Goal: Task Accomplishment & Management: Manage account settings

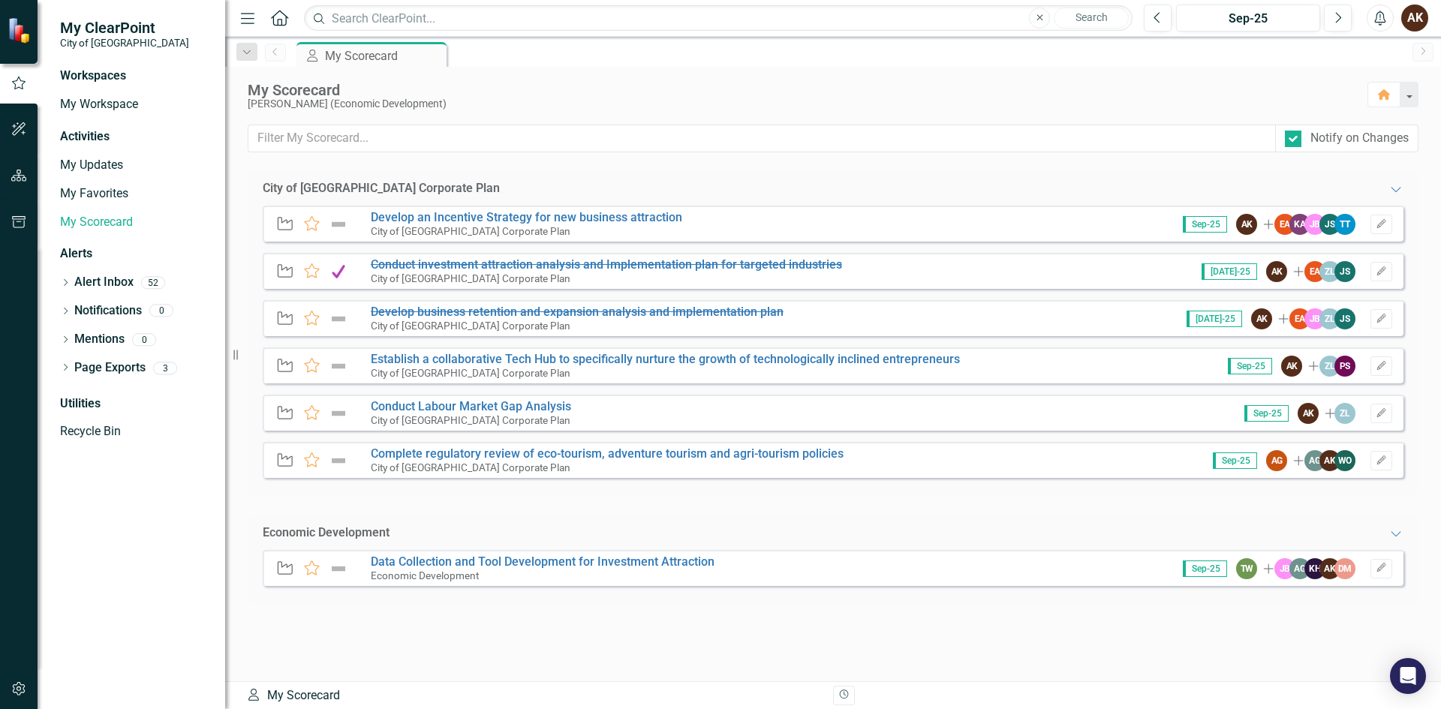
click at [528, 225] on small "City of [GEOGRAPHIC_DATA] Corporate Plan" at bounding box center [471, 231] width 200 height 12
click at [530, 220] on link "Develop an Incentive Strategy for new business attraction" at bounding box center [526, 217] width 311 height 14
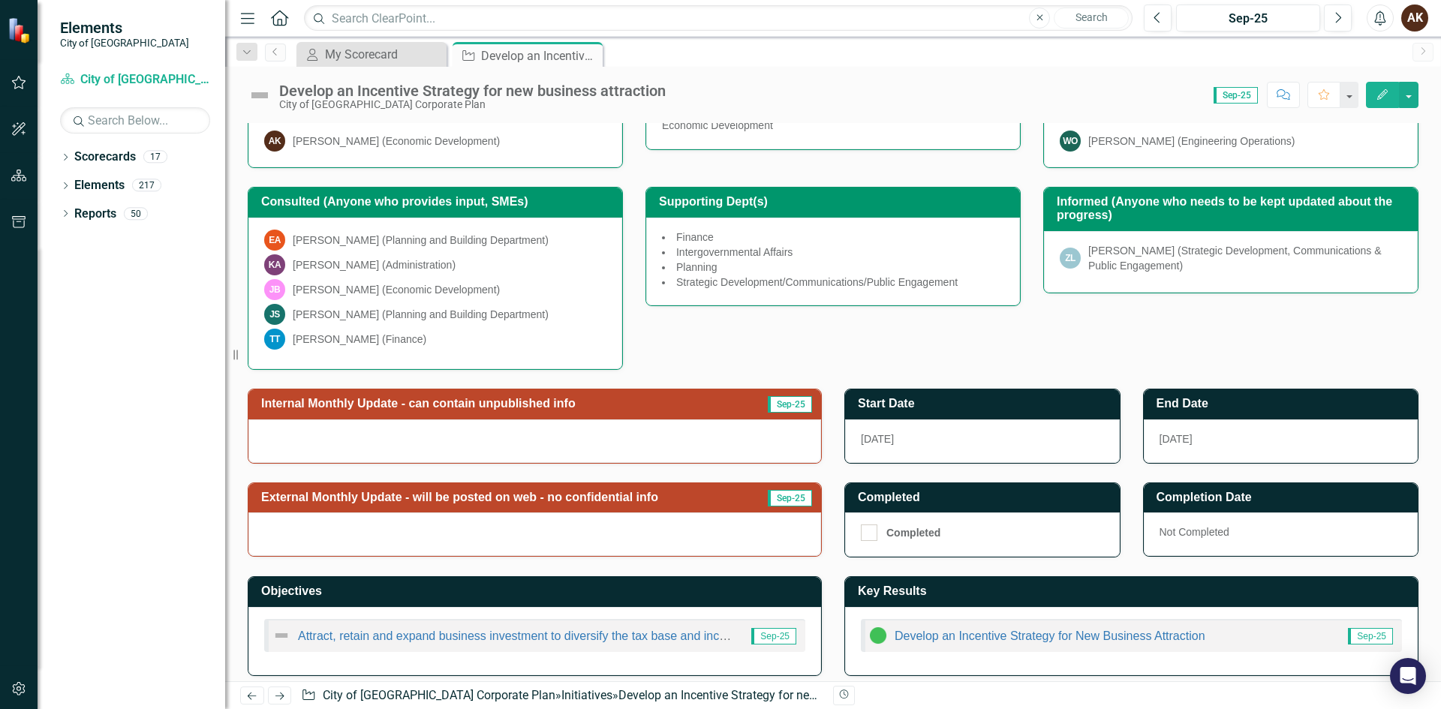
scroll to position [245, 0]
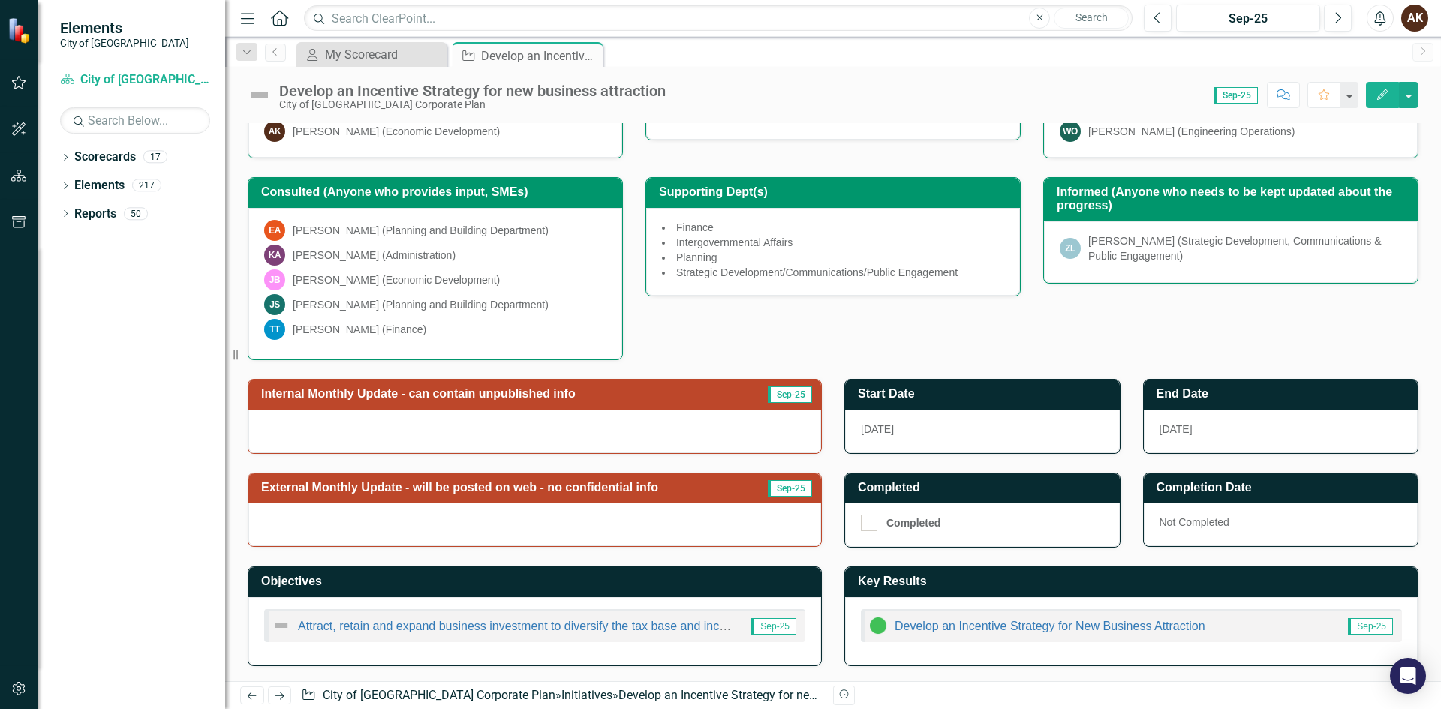
click at [366, 425] on div at bounding box center [534, 432] width 573 height 44
click at [348, 426] on div at bounding box center [534, 432] width 573 height 44
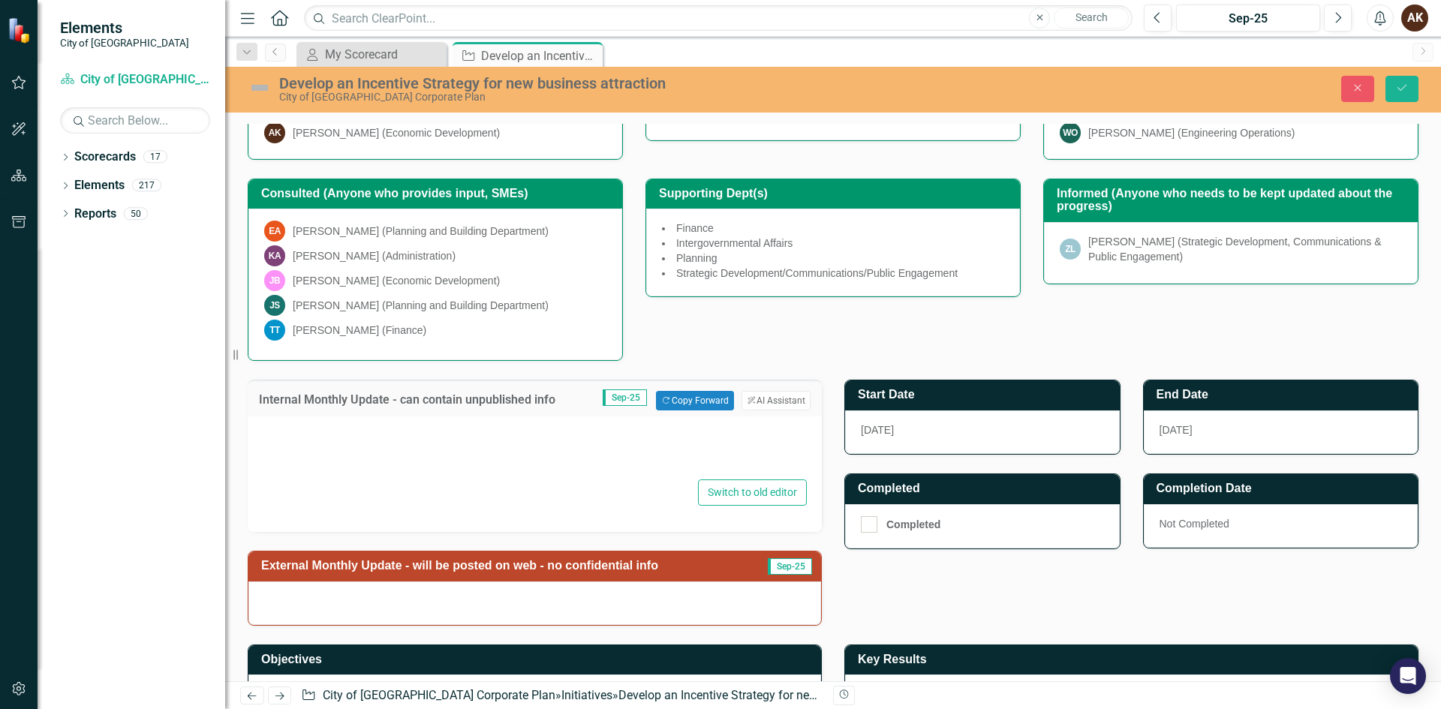
click at [302, 453] on div at bounding box center [535, 452] width 544 height 48
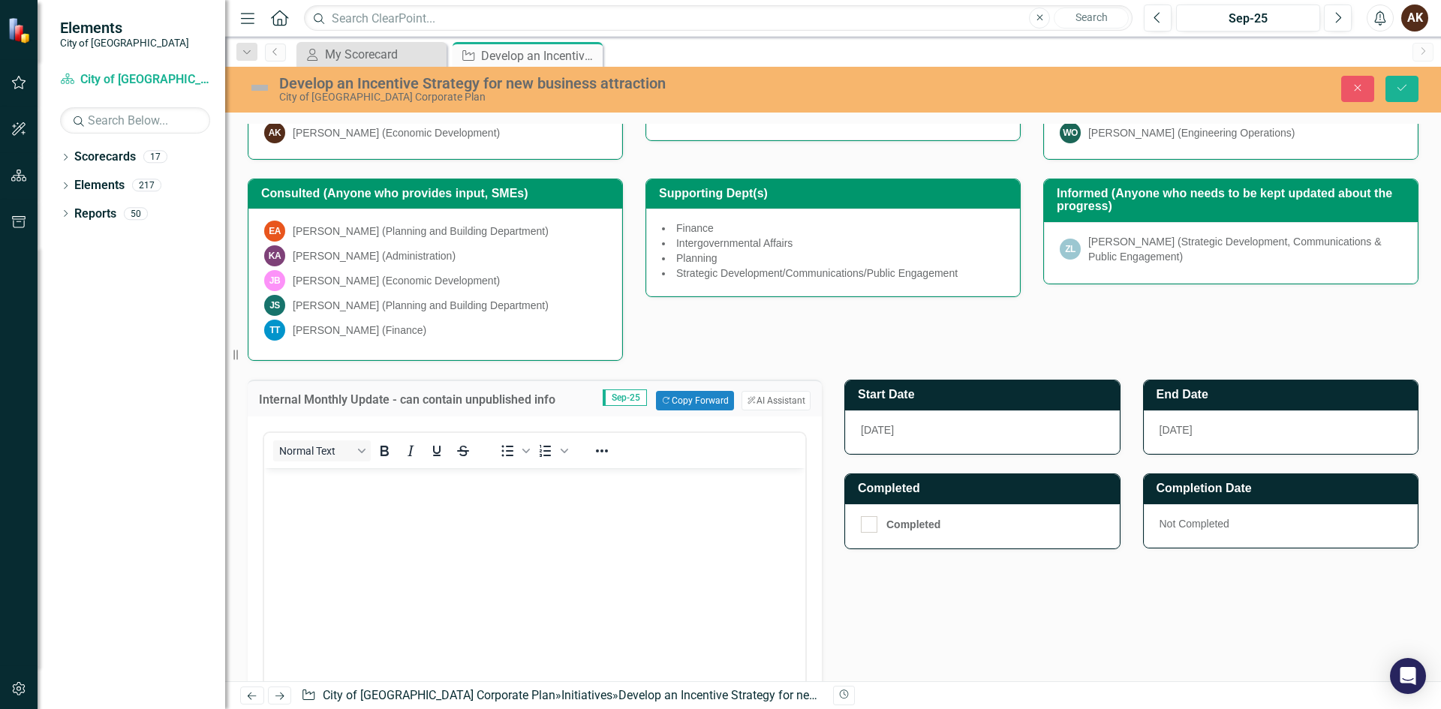
scroll to position [0, 0]
click at [302, 491] on body "Rich Text Area. Press ALT-0 for help." at bounding box center [534, 580] width 541 height 225
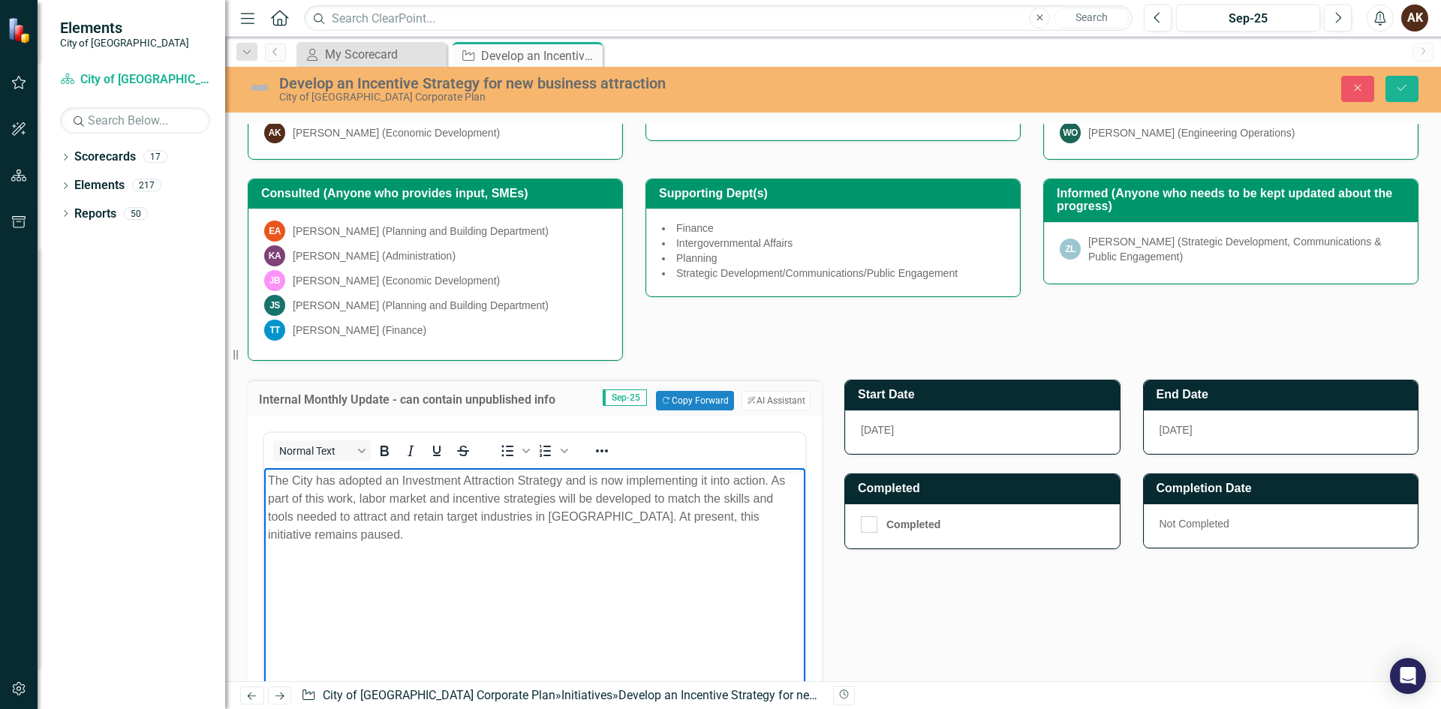
click at [901, 600] on div "Internal Monthly Update - can contain unpublished info Sep-25 Copy Forward Copy…" at bounding box center [832, 621] width 1193 height 521
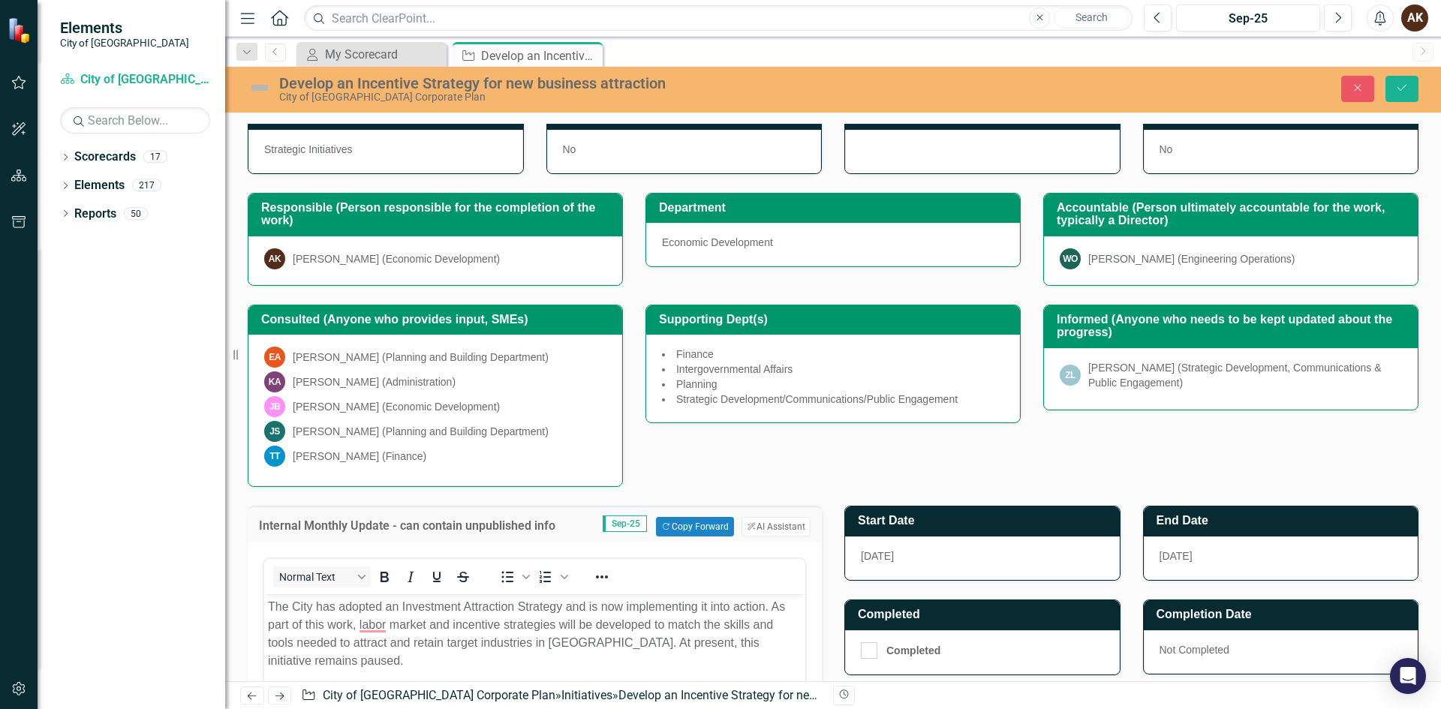
scroll to position [95, 0]
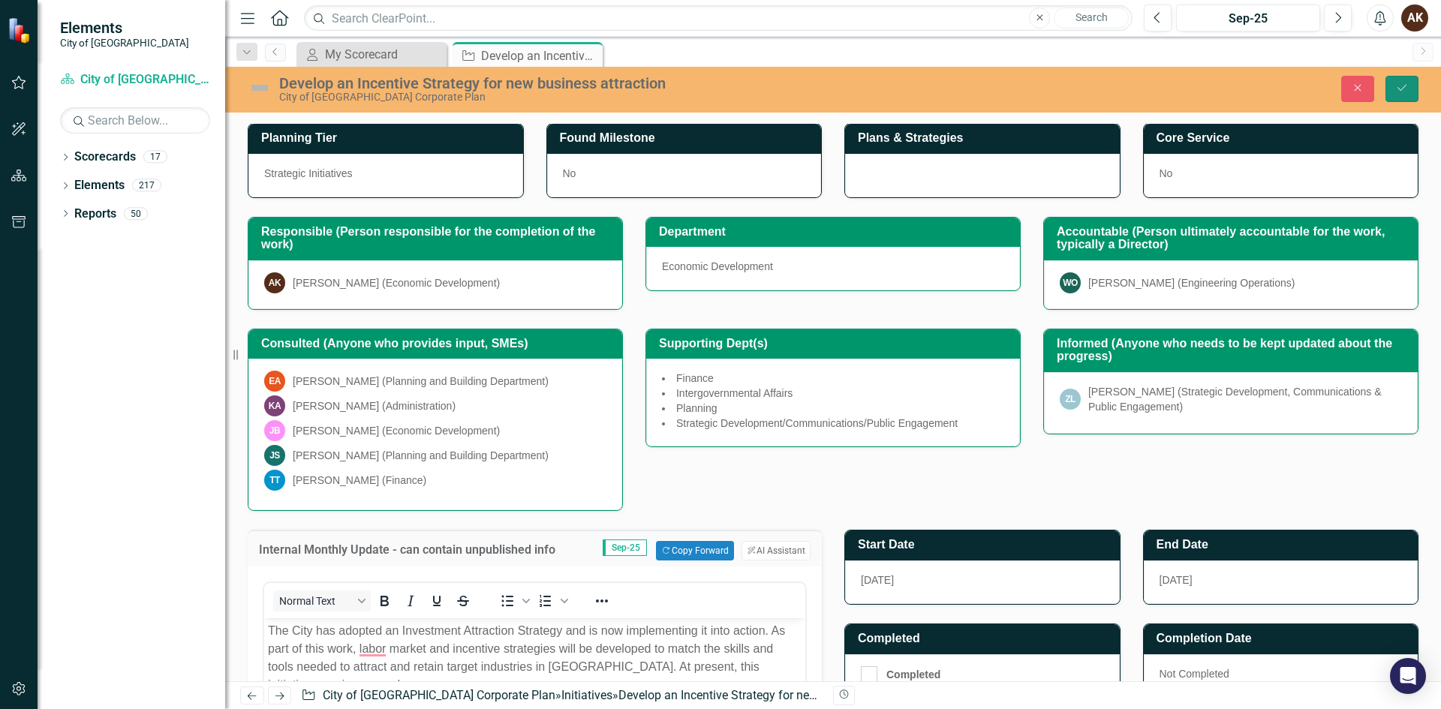
click at [1403, 93] on icon "Save" at bounding box center [1402, 88] width 14 height 11
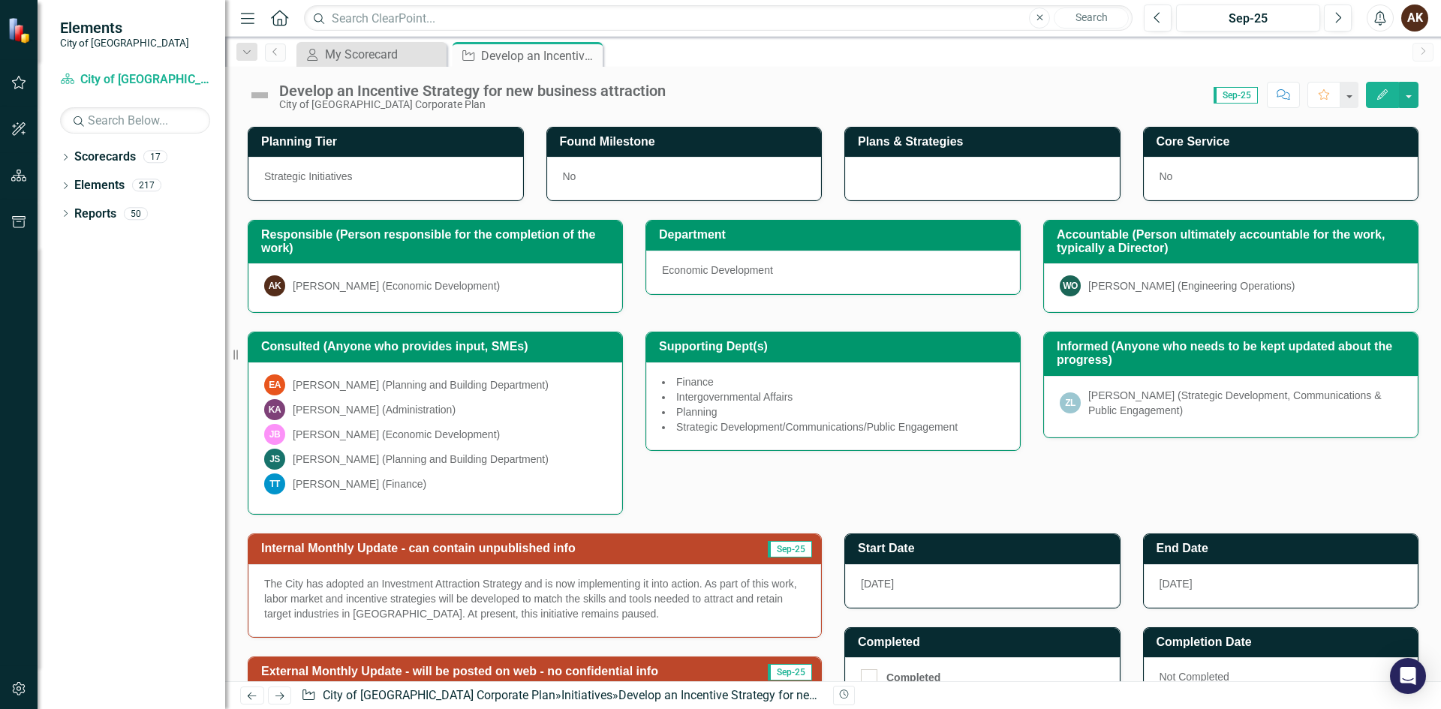
scroll to position [273, 0]
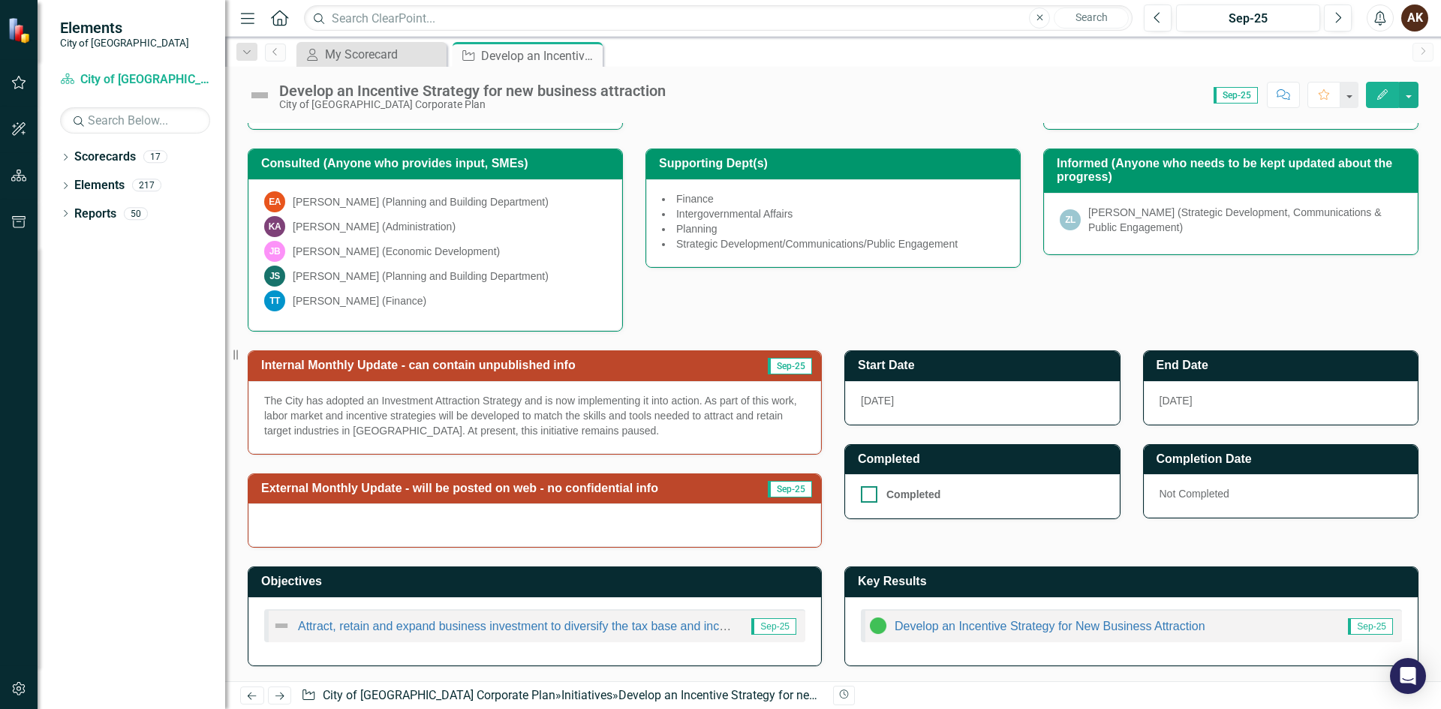
click at [861, 501] on div at bounding box center [869, 494] width 17 height 17
click at [861, 496] on input "Completed" at bounding box center [866, 491] width 10 height 10
checkbox input "true"
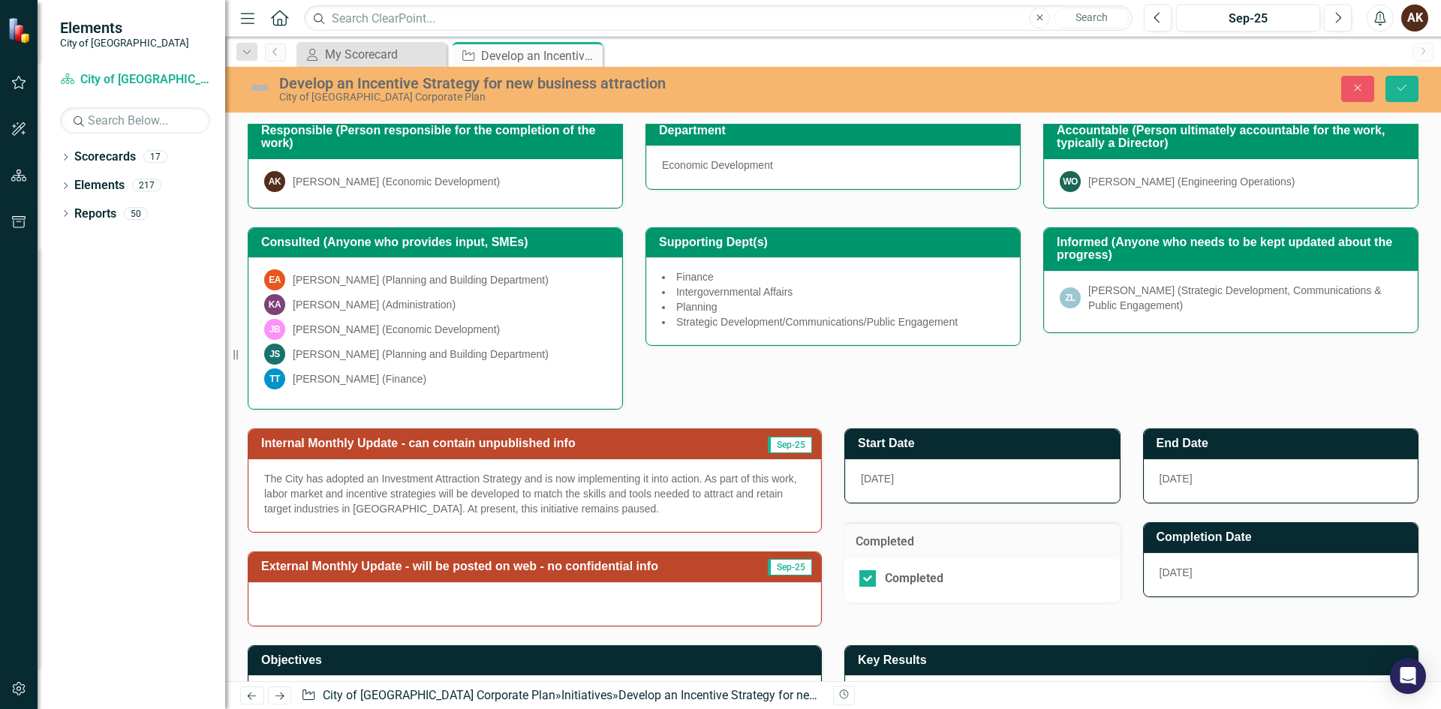
scroll to position [274, 0]
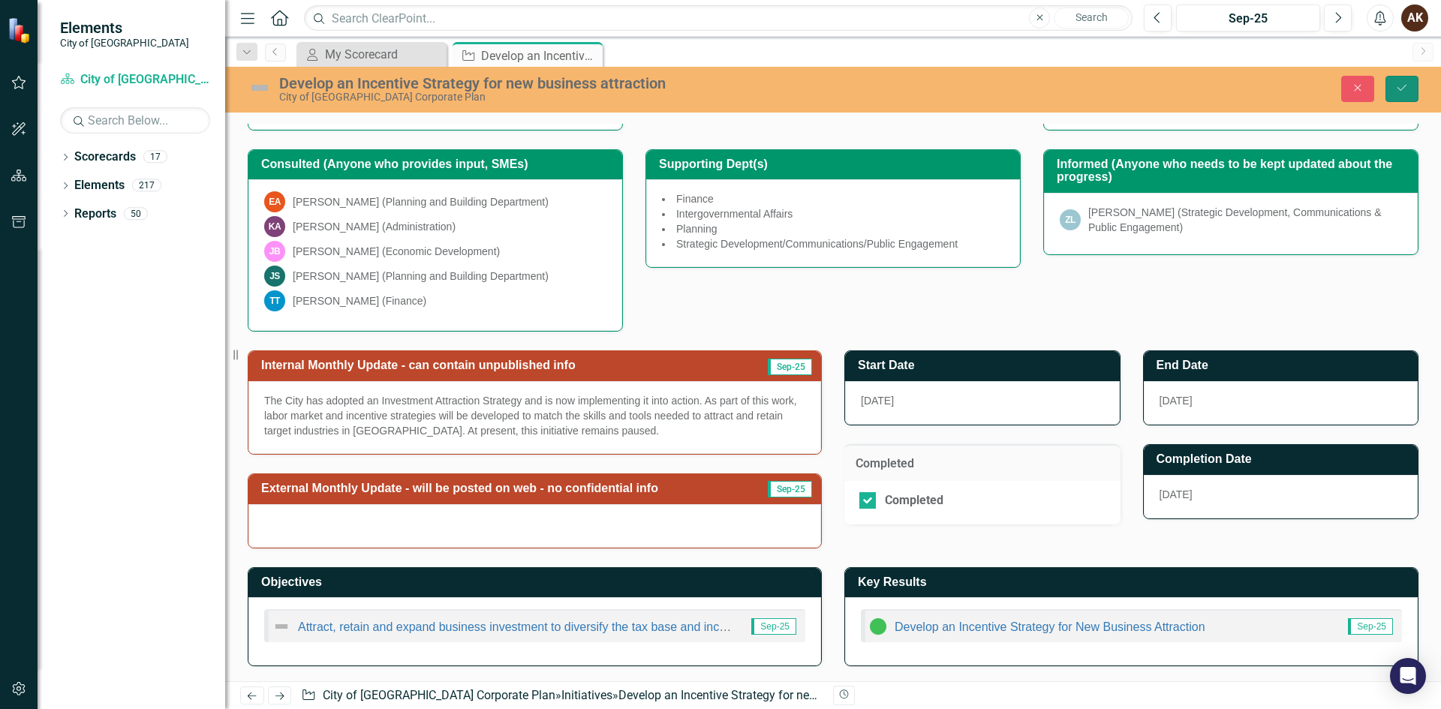
click at [1396, 86] on icon "Save" at bounding box center [1402, 88] width 14 height 11
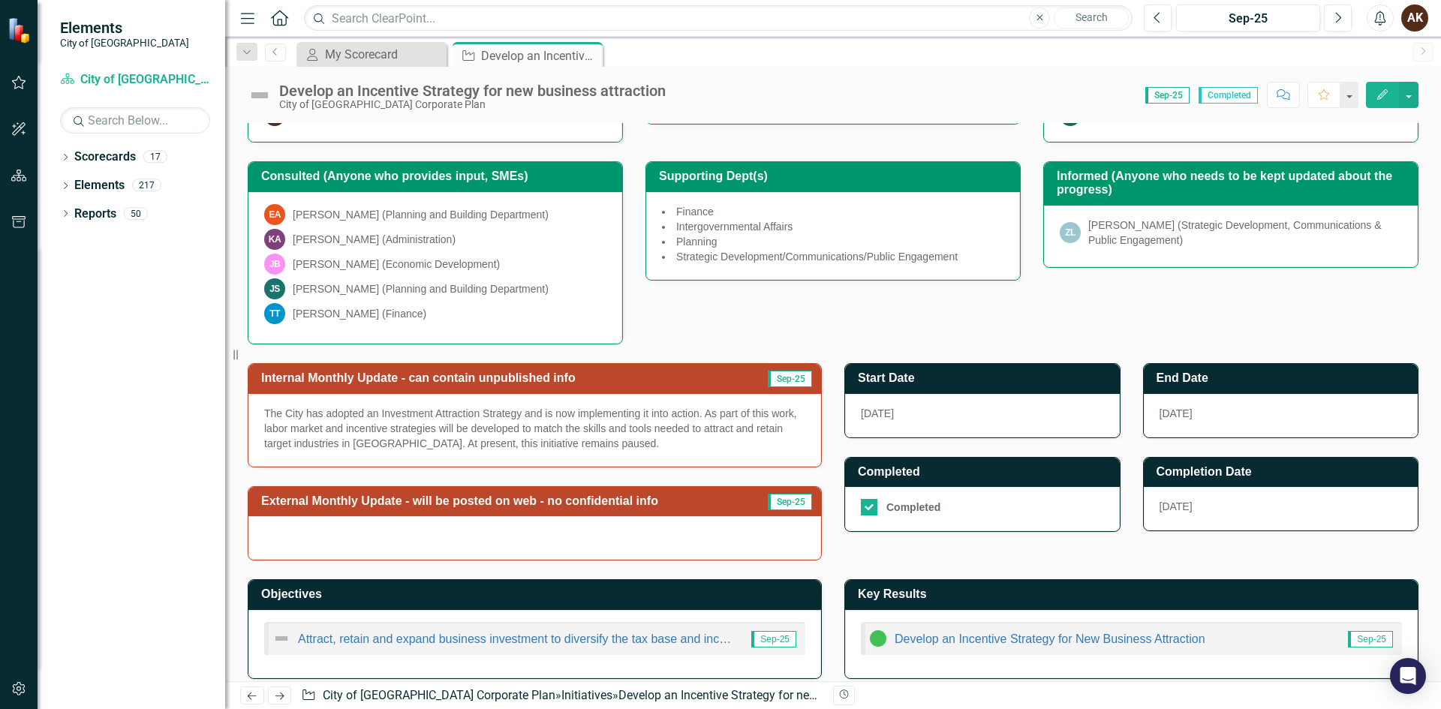
scroll to position [273, 0]
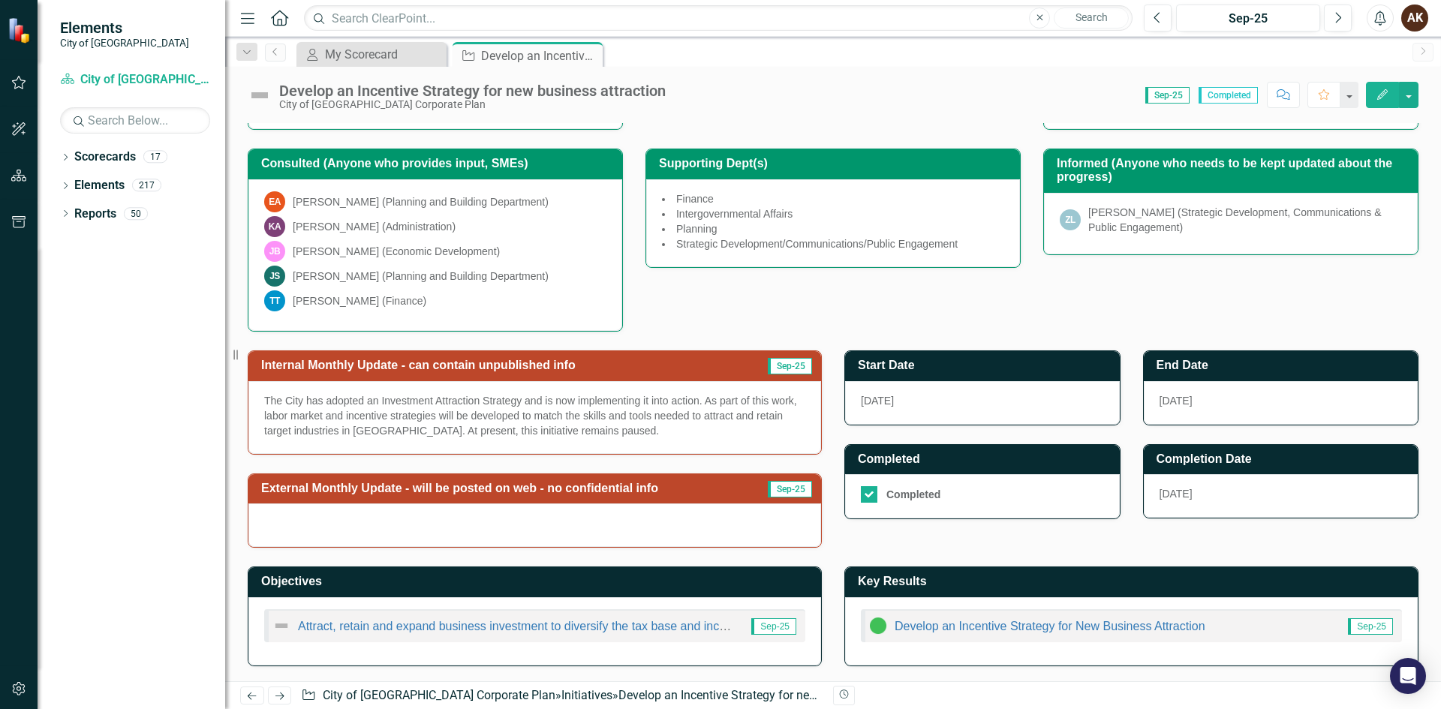
click at [338, 416] on p "The City has adopted an Investment Attraction Strategy and is now implementing …" at bounding box center [534, 415] width 541 height 45
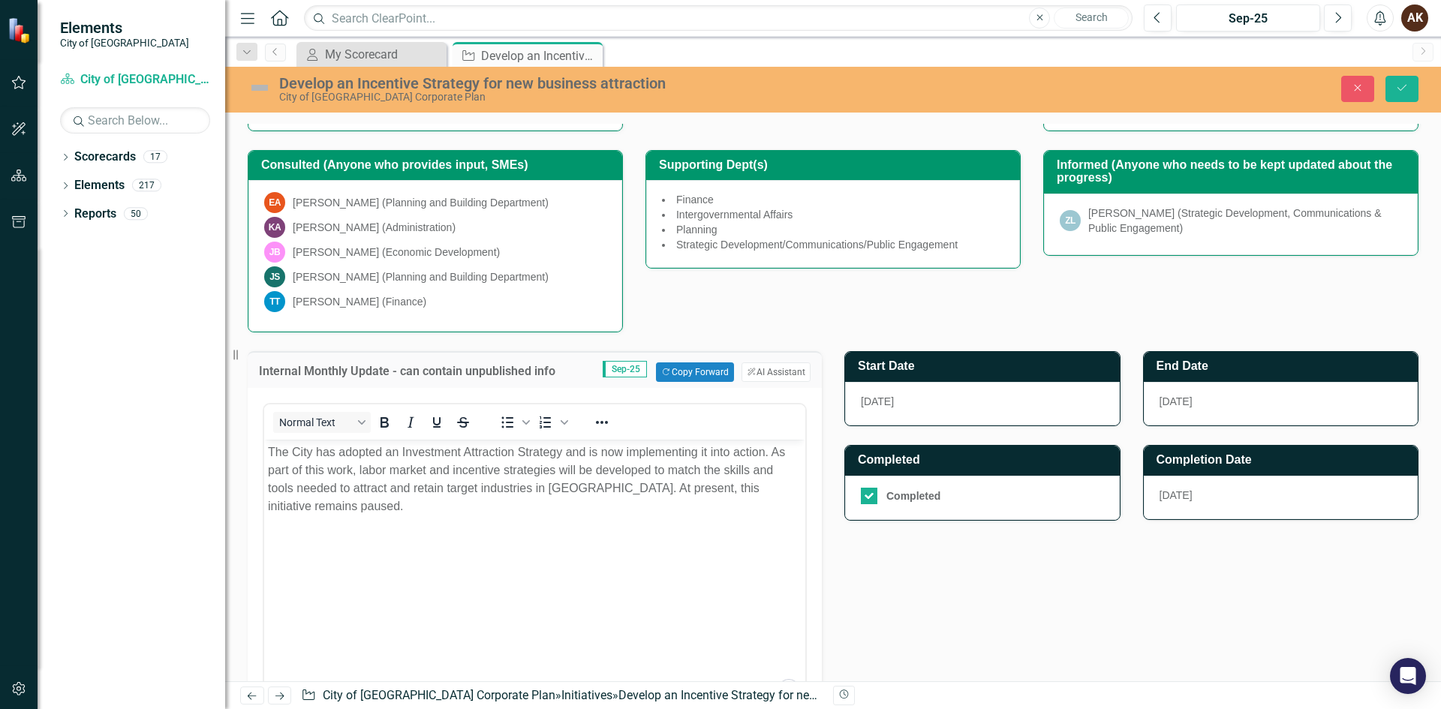
scroll to position [0, 0]
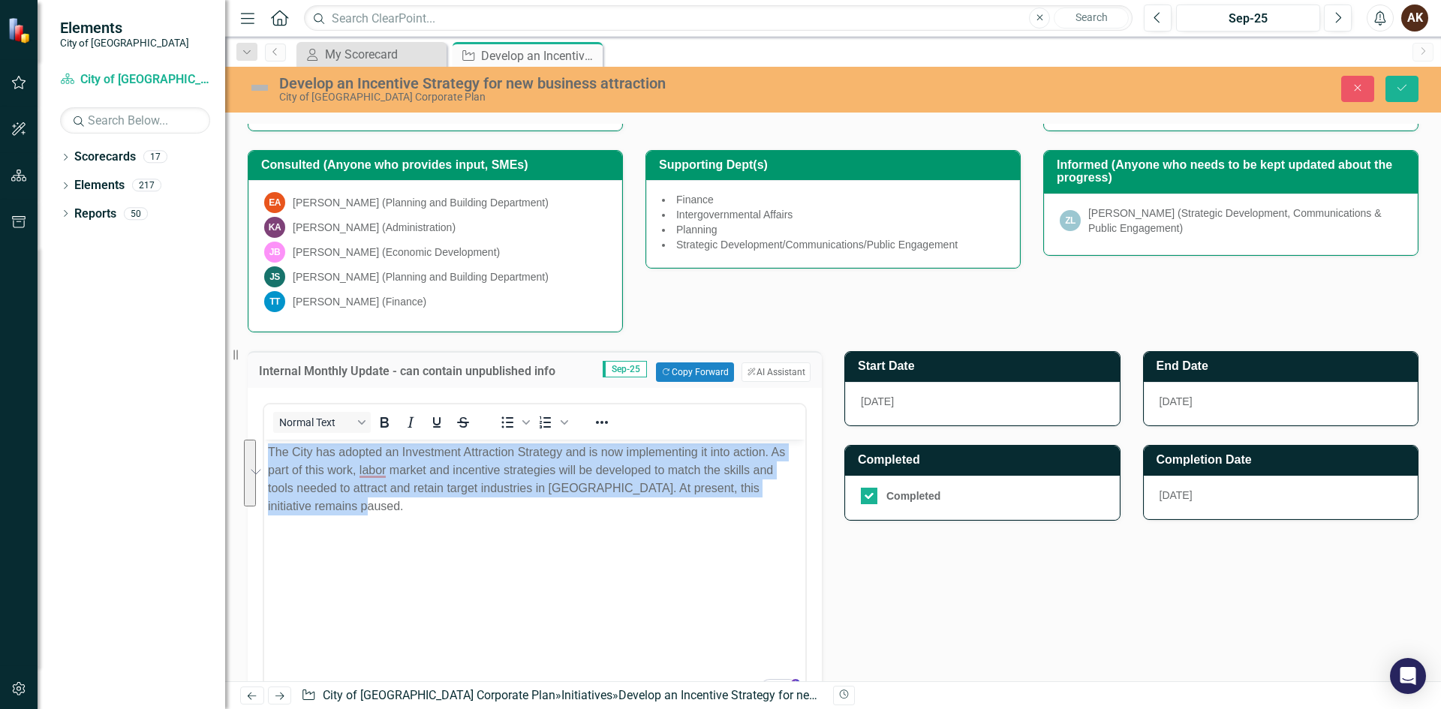
drag, startPoint x: 359, startPoint y: 523, endPoint x: 212, endPoint y: 450, distance: 164.1
click at [264, 450] on html "The City has adopted an Investment Attraction Strategy and is now implementing …" at bounding box center [534, 552] width 541 height 225
copy p "The City has adopted an Investment Attraction Strategy and is now implementing …"
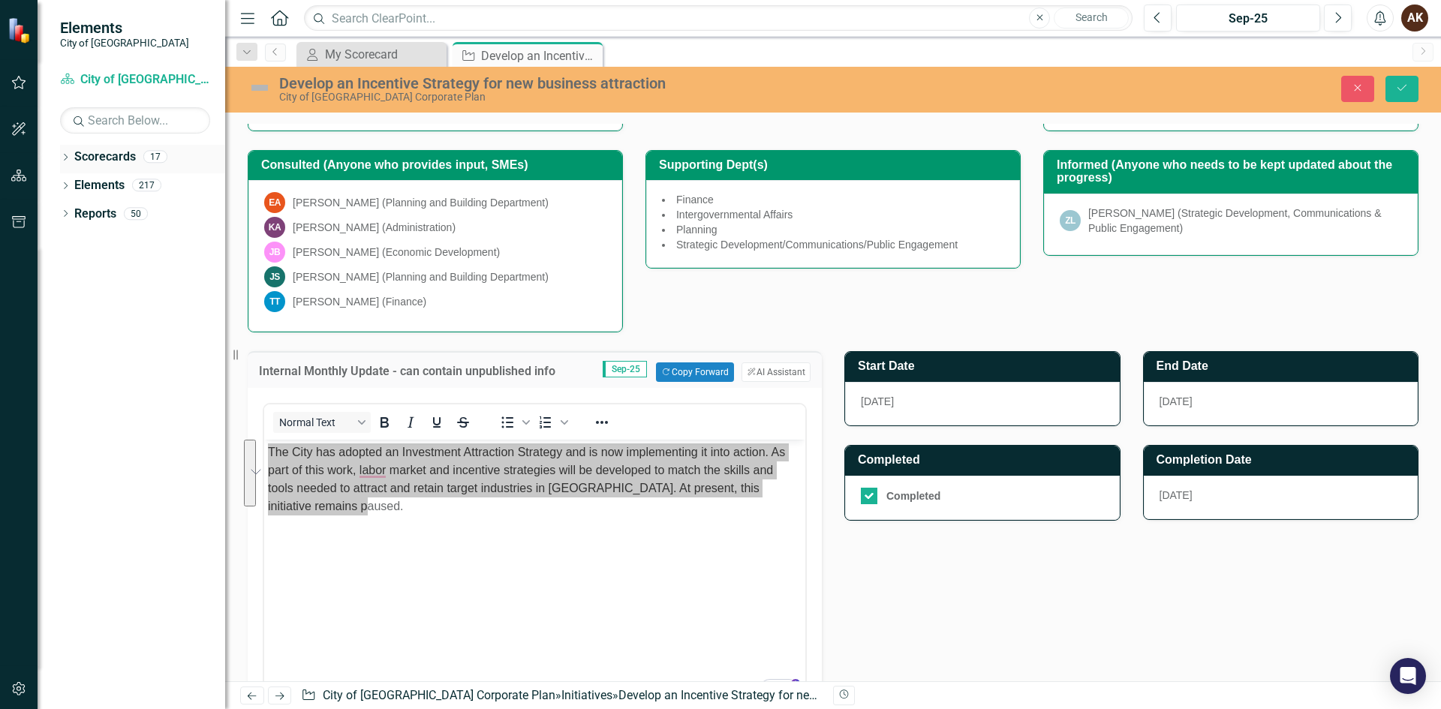
click at [114, 169] on div "Scorecards" at bounding box center [105, 157] width 62 height 25
click at [68, 158] on icon "Dropdown" at bounding box center [65, 159] width 11 height 8
click at [82, 176] on div "Dropdown City of [GEOGRAPHIC_DATA] Corporate Plan" at bounding box center [147, 185] width 158 height 25
click at [88, 190] on link "City of [GEOGRAPHIC_DATA] Corporate Plan" at bounding box center [154, 185] width 143 height 17
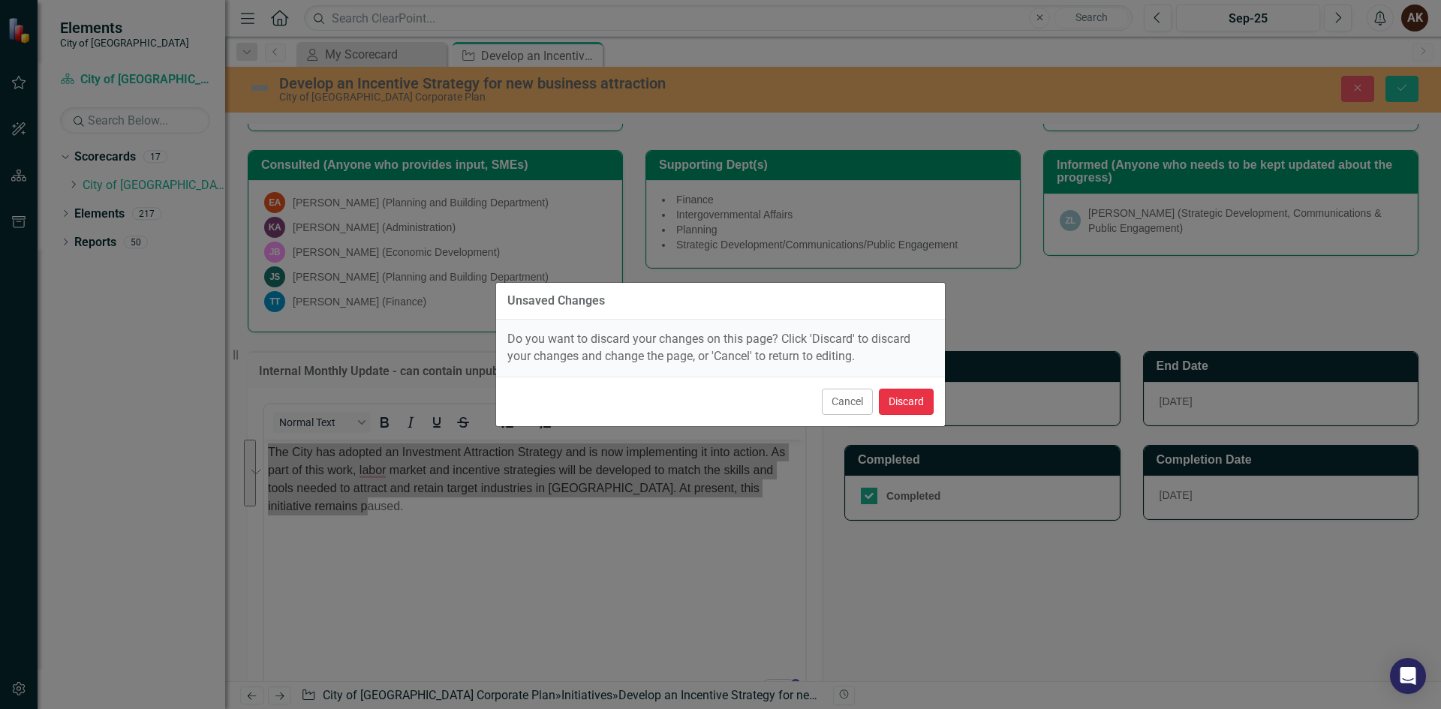
click at [887, 402] on button "Discard" at bounding box center [906, 402] width 55 height 26
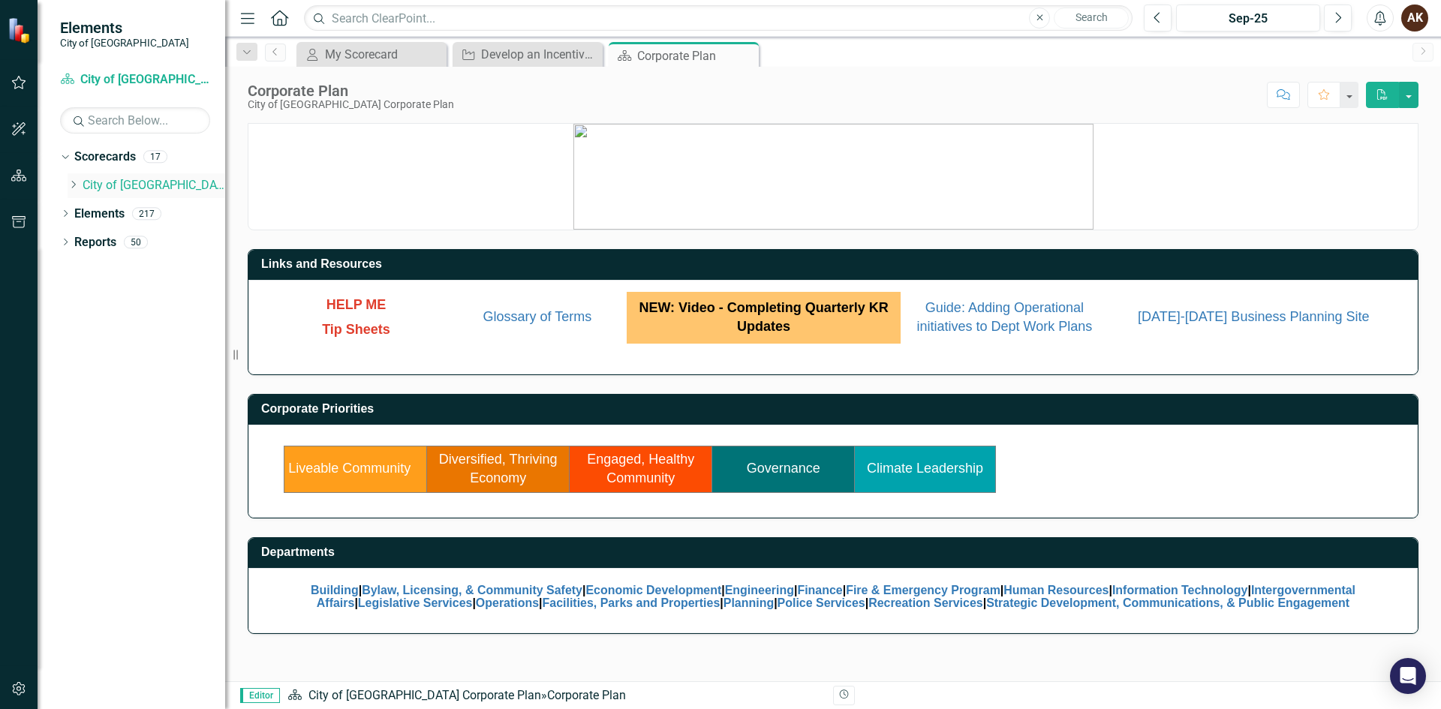
click at [92, 185] on link "City of [GEOGRAPHIC_DATA] Corporate Plan" at bounding box center [154, 185] width 143 height 17
click at [495, 477] on link "Diversified, Thriving Economy" at bounding box center [498, 469] width 119 height 35
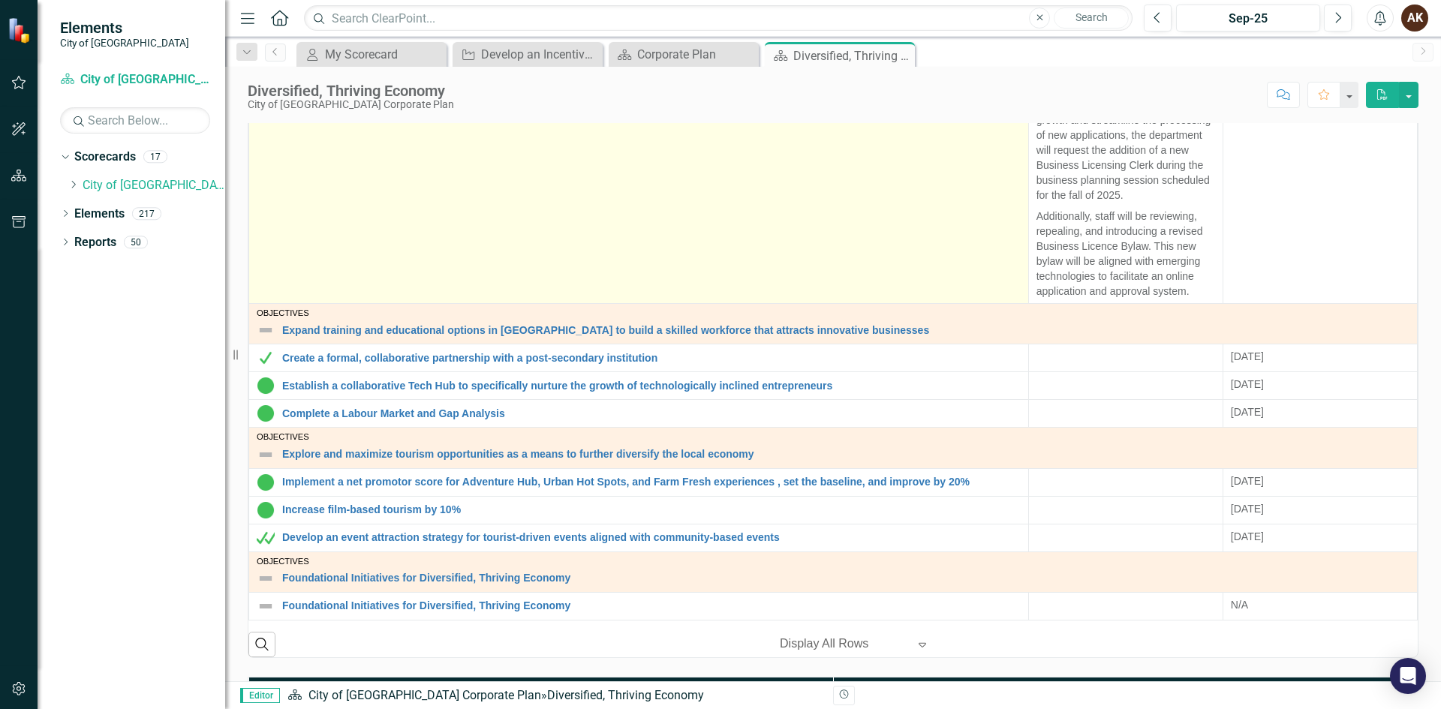
scroll to position [675, 0]
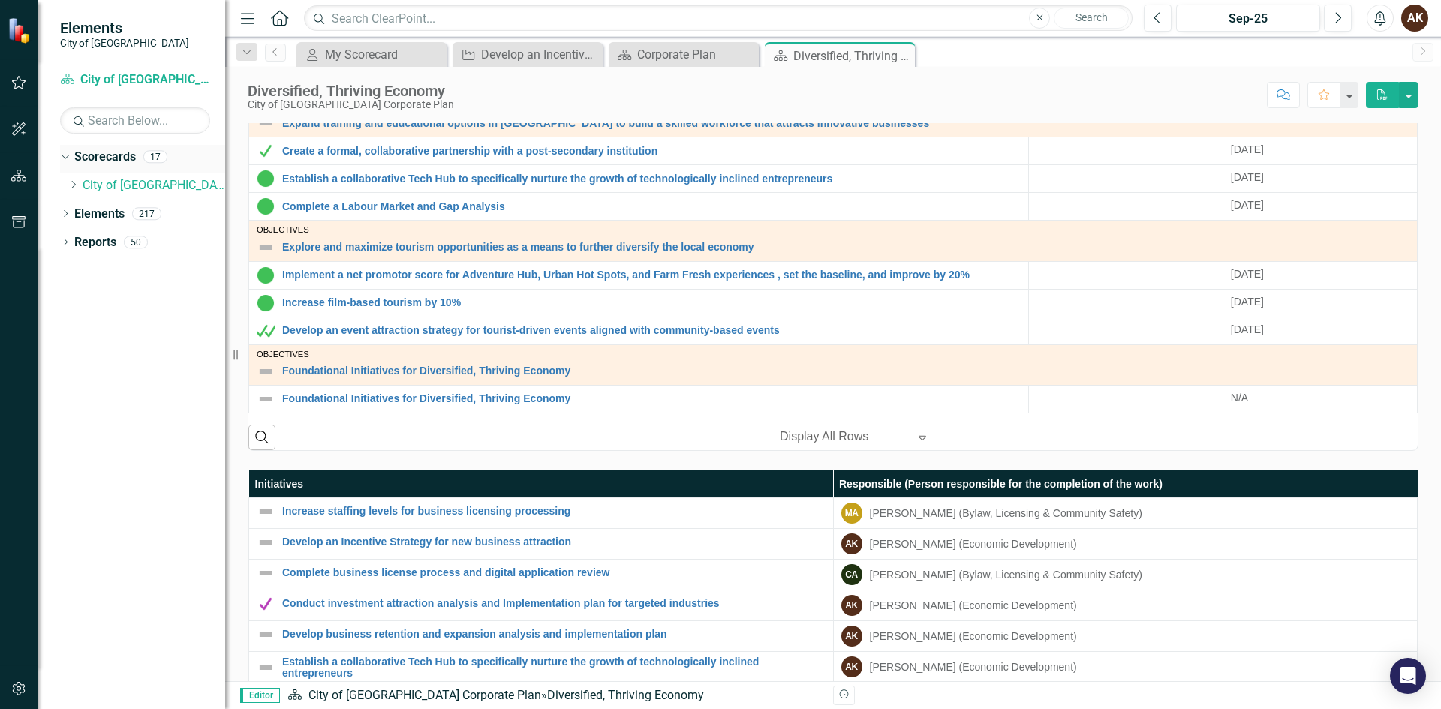
click at [92, 158] on link "Scorecards" at bounding box center [105, 157] width 62 height 17
click at [65, 155] on icon "Dropdown" at bounding box center [63, 156] width 8 height 11
click at [369, 46] on div "My Scorecard" at bounding box center [374, 54] width 99 height 19
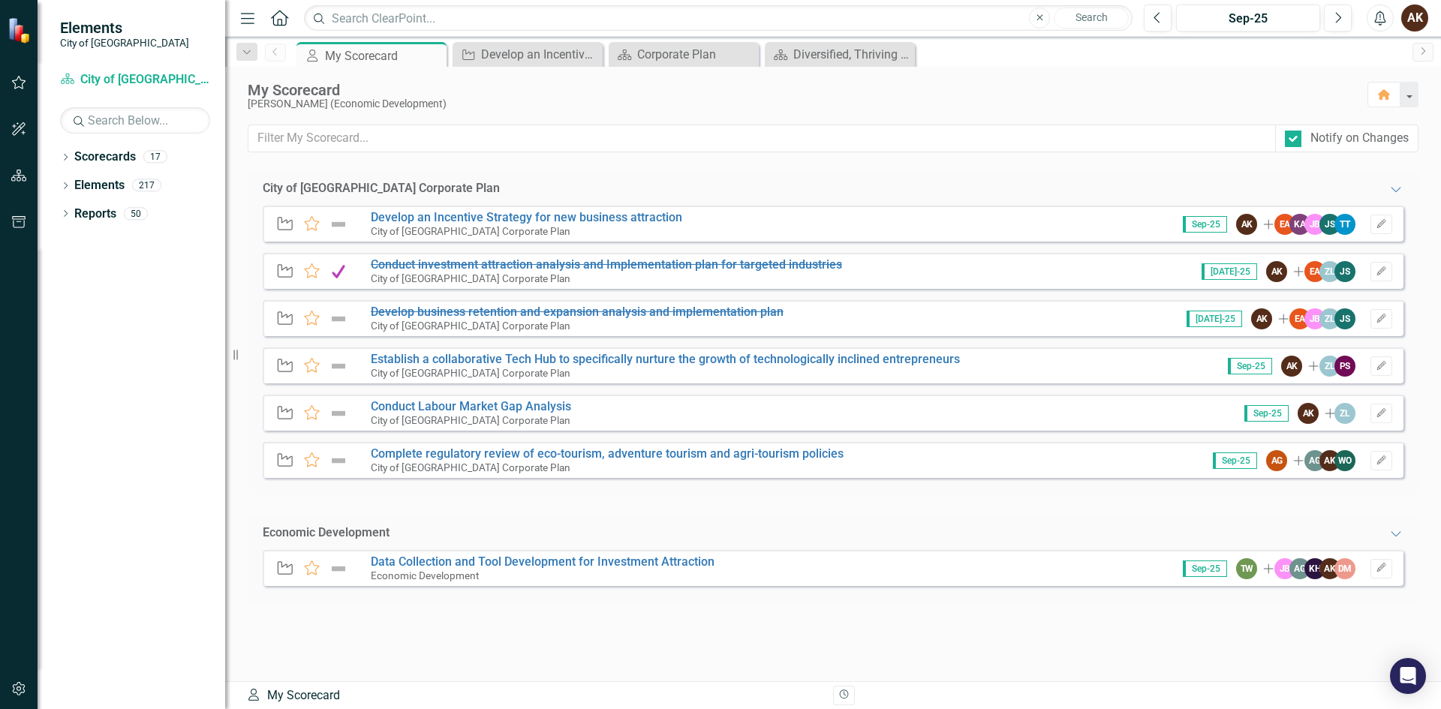
click at [336, 224] on img at bounding box center [339, 224] width 20 height 18
click at [400, 217] on link "Develop an Incentive Strategy for new business attraction" at bounding box center [526, 217] width 311 height 14
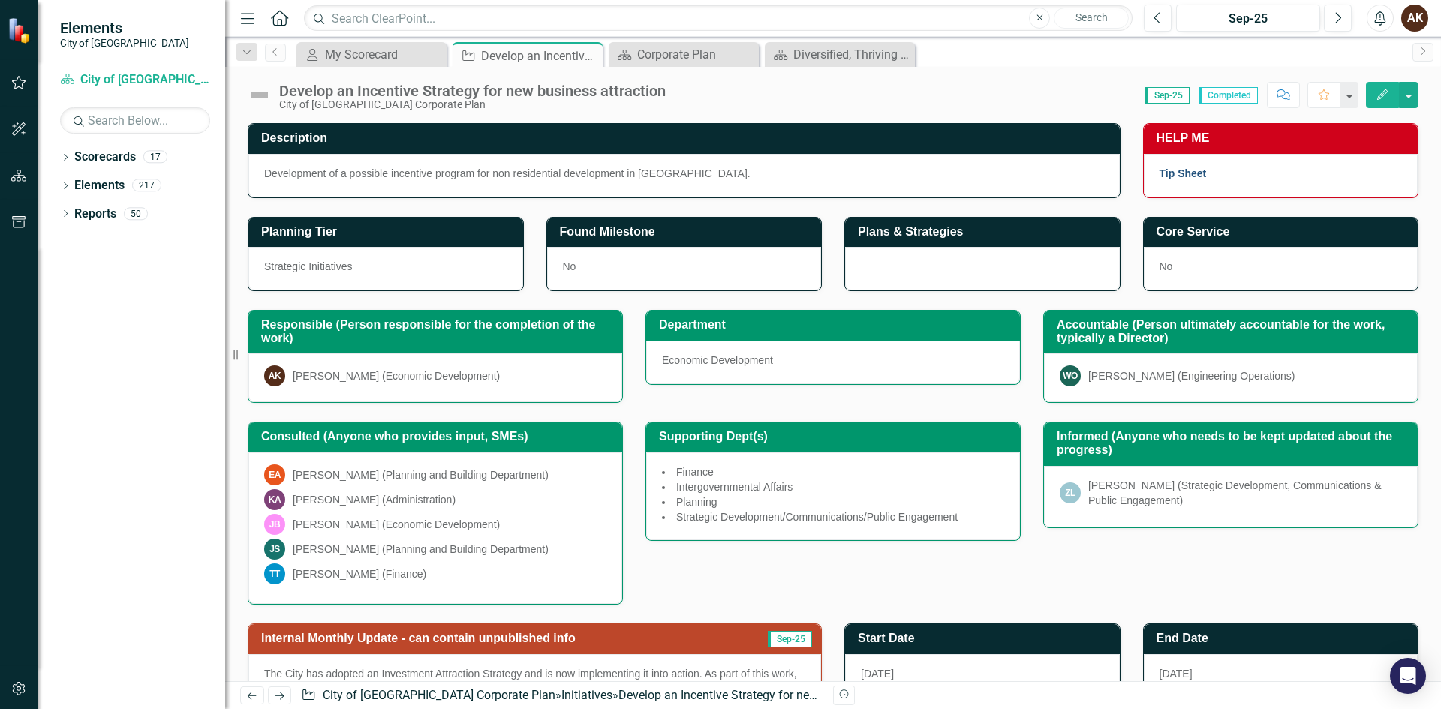
click at [1172, 170] on link "Tip Sheet" at bounding box center [1183, 173] width 47 height 12
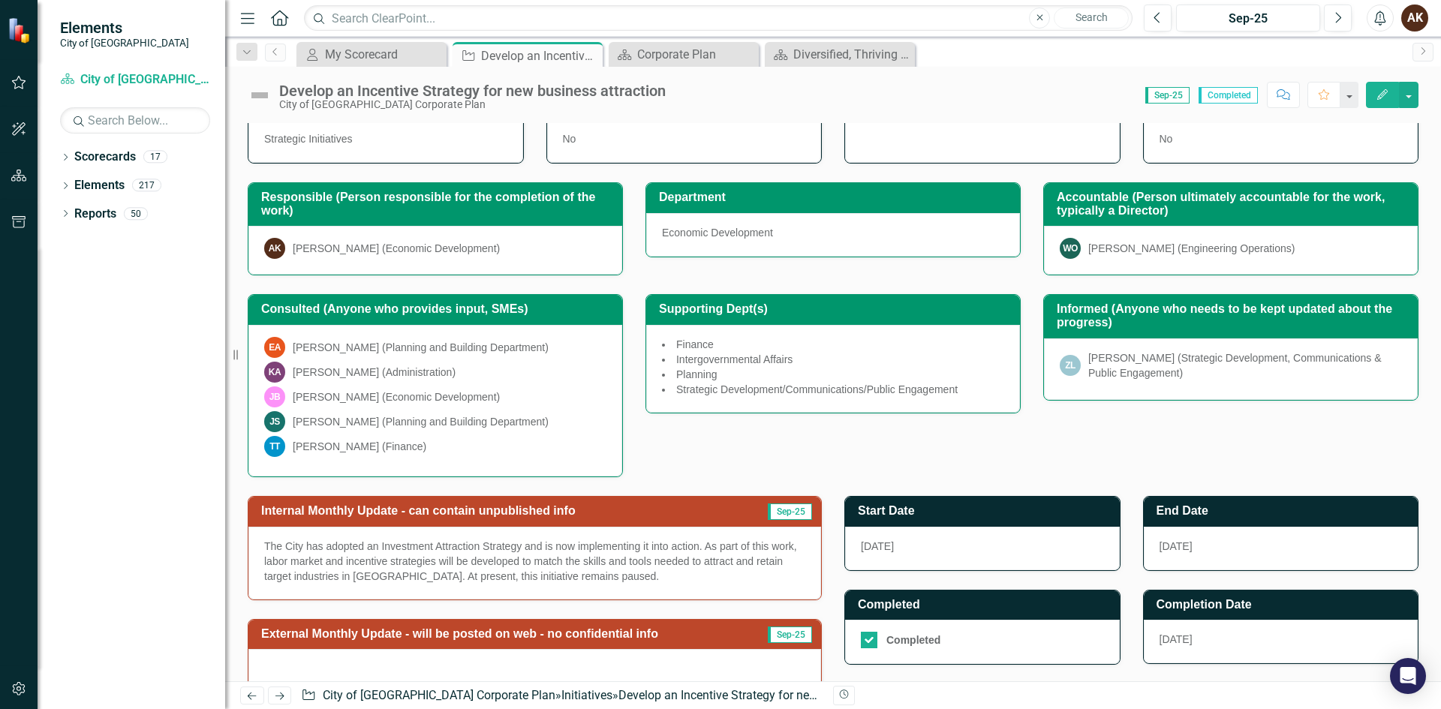
scroll to position [273, 0]
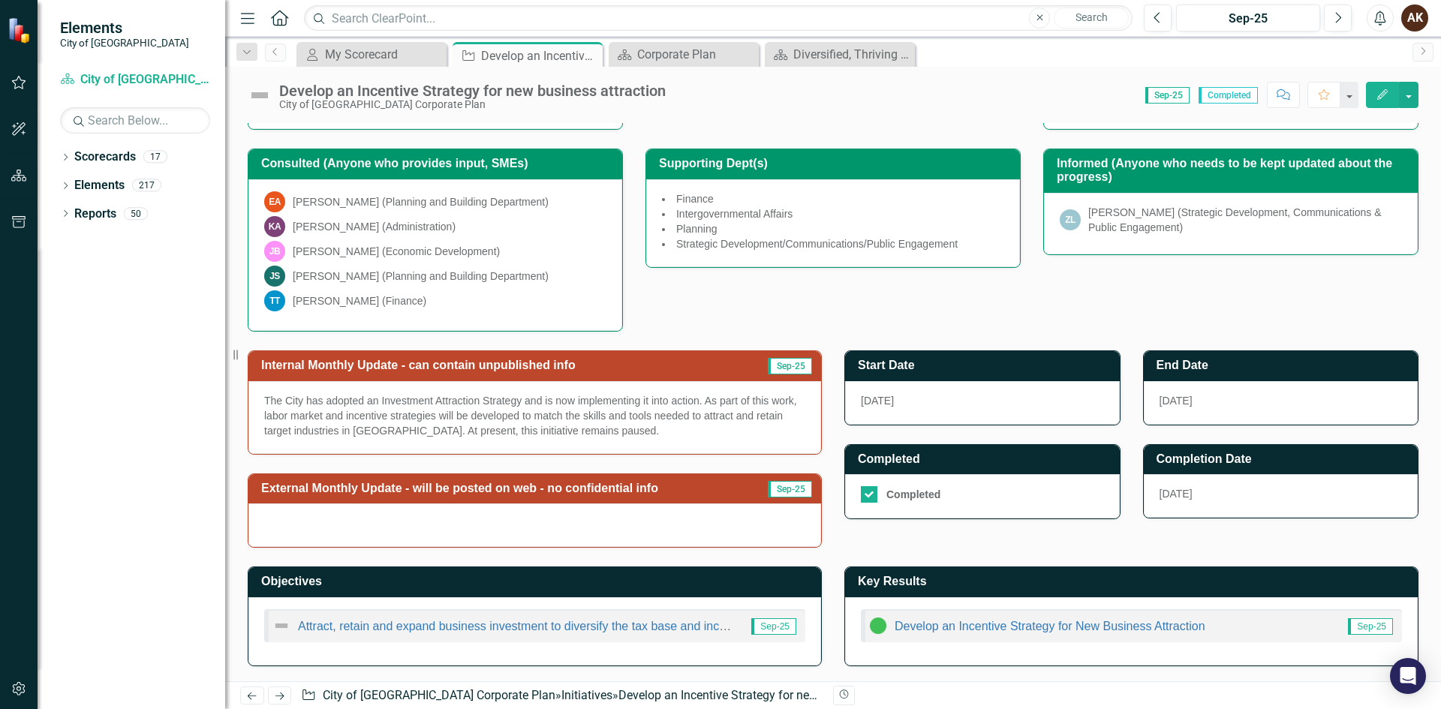
click at [873, 628] on img at bounding box center [878, 626] width 18 height 18
click at [1202, 633] on div "Develop an Incentive Strategy for New Business Attraction Sep-25" at bounding box center [1131, 625] width 541 height 33
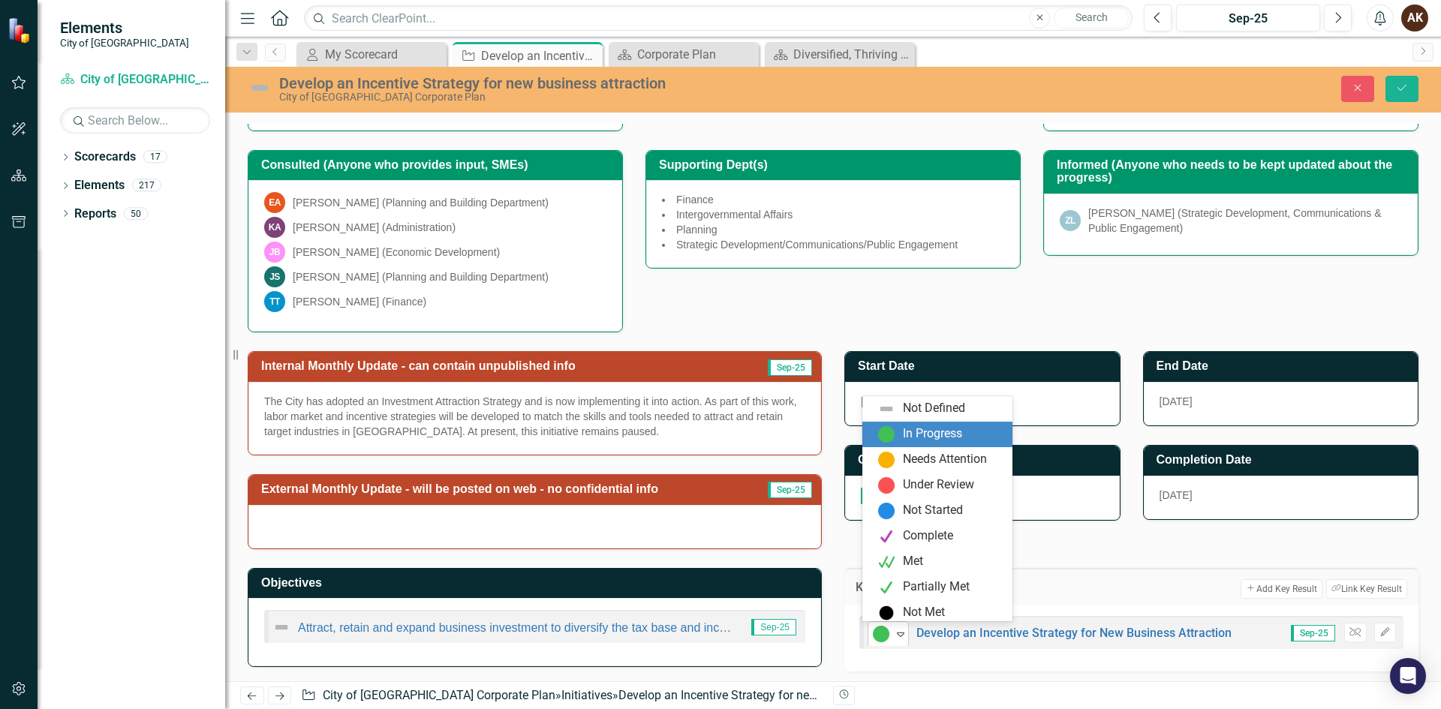
click at [898, 637] on icon "Expand" at bounding box center [900, 634] width 15 height 12
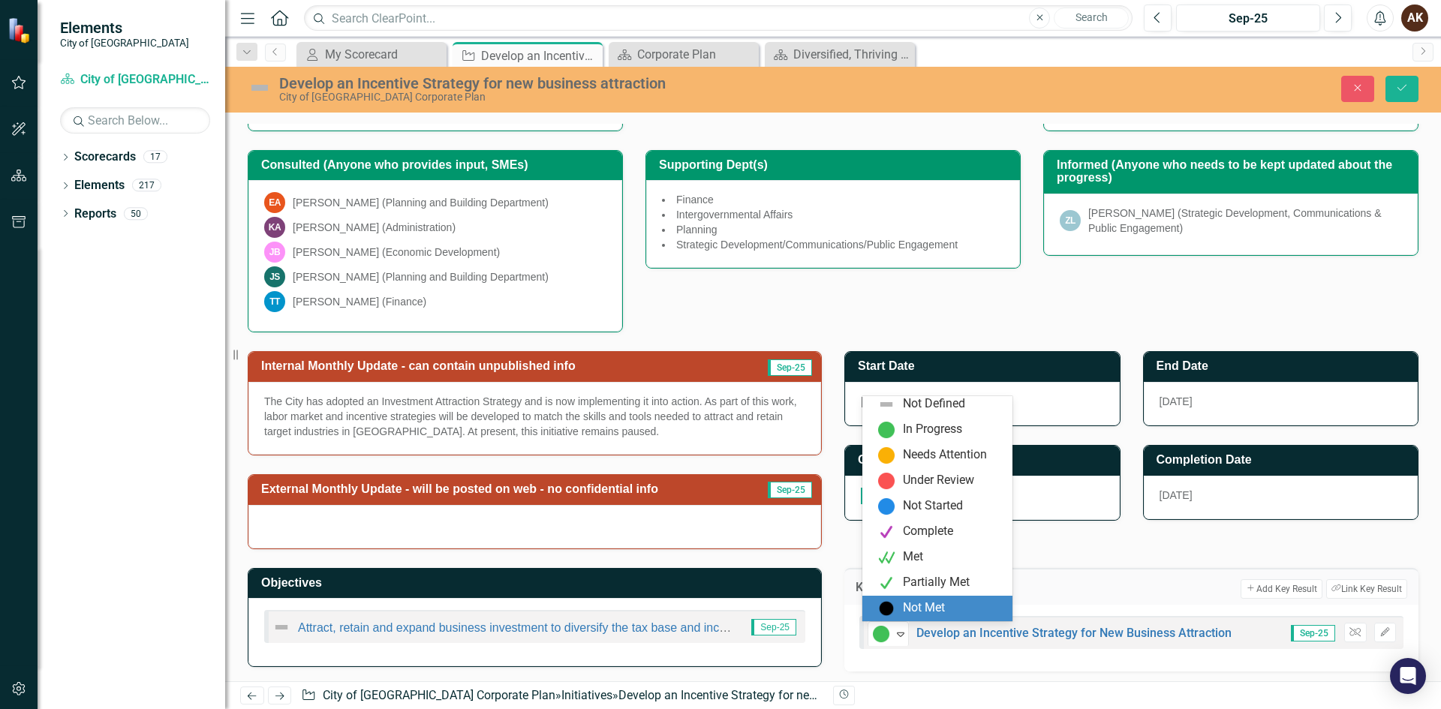
click at [910, 605] on div "Not Met" at bounding box center [924, 608] width 42 height 17
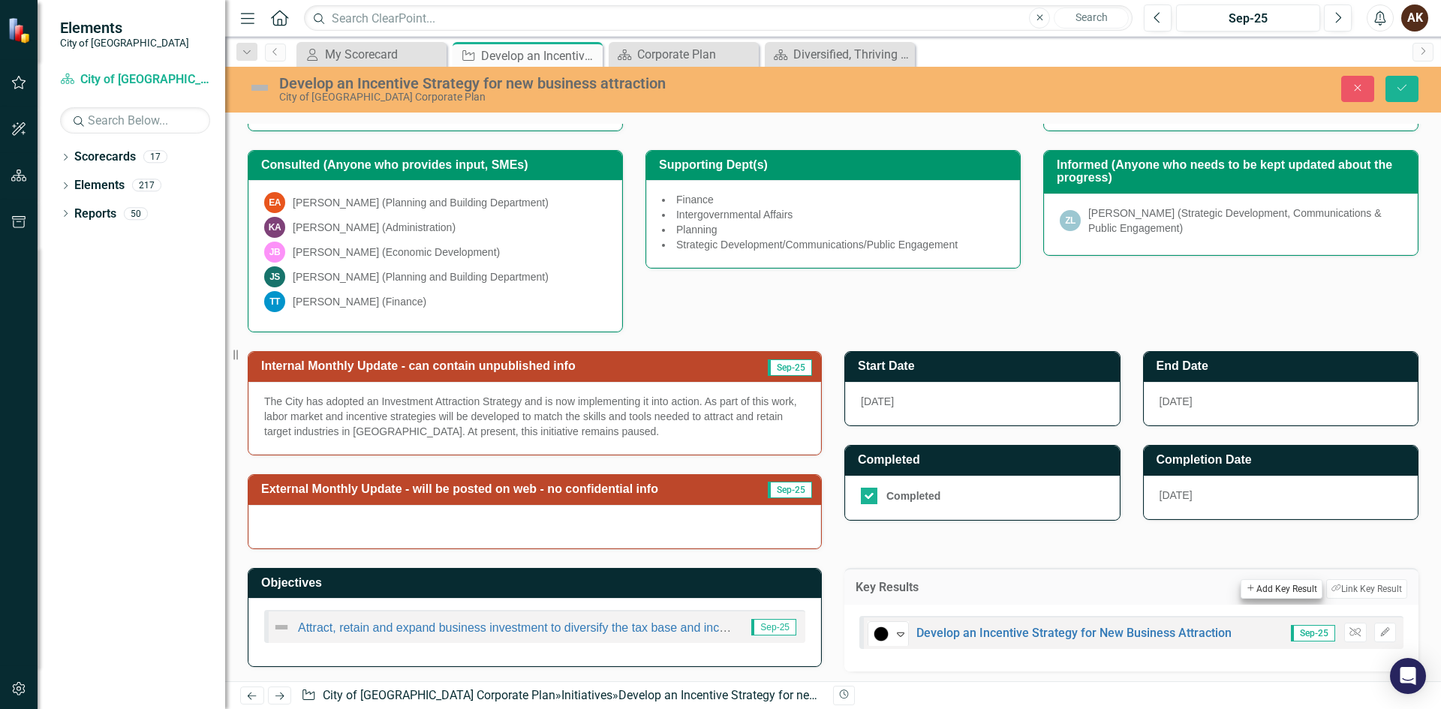
scroll to position [278, 0]
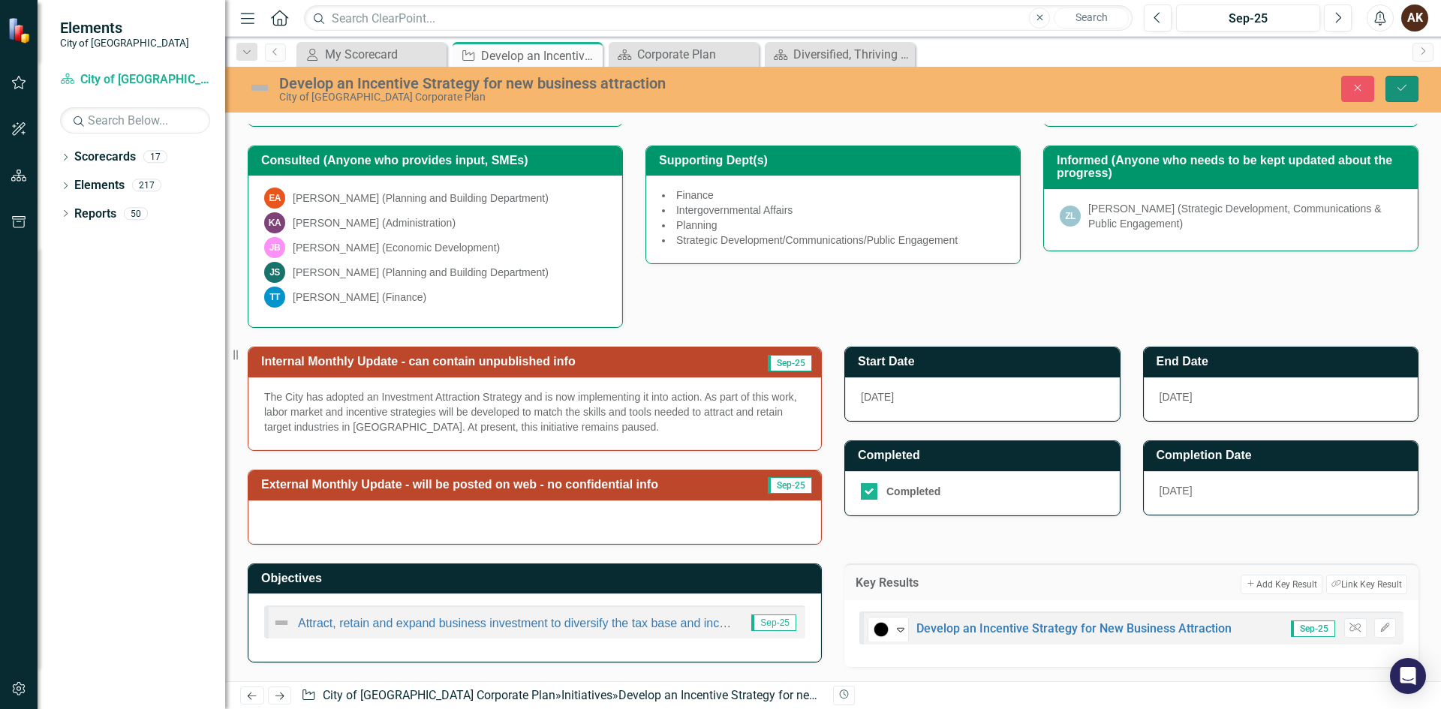
click at [1403, 86] on icon "Save" at bounding box center [1402, 88] width 14 height 11
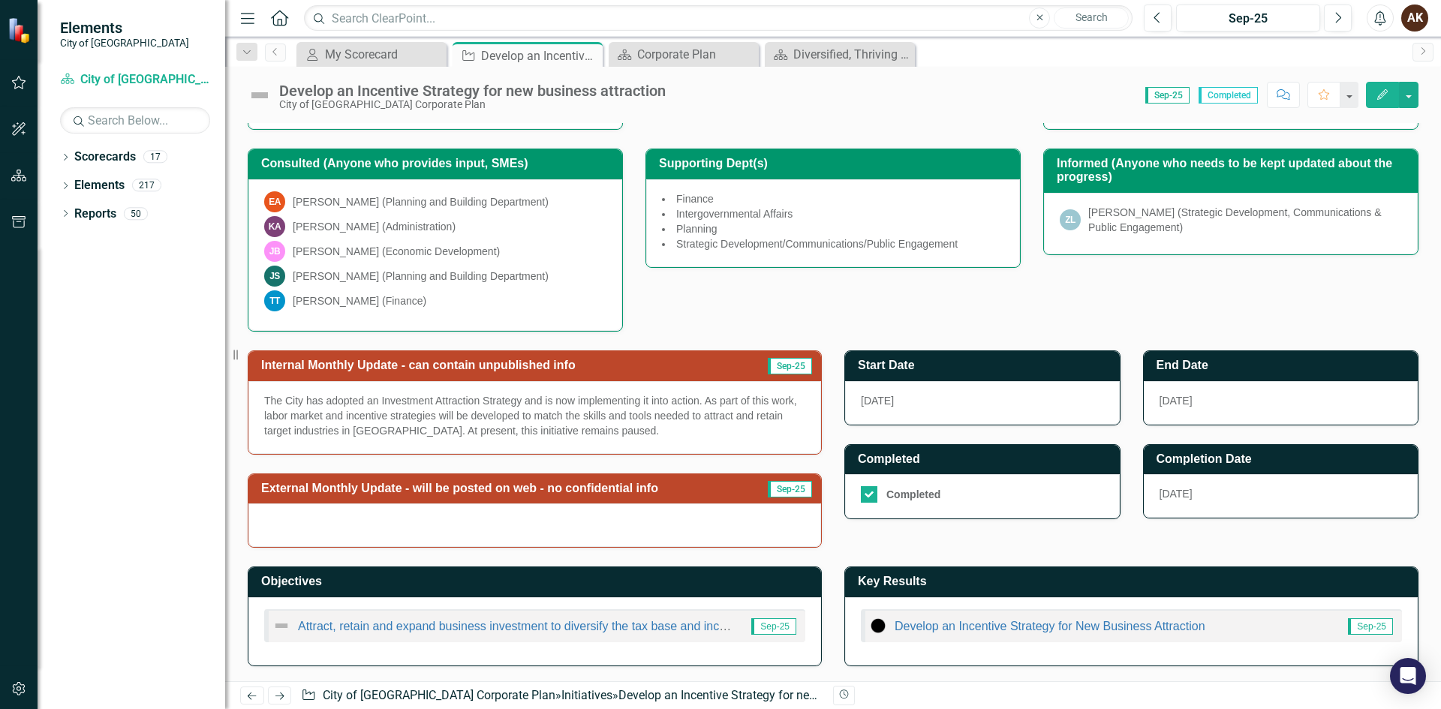
scroll to position [0, 0]
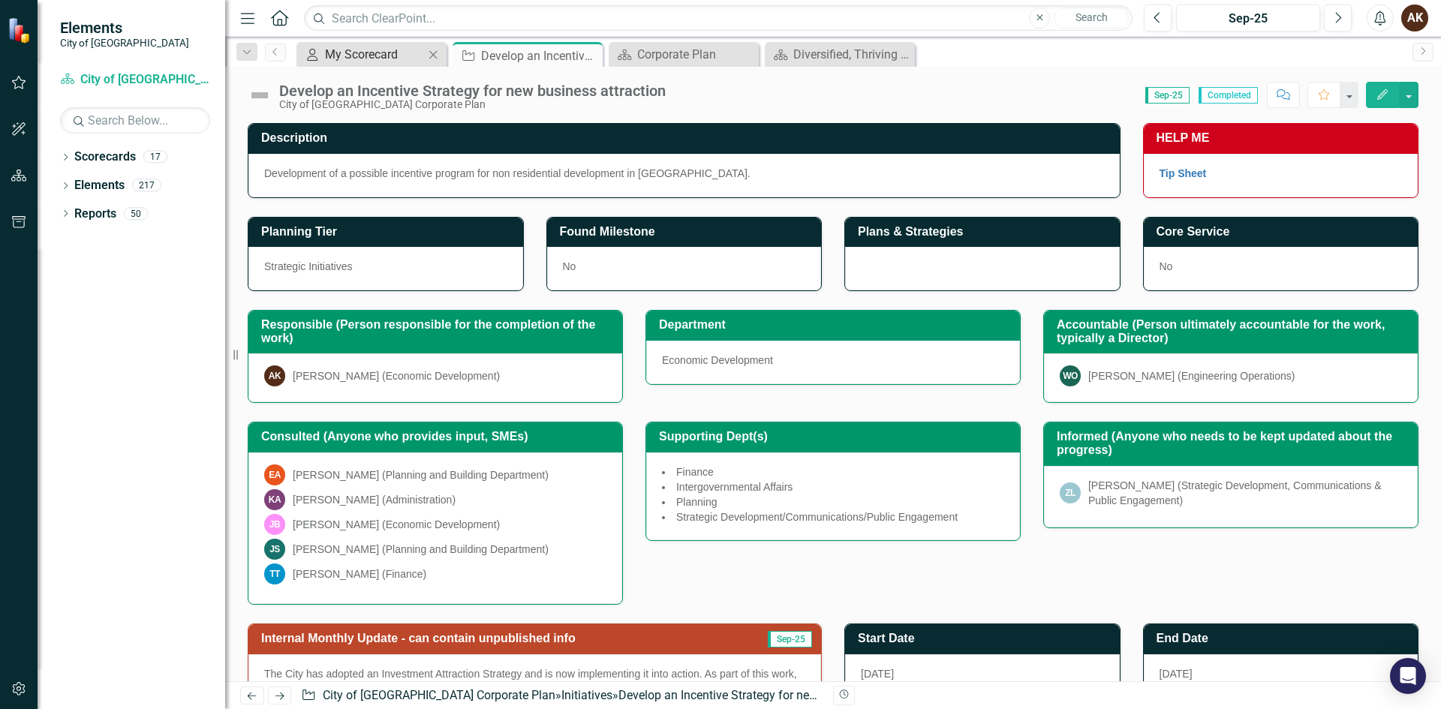
click at [351, 58] on div "My Scorecard" at bounding box center [374, 54] width 99 height 19
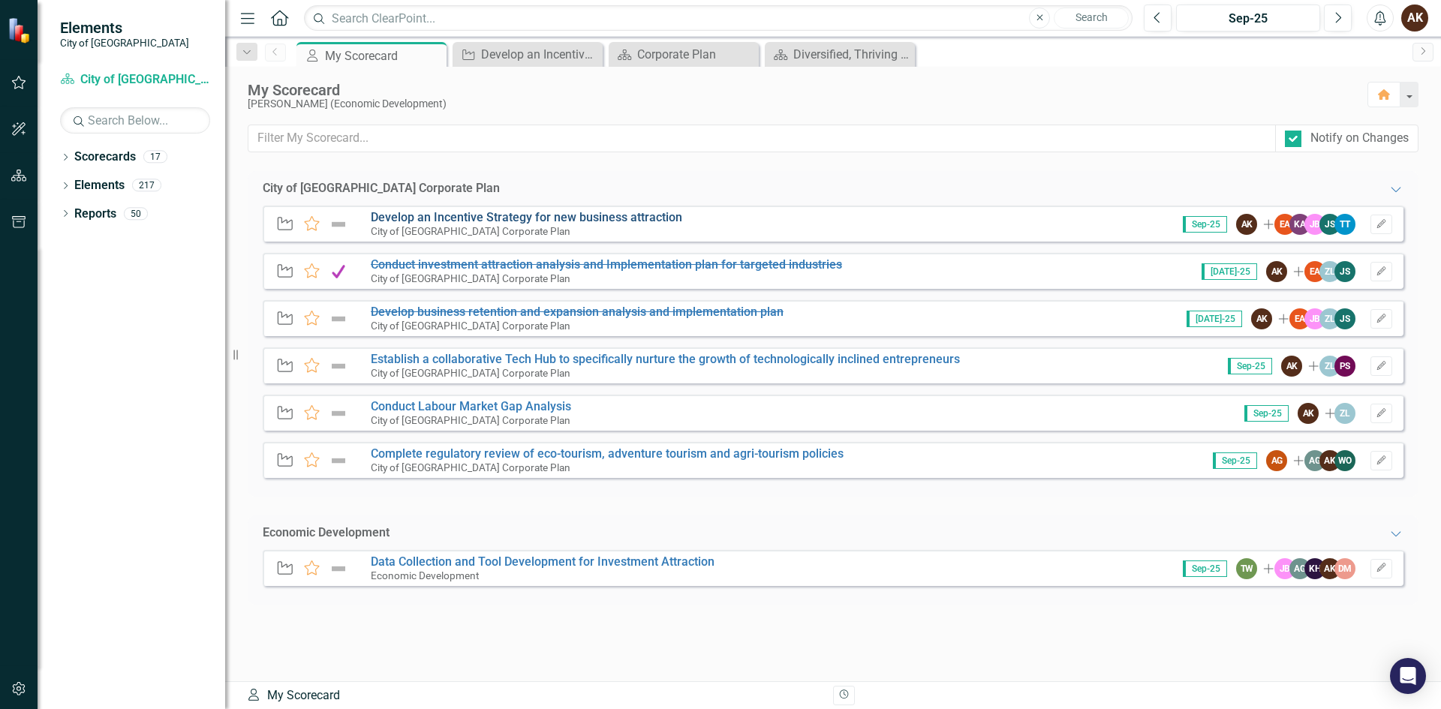
click at [561, 219] on link "Develop an Incentive Strategy for new business attraction" at bounding box center [526, 217] width 311 height 14
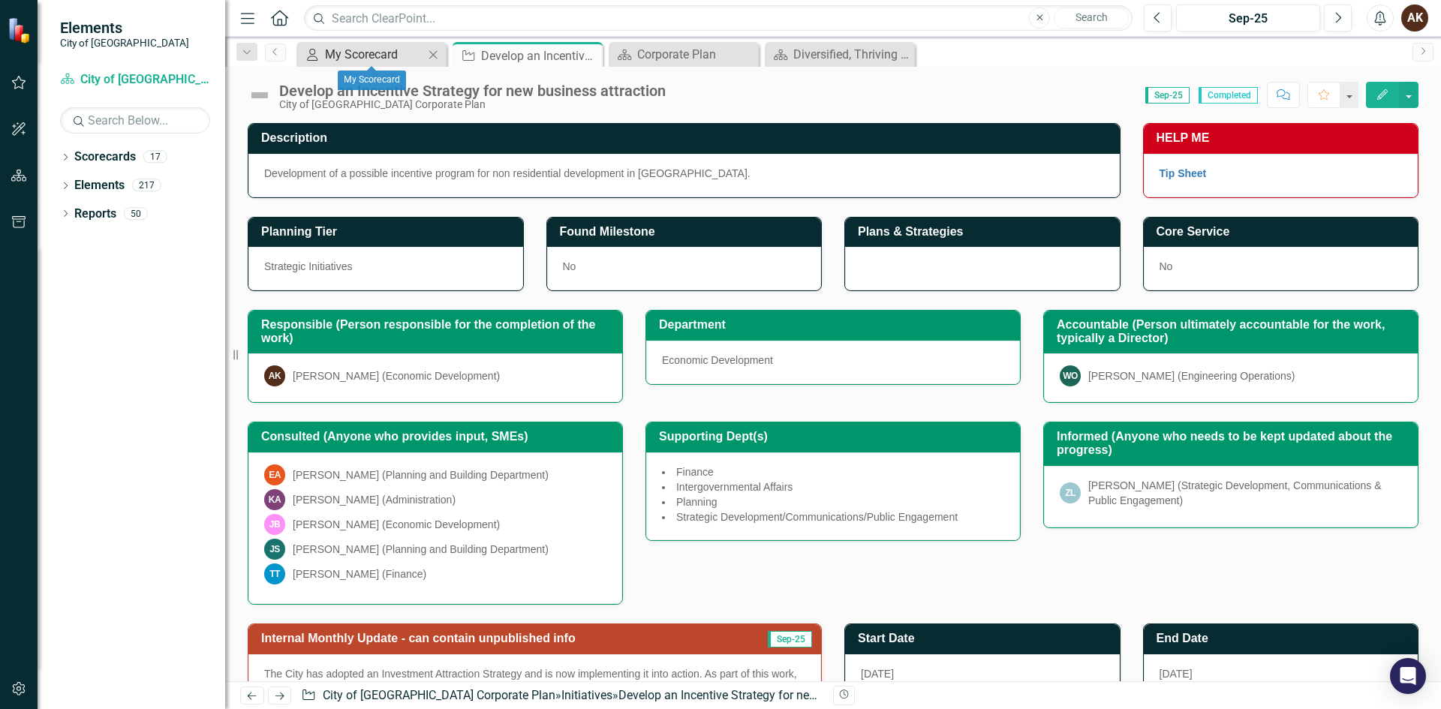
click at [375, 48] on div "My Scorecard" at bounding box center [374, 54] width 99 height 19
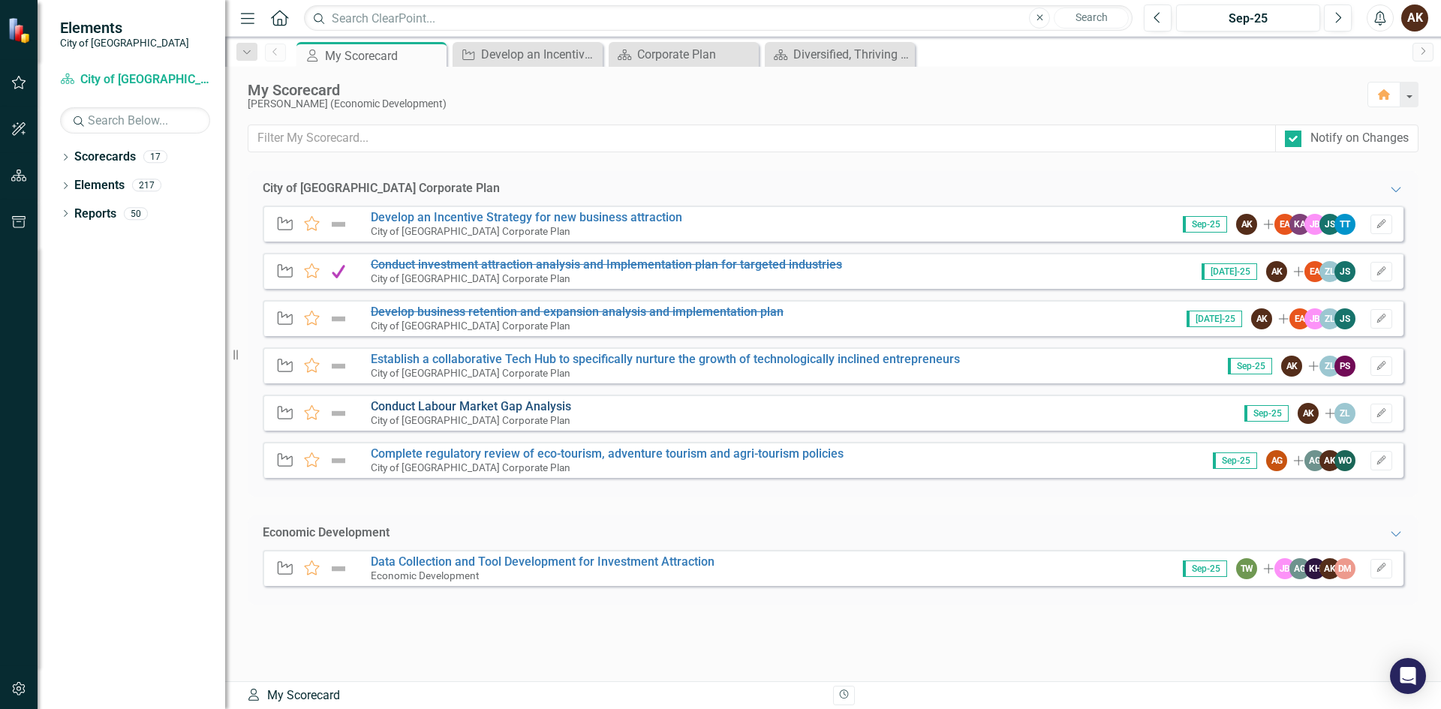
click at [375, 410] on link "Conduct Labour Market Gap Analysis" at bounding box center [471, 406] width 200 height 14
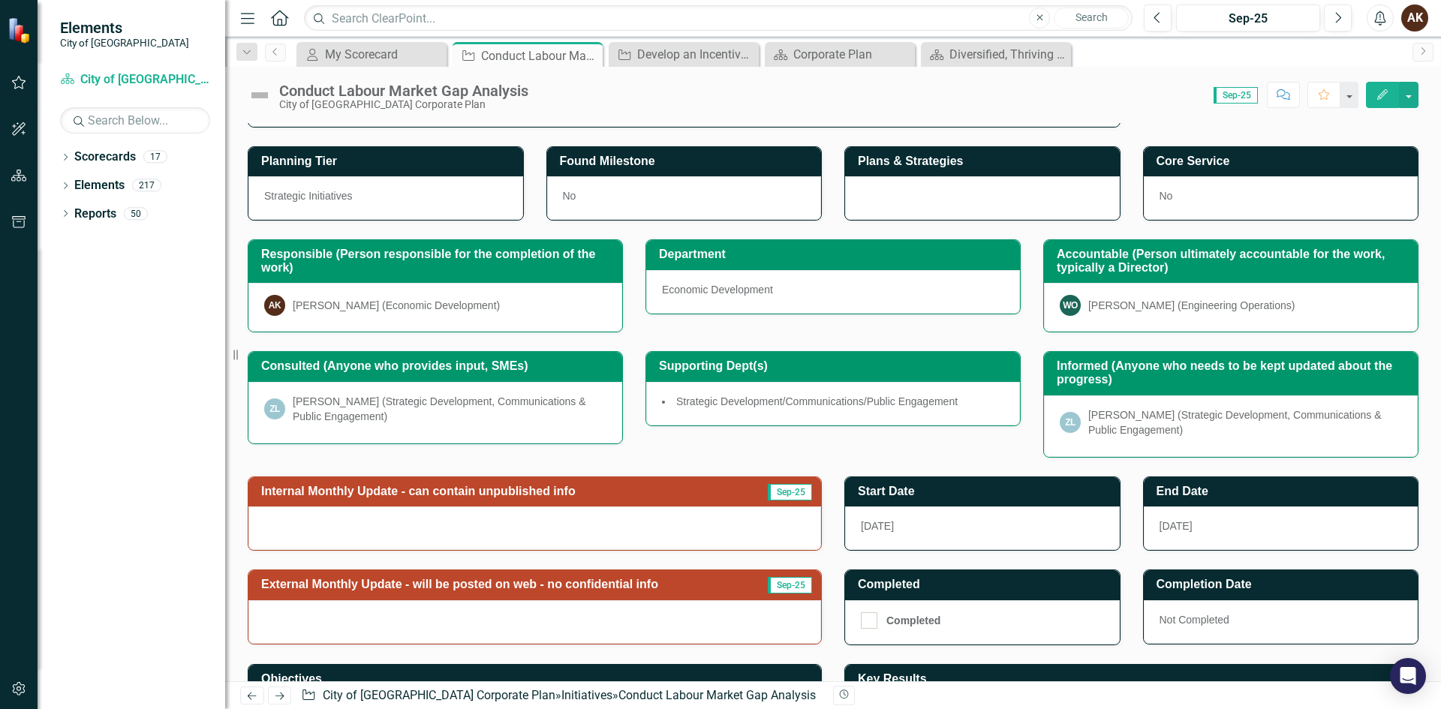
scroll to position [212, 0]
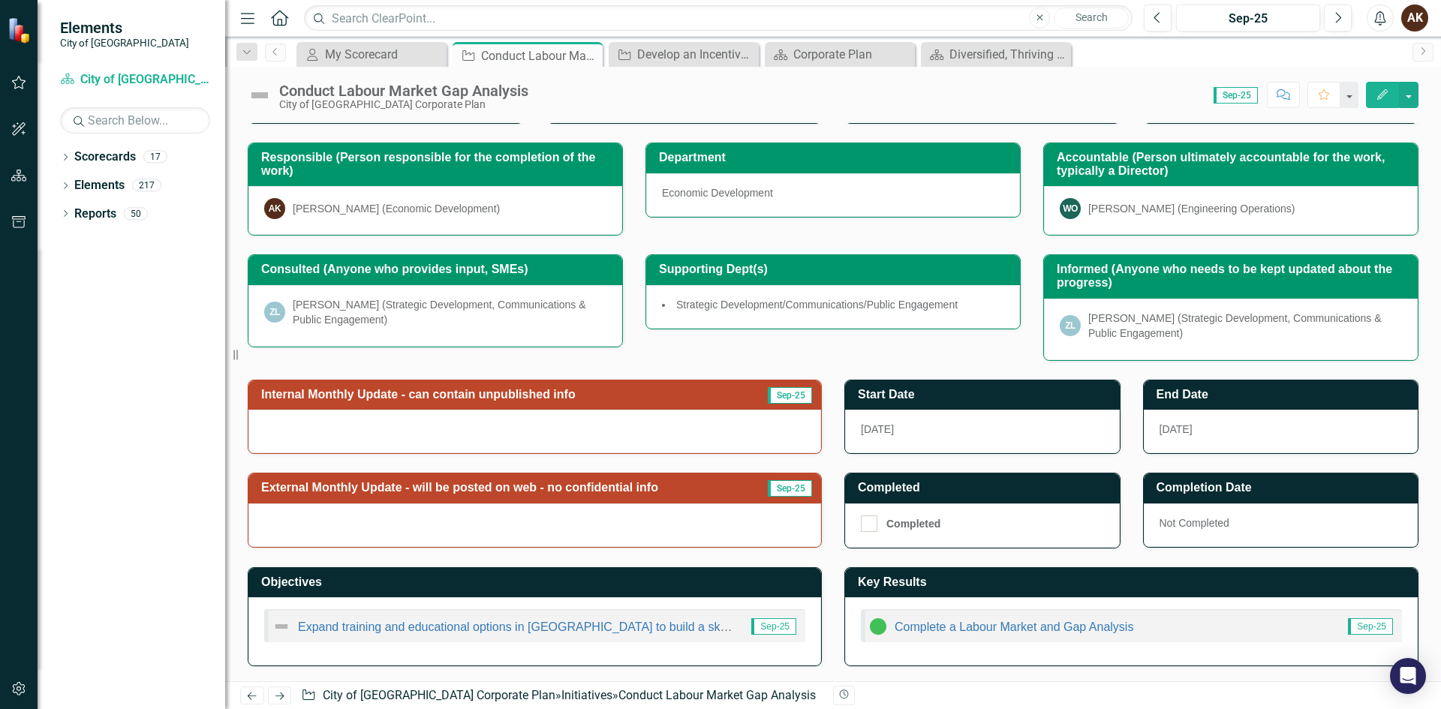
click at [338, 431] on div at bounding box center [534, 432] width 573 height 44
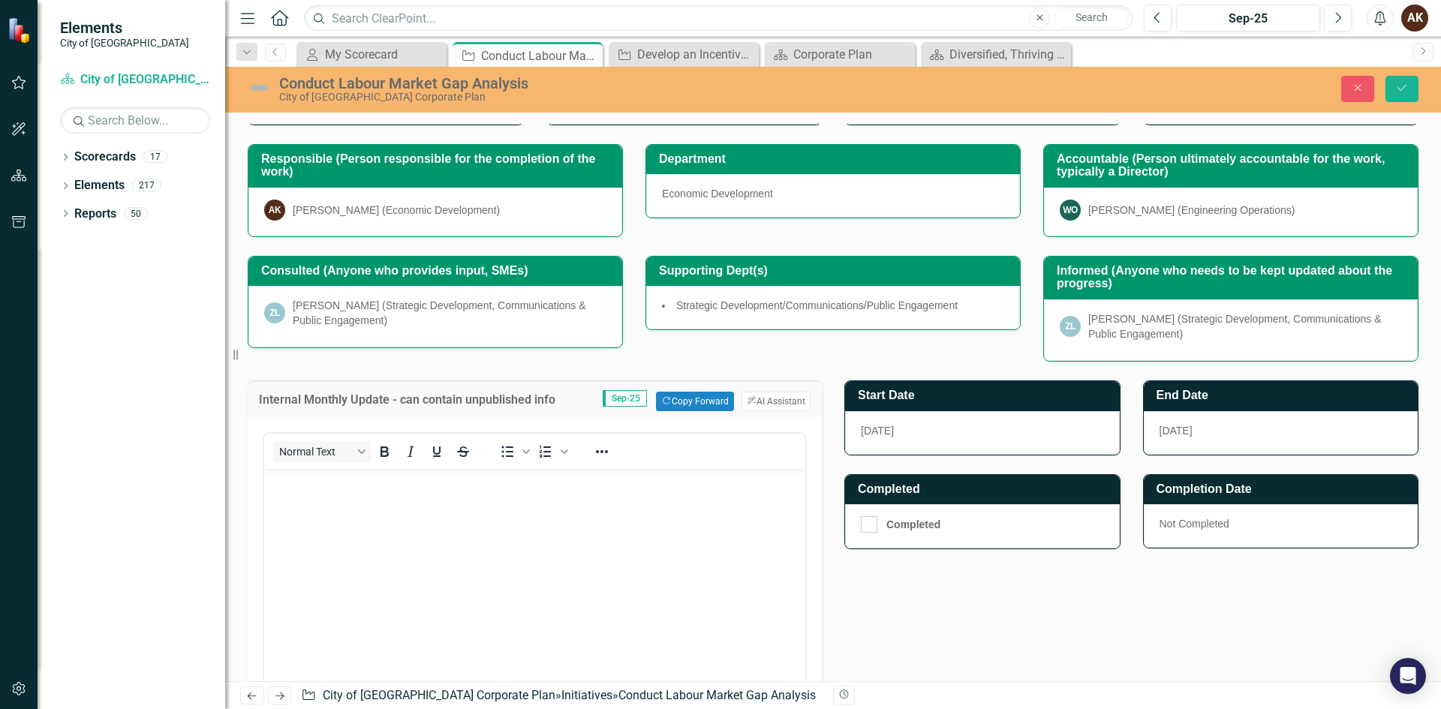
scroll to position [0, 0]
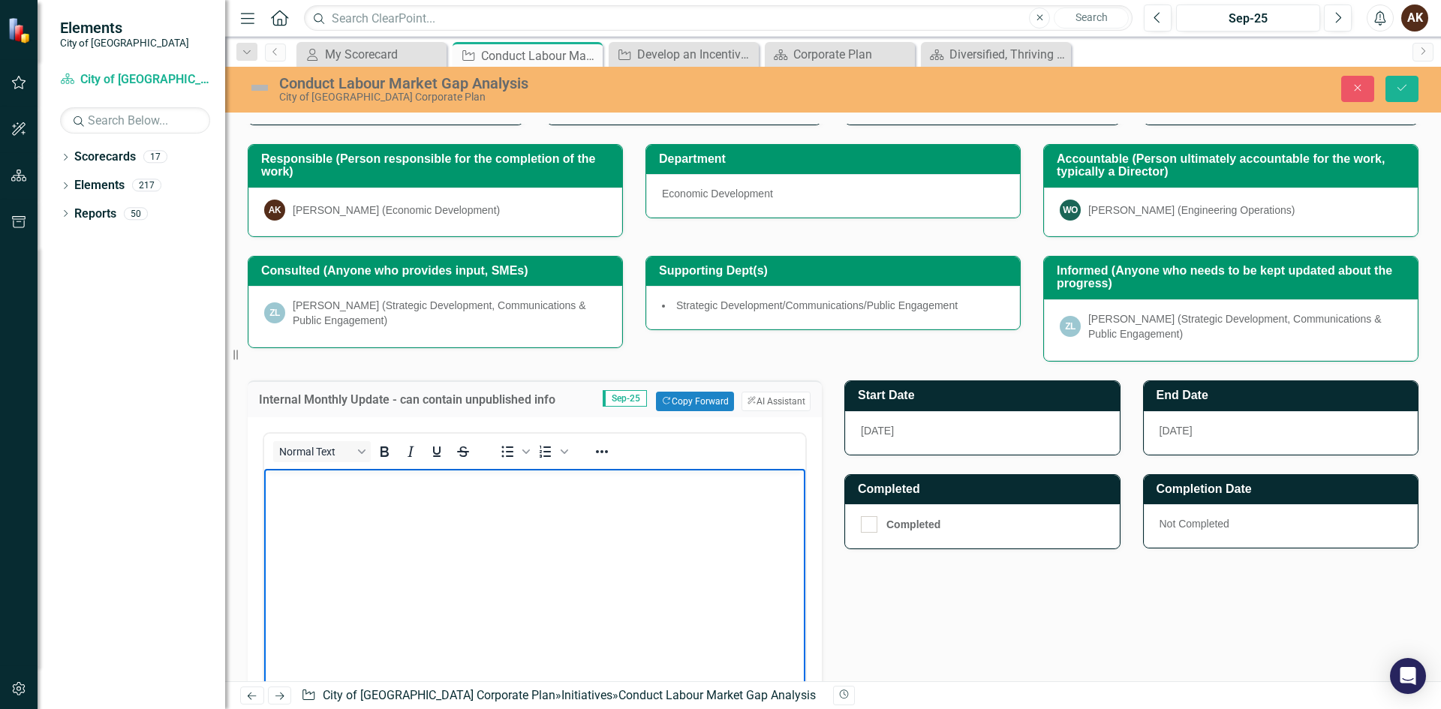
click at [330, 499] on body "Rich Text Area. Press ALT-0 for help." at bounding box center [534, 581] width 541 height 225
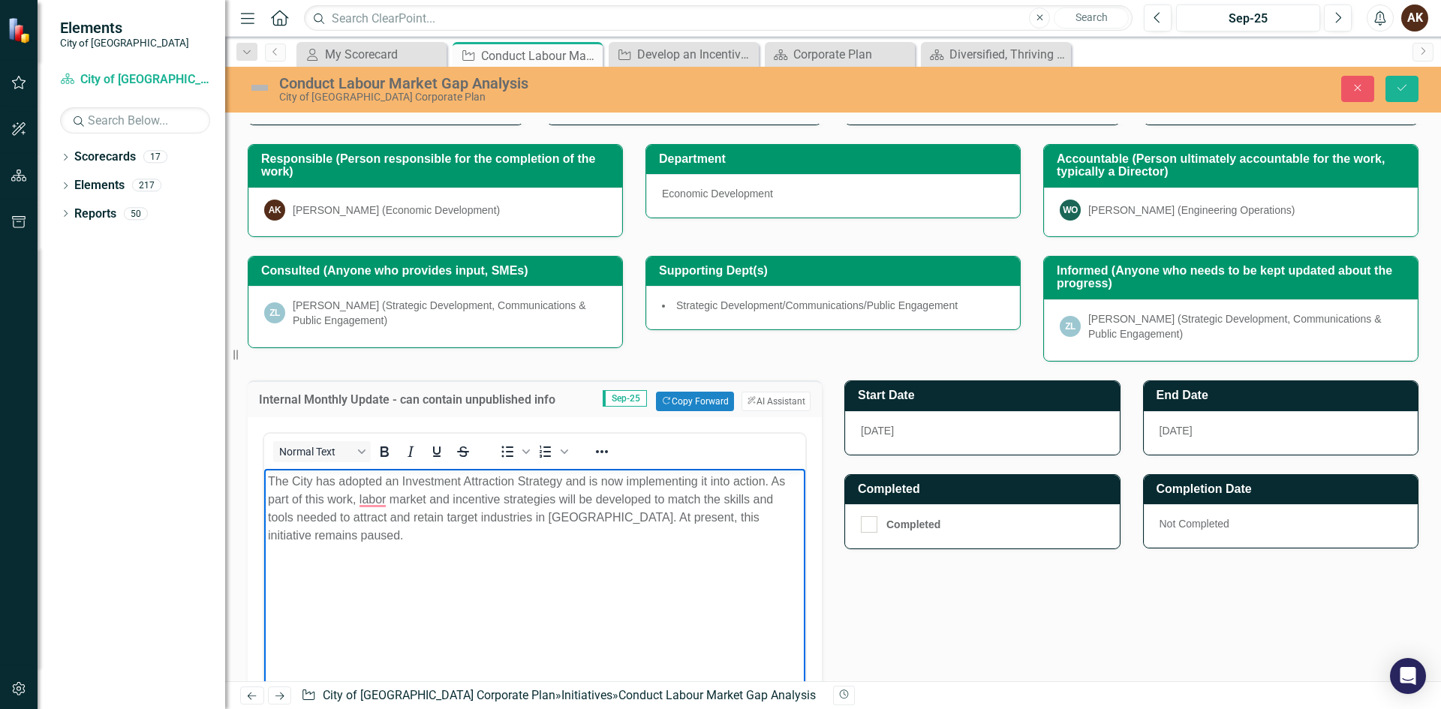
click at [1055, 594] on div "Internal Monthly Update - can contain unpublished info Sep-25 Copy Forward Copy…" at bounding box center [832, 622] width 1193 height 521
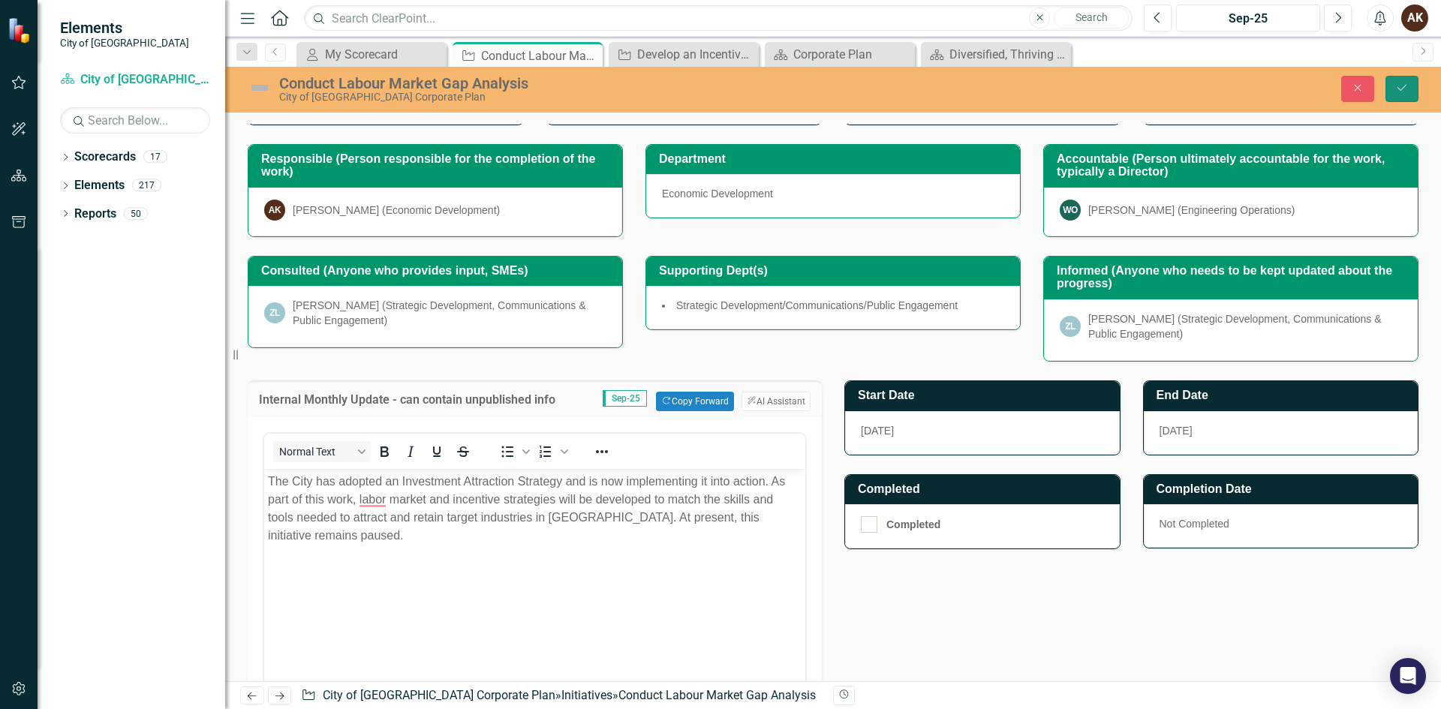
click at [1407, 87] on icon "Save" at bounding box center [1402, 88] width 14 height 11
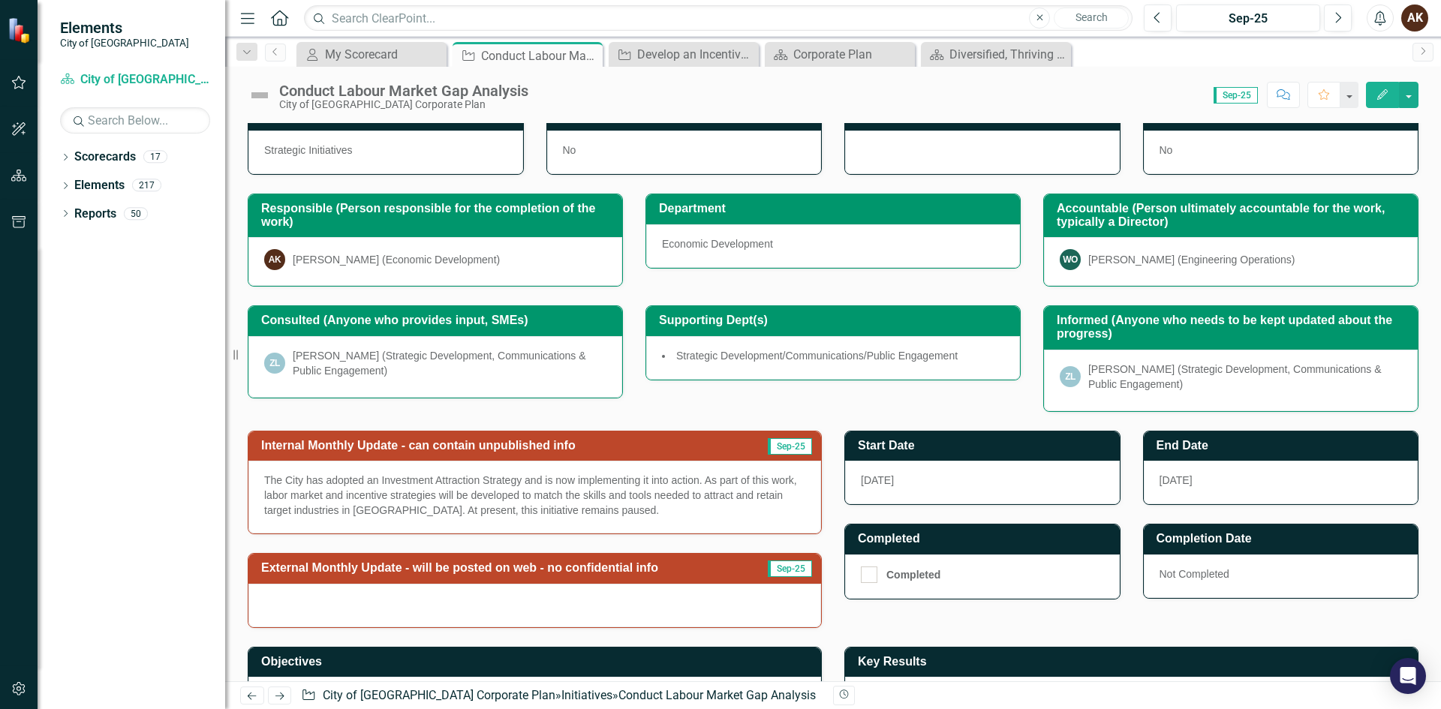
scroll to position [240, 0]
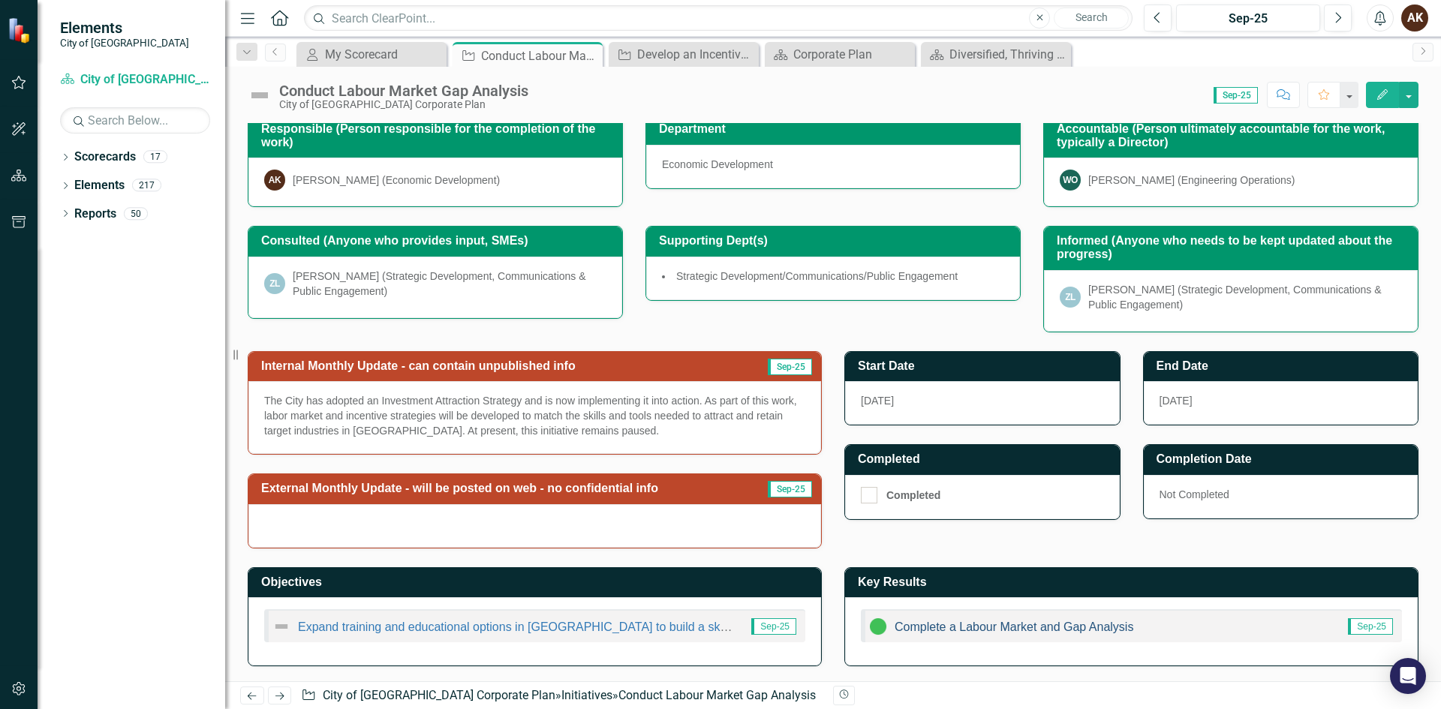
click at [970, 621] on link "Complete a Labour Market and Gap Analysis" at bounding box center [1014, 627] width 239 height 13
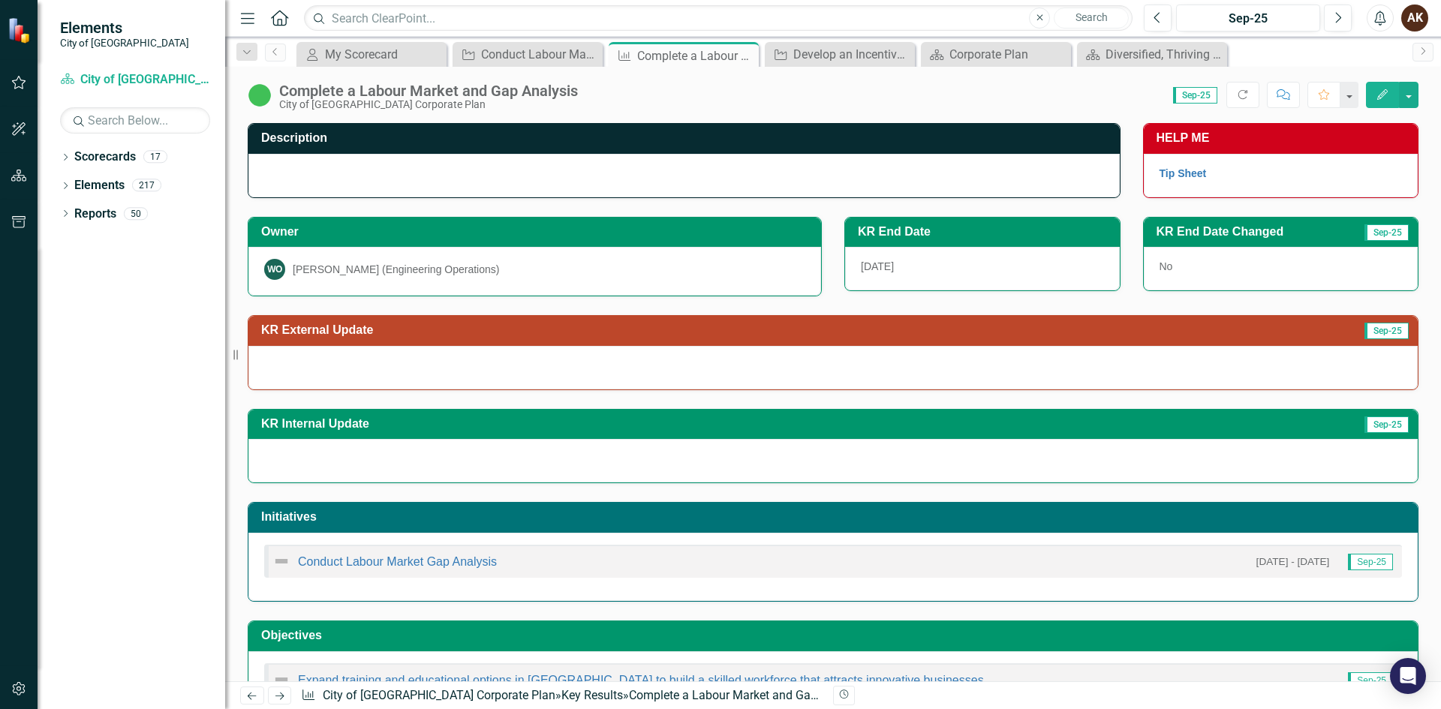
click at [260, 94] on img at bounding box center [260, 95] width 24 height 24
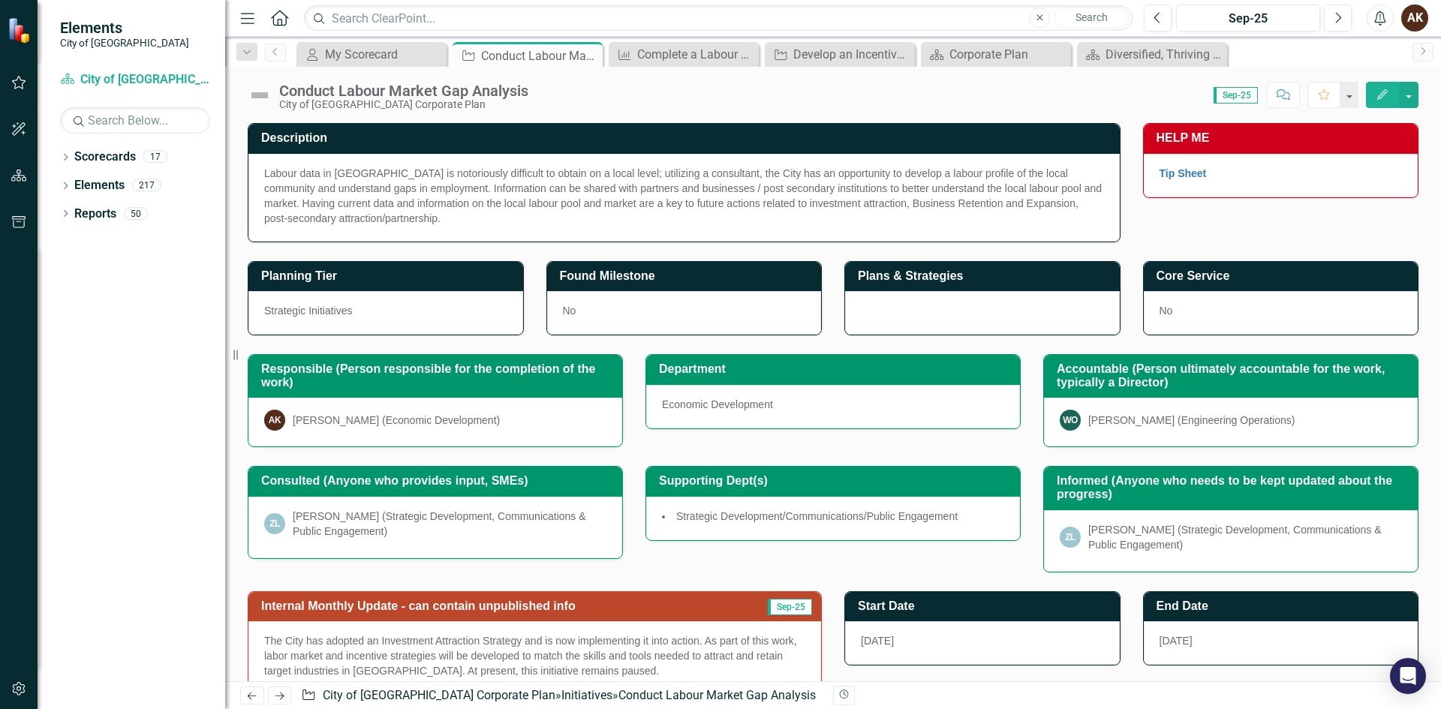
scroll to position [240, 0]
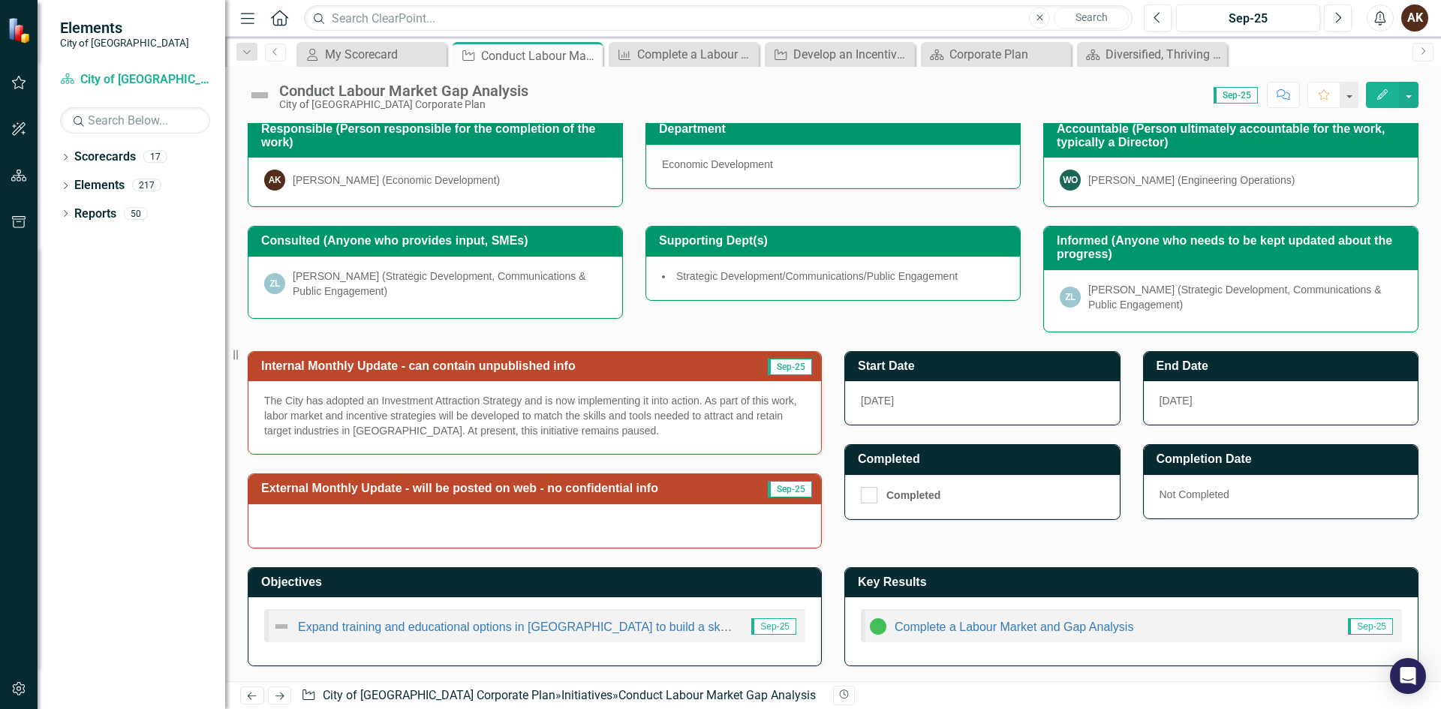
click at [875, 630] on img at bounding box center [878, 627] width 18 height 18
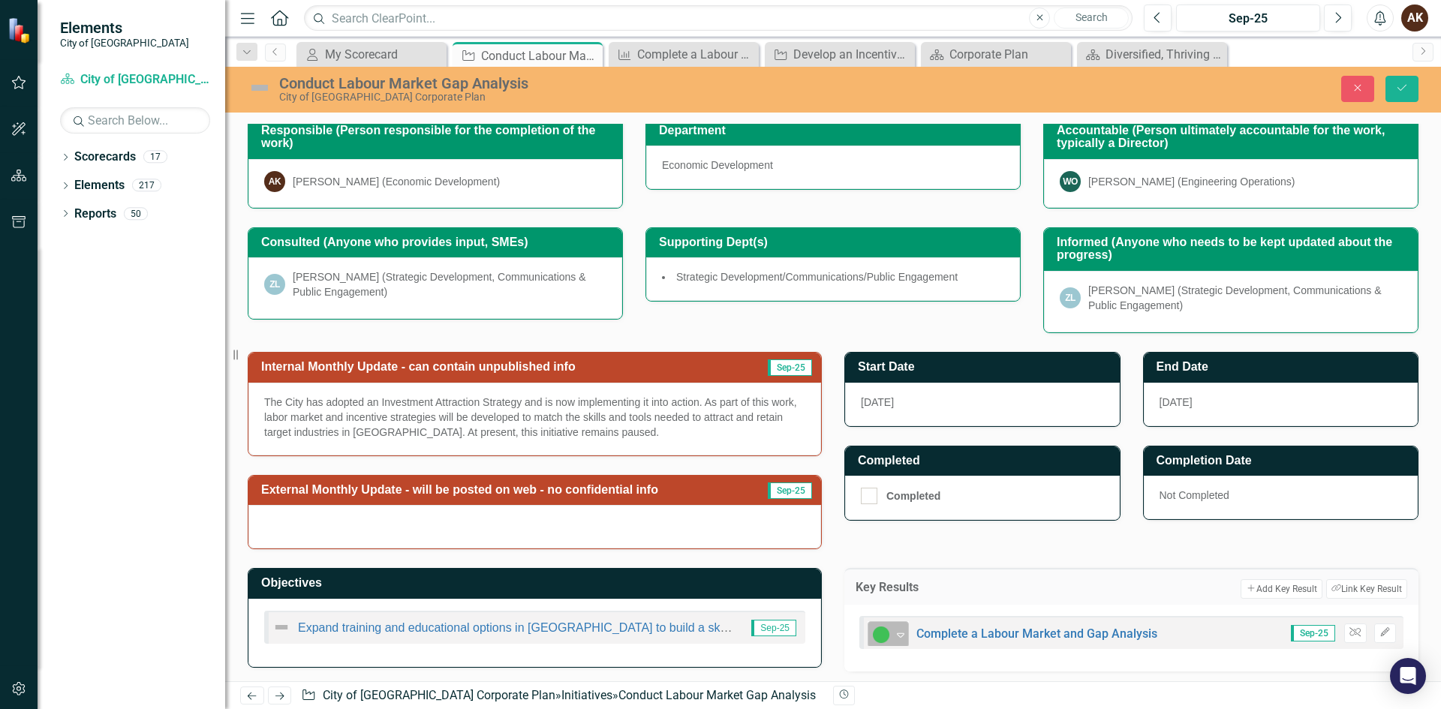
click at [884, 634] on img at bounding box center [881, 635] width 18 height 18
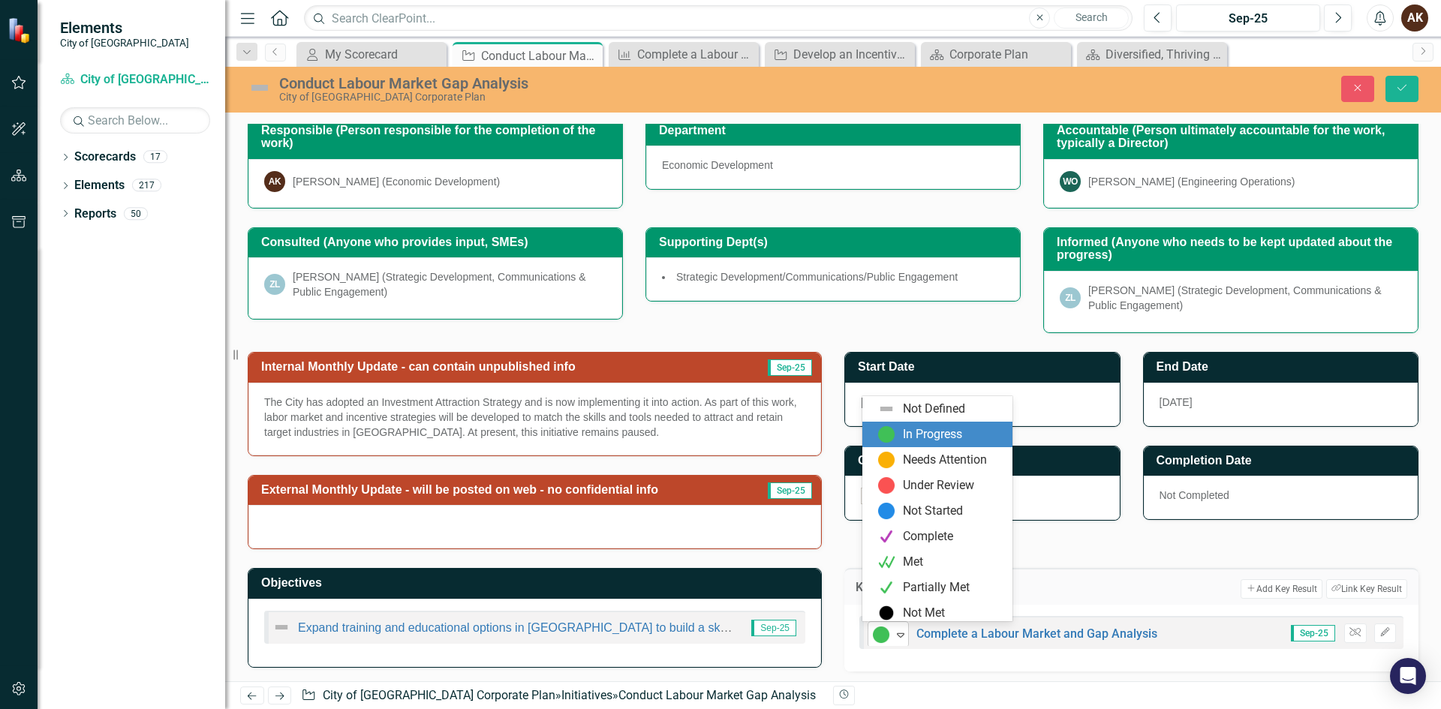
scroll to position [5, 0]
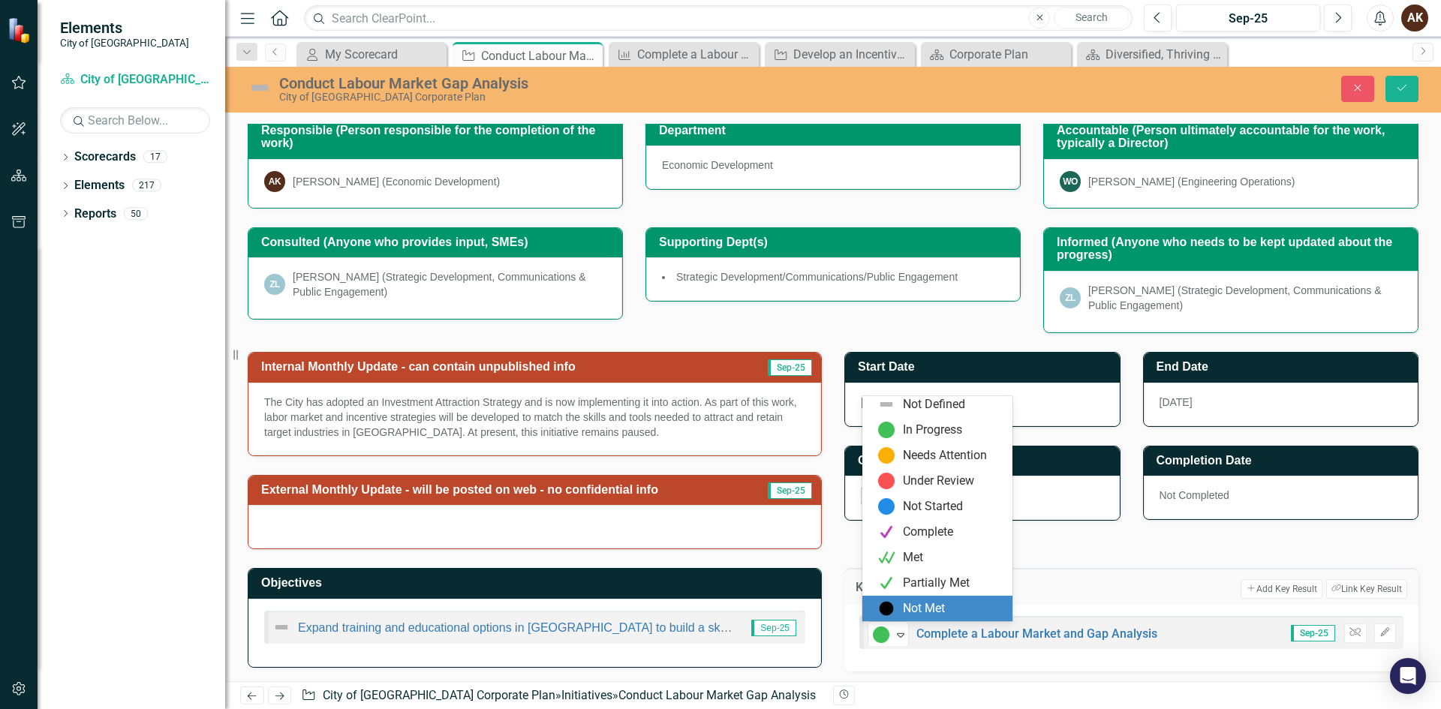
click at [900, 609] on div "Not Met" at bounding box center [940, 609] width 126 height 18
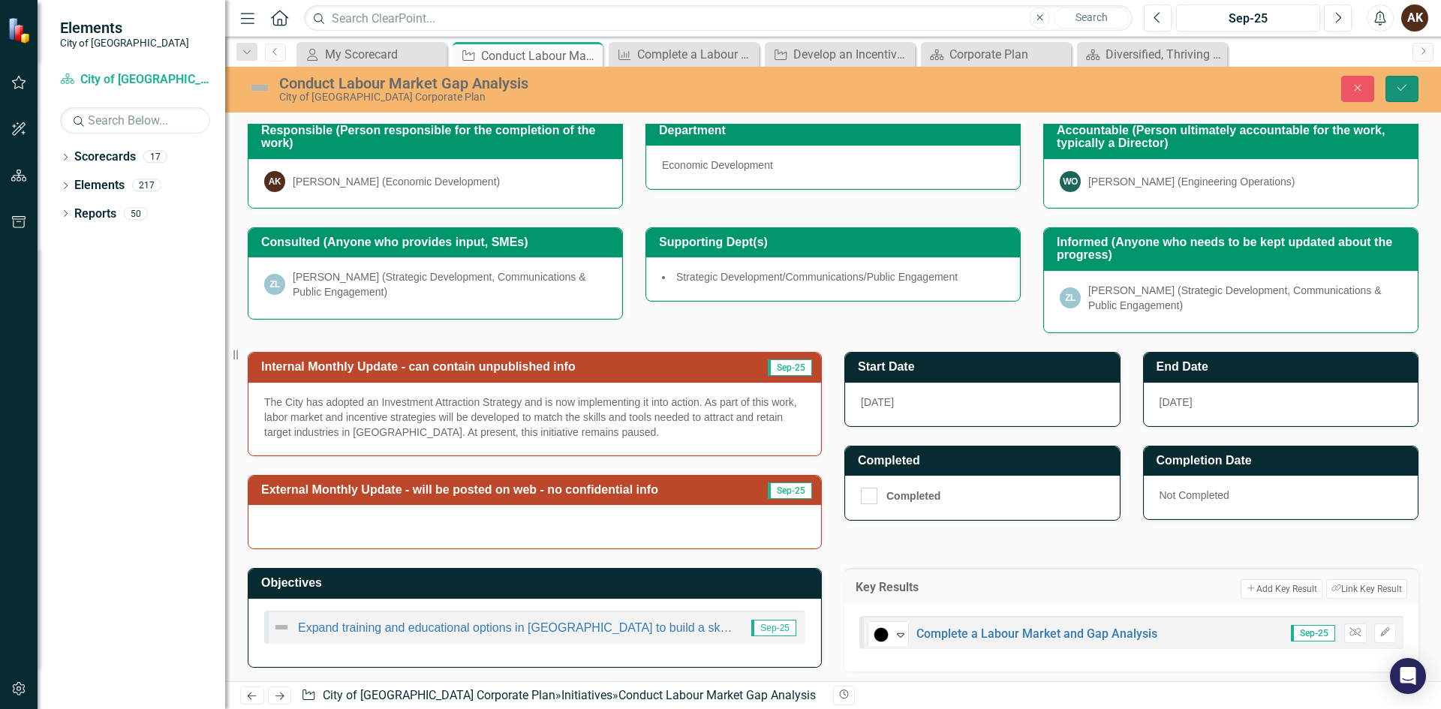
click at [1400, 86] on icon "Save" at bounding box center [1402, 88] width 14 height 11
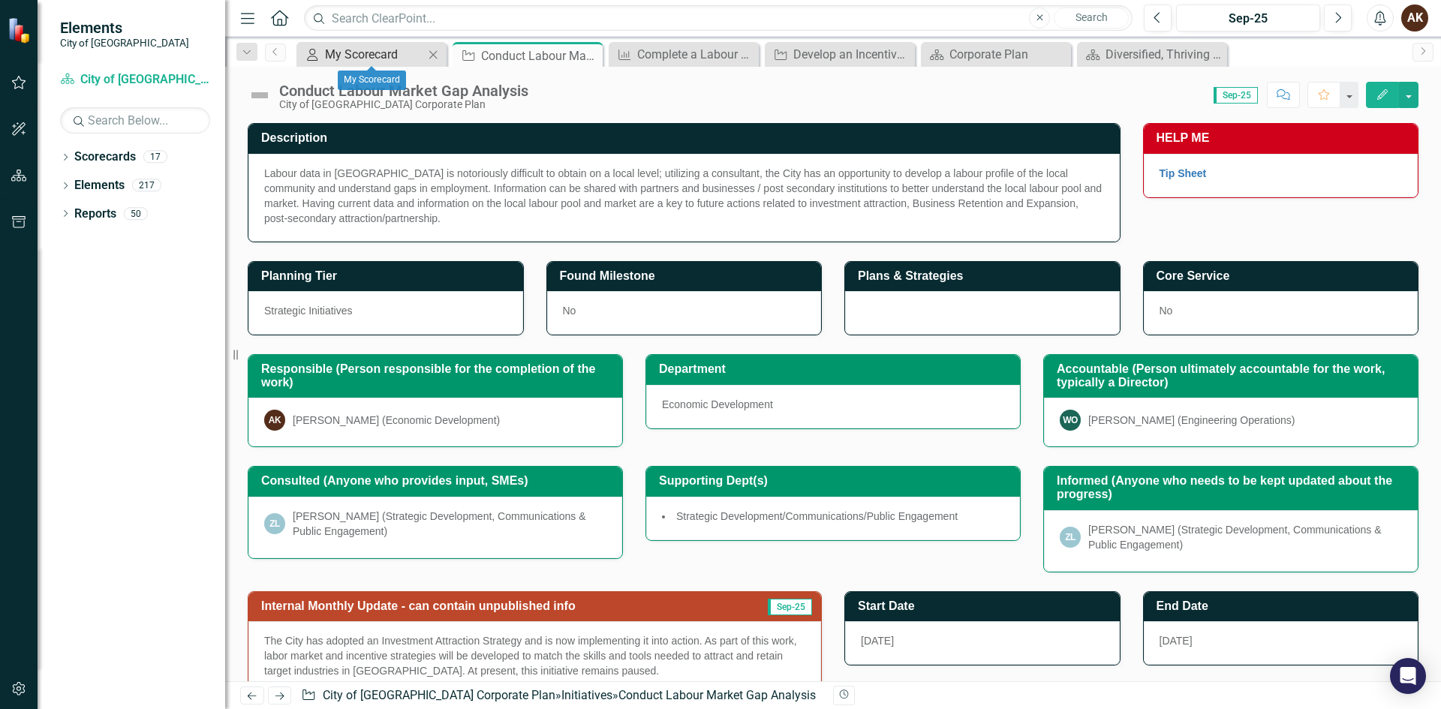
click at [331, 55] on div "My Scorecard" at bounding box center [374, 54] width 99 height 19
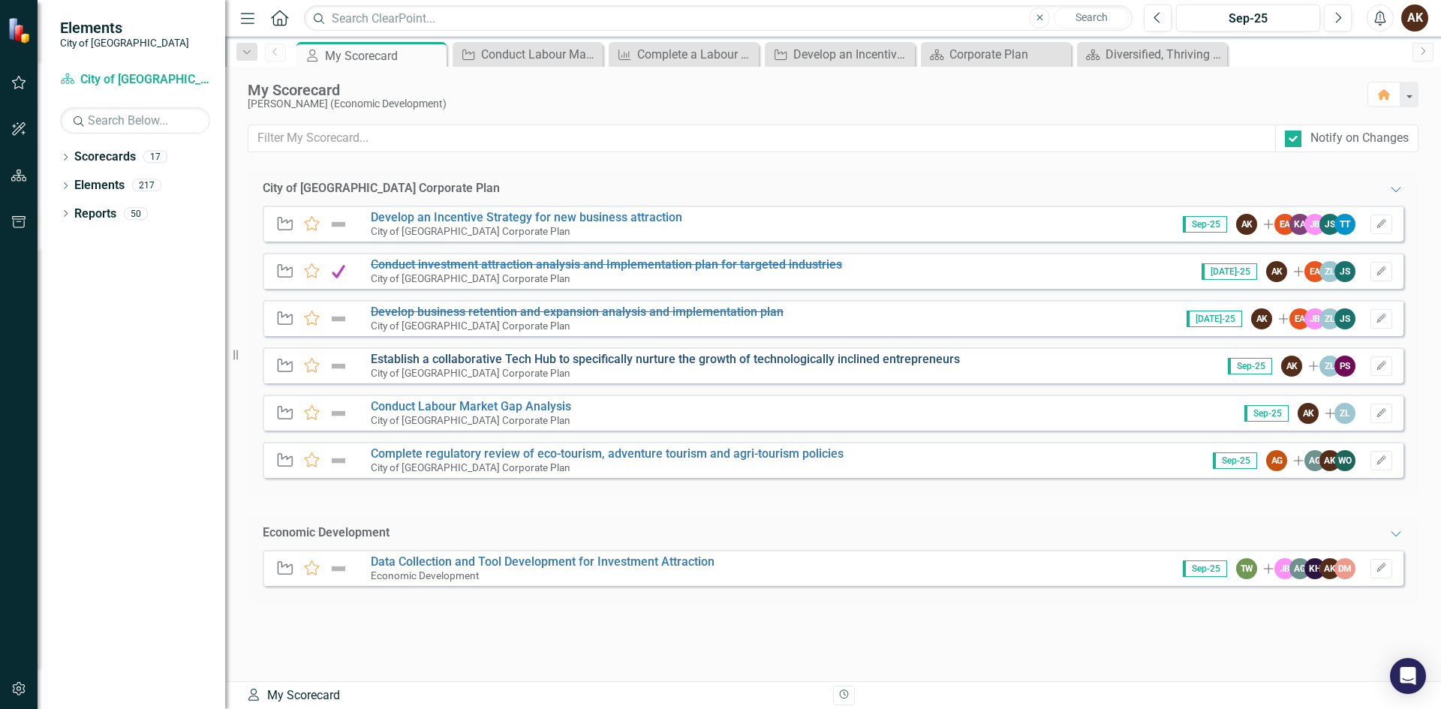
click at [411, 356] on link "Establish a collaborative Tech Hub to specifically nurture the growth of techno…" at bounding box center [665, 359] width 589 height 14
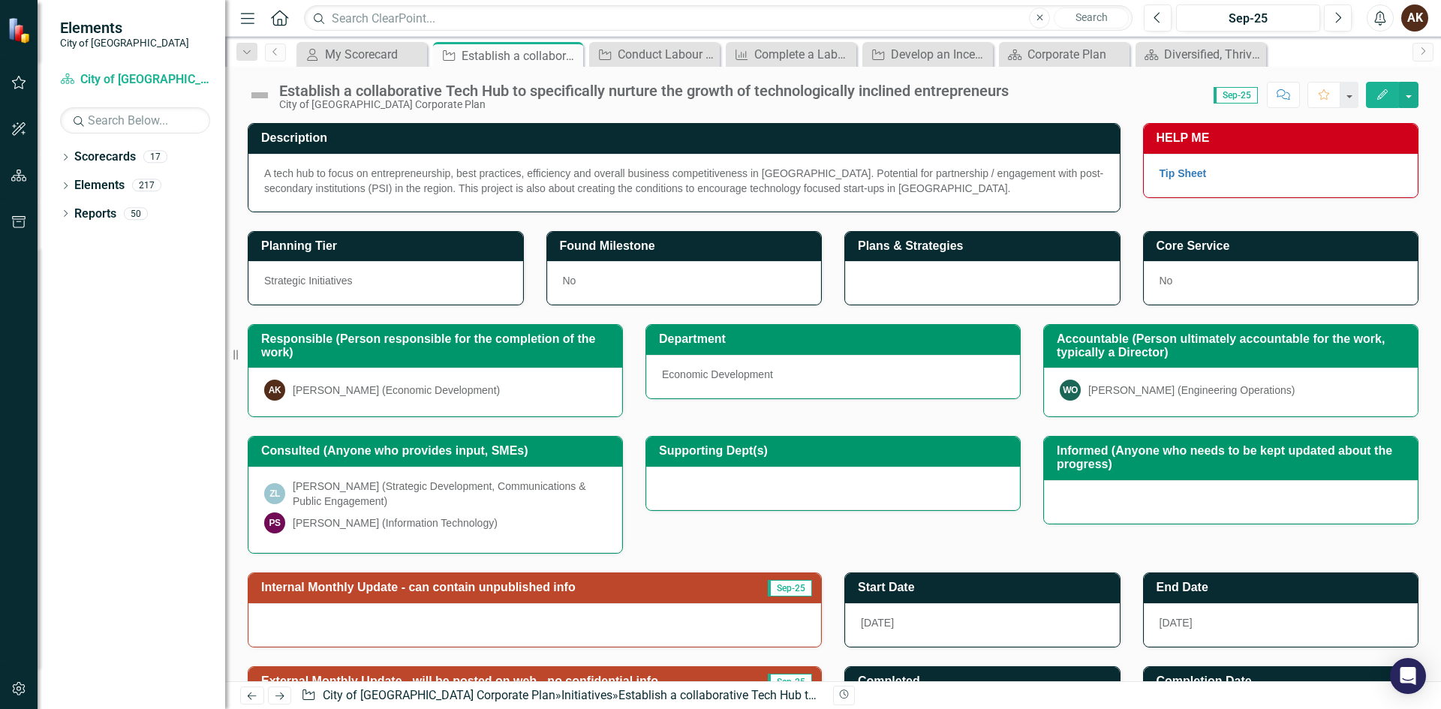
click at [321, 627] on div at bounding box center [534, 625] width 573 height 44
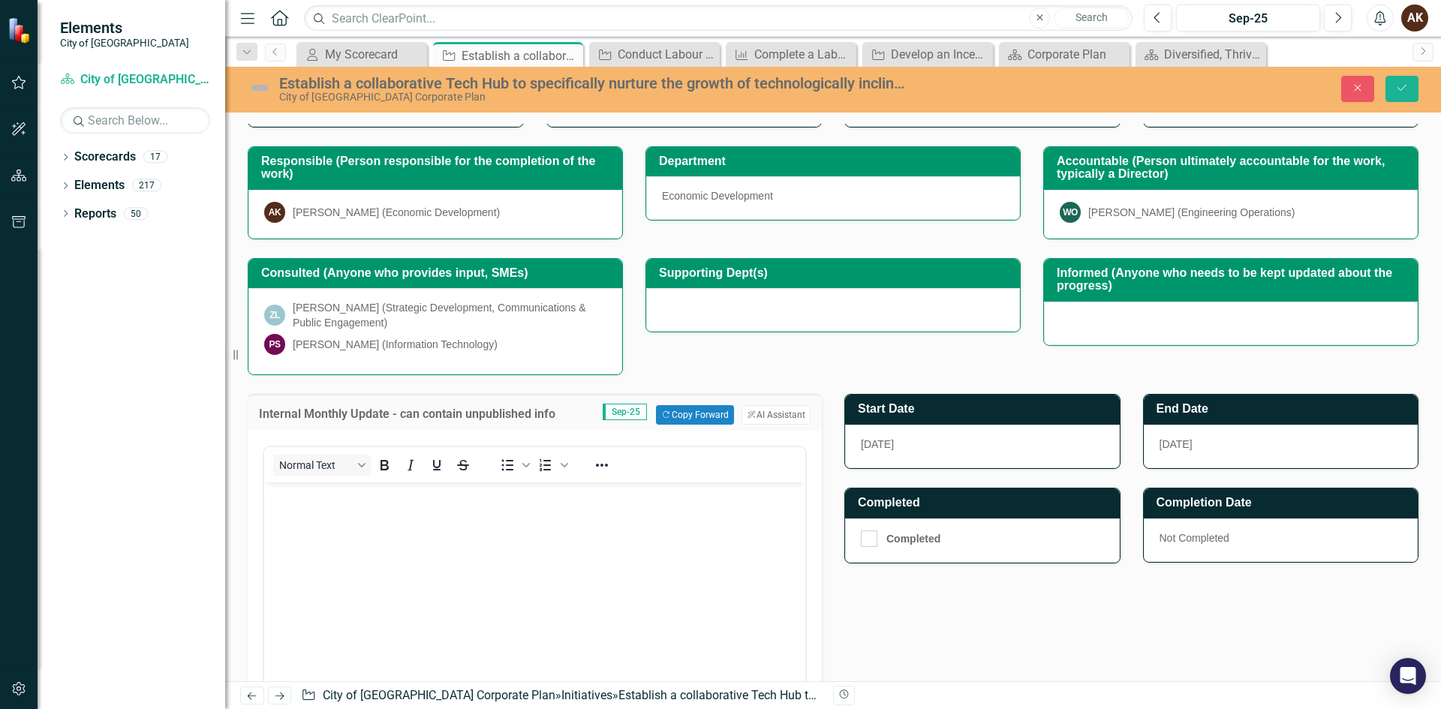
scroll to position [225, 0]
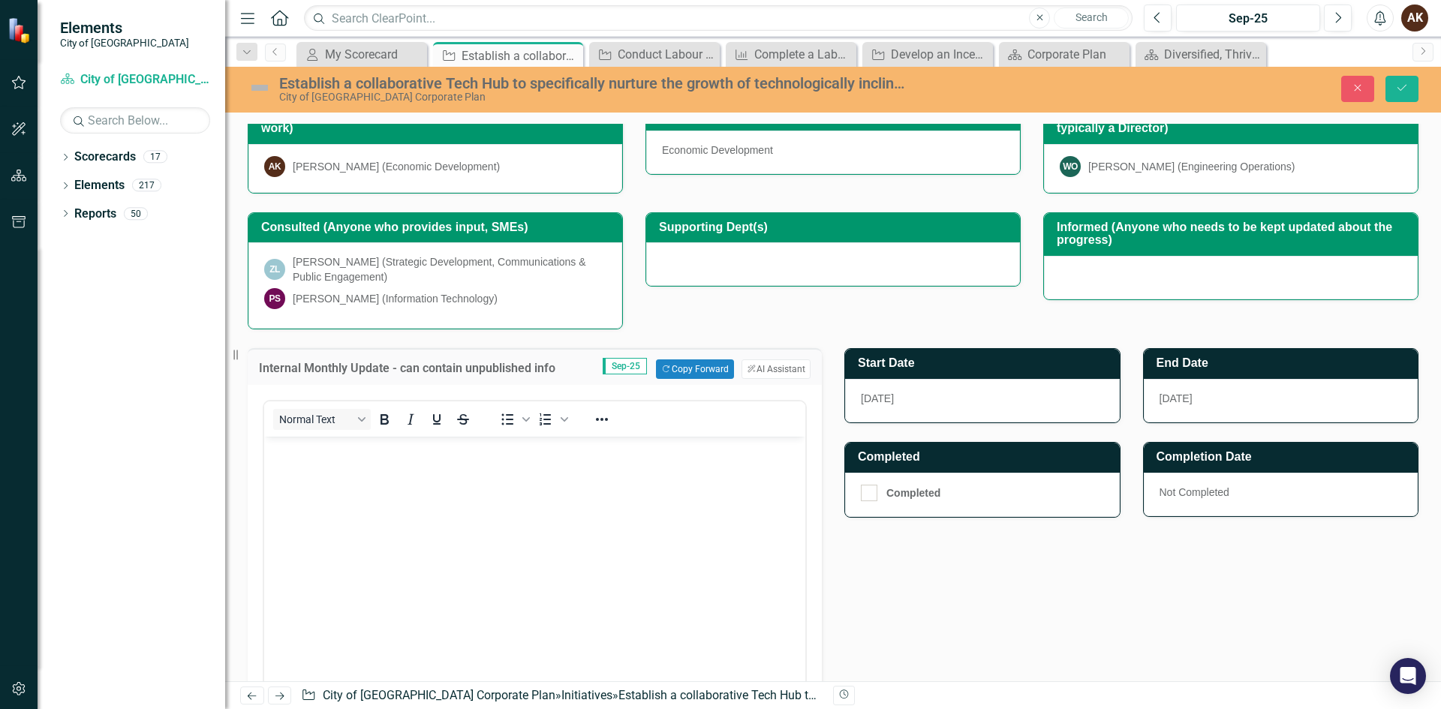
click at [302, 496] on body "Rich Text Area. Press ALT-0 for help." at bounding box center [534, 549] width 541 height 225
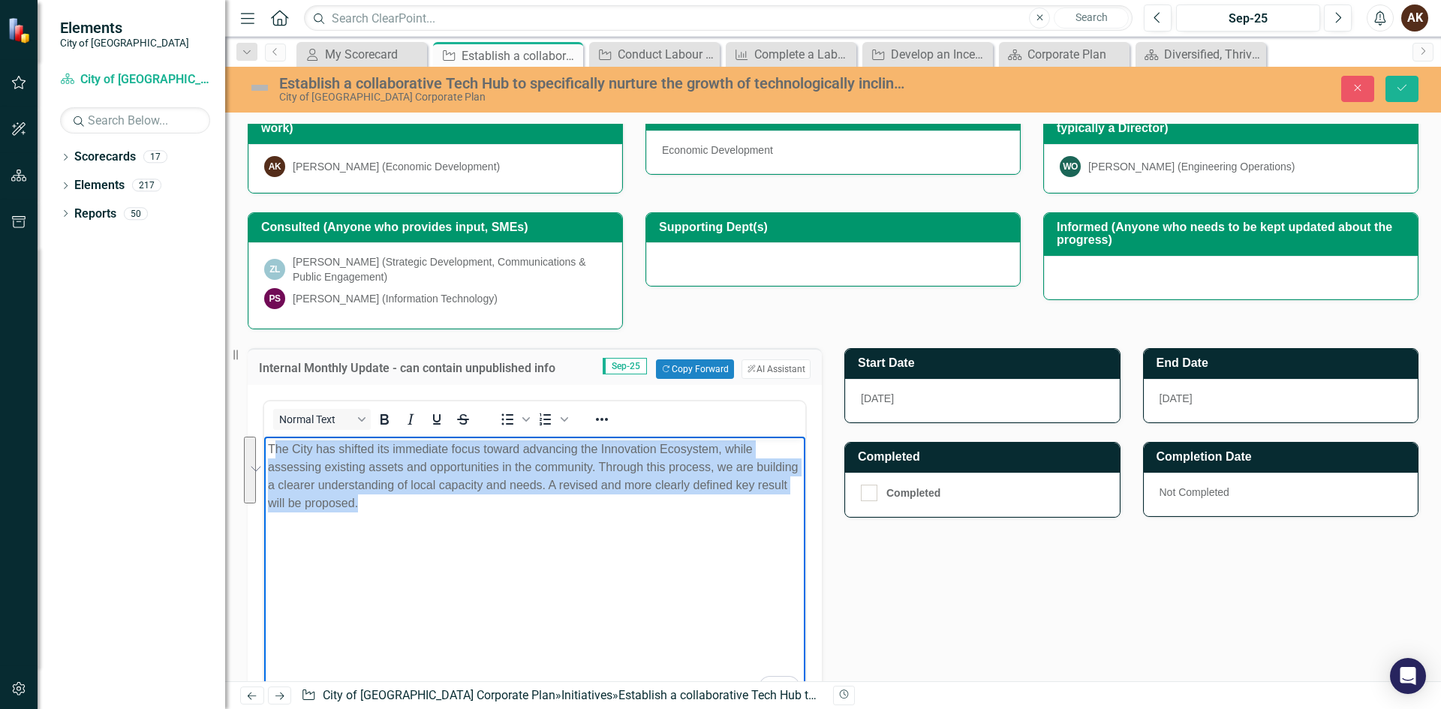
drag, startPoint x: 420, startPoint y: 516, endPoint x: 272, endPoint y: 438, distance: 166.8
click at [272, 438] on body "The City has shifted its immediate focus toward advancing the Innovation Ecosys…" at bounding box center [534, 549] width 541 height 225
click at [556, 542] on body "The City has shifted its immediate focus toward advancing the Innovation Ecosys…" at bounding box center [534, 549] width 541 height 225
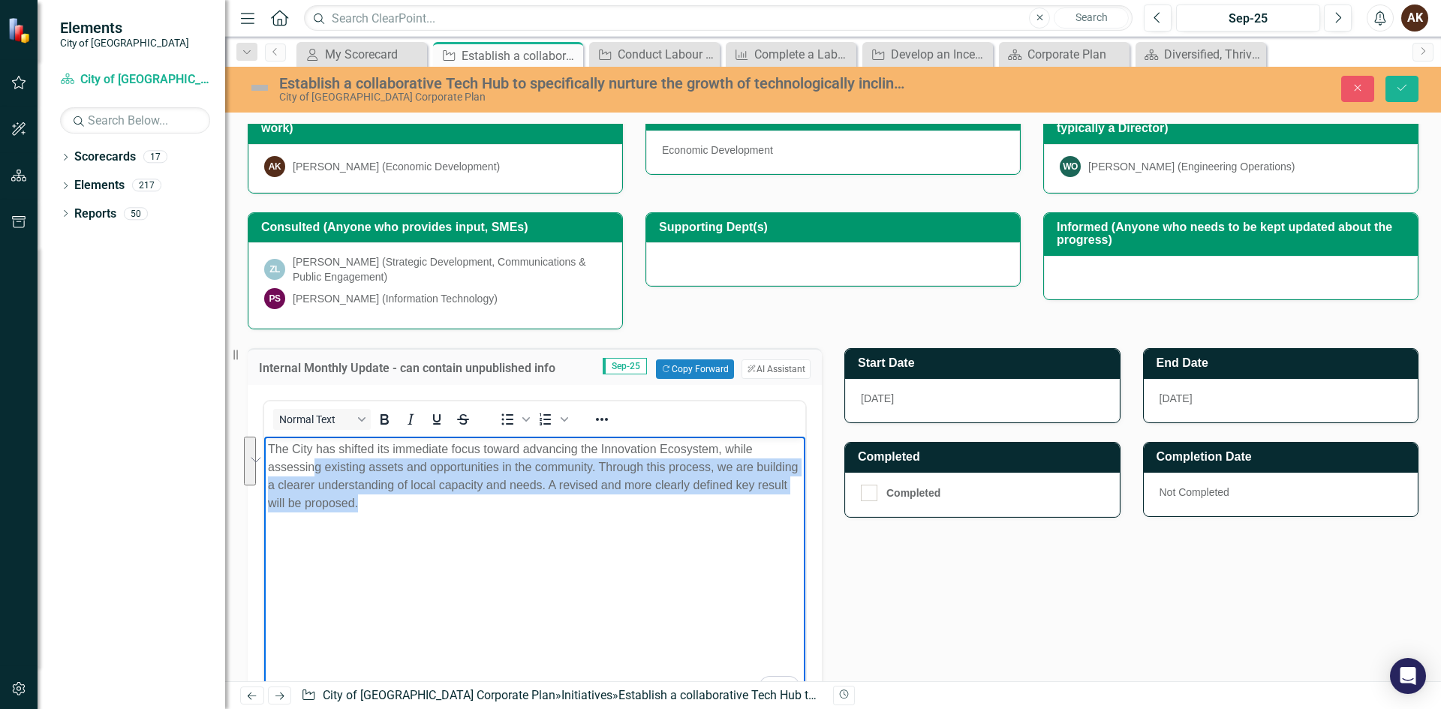
drag, startPoint x: 439, startPoint y: 513, endPoint x: 316, endPoint y: 461, distance: 133.8
click at [316, 461] on body "The City has shifted its immediate focus toward advancing the Innovation Ecosys…" at bounding box center [534, 549] width 541 height 225
click at [487, 537] on body "The City has shifted its immediate focus toward advancing the Innovation Ecosys…" at bounding box center [534, 549] width 541 height 225
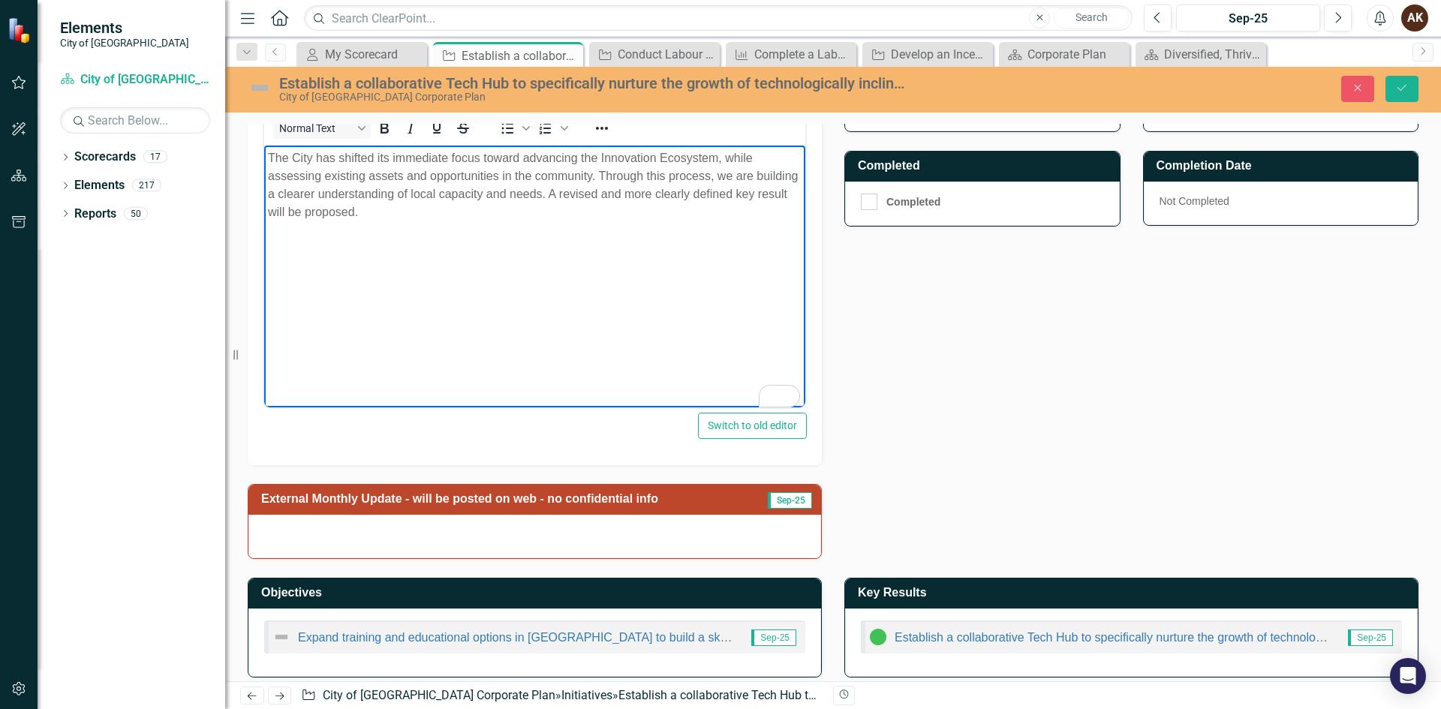
scroll to position [527, 0]
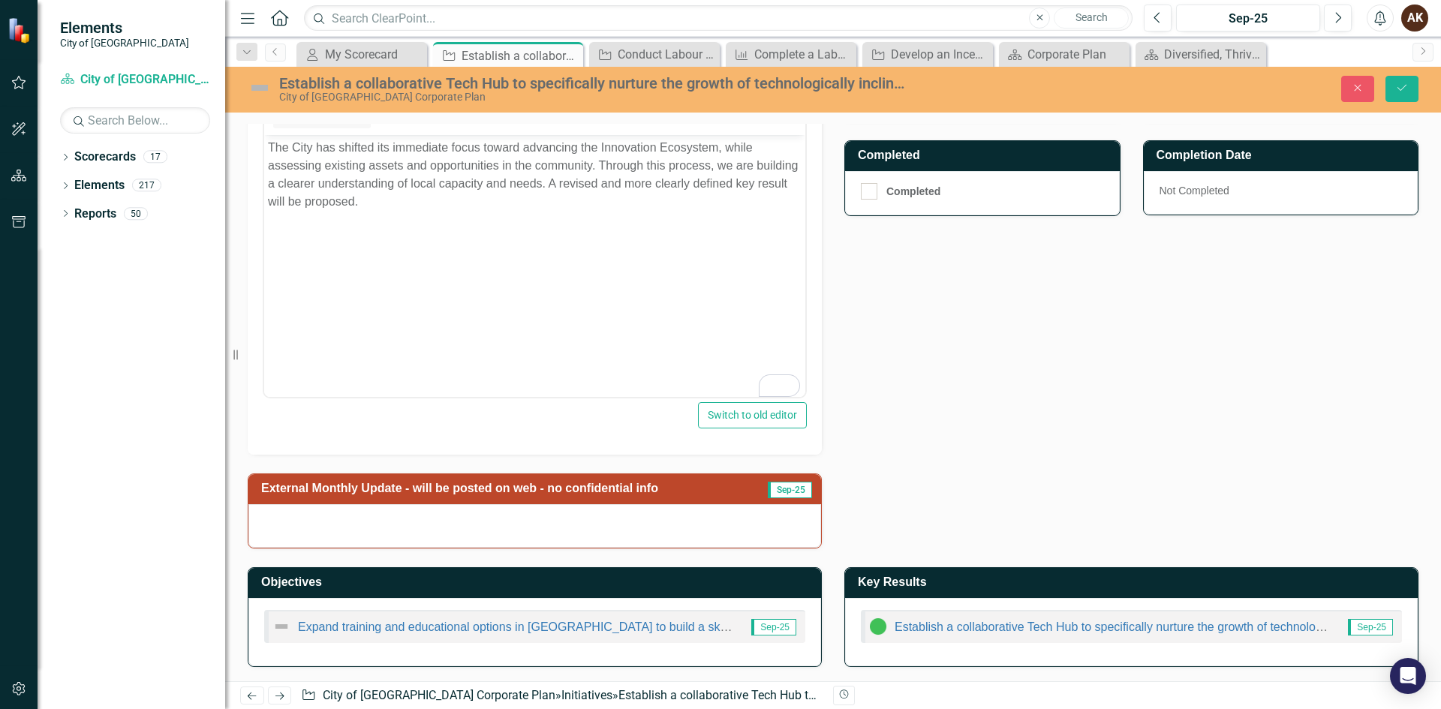
click at [877, 626] on img at bounding box center [878, 627] width 18 height 18
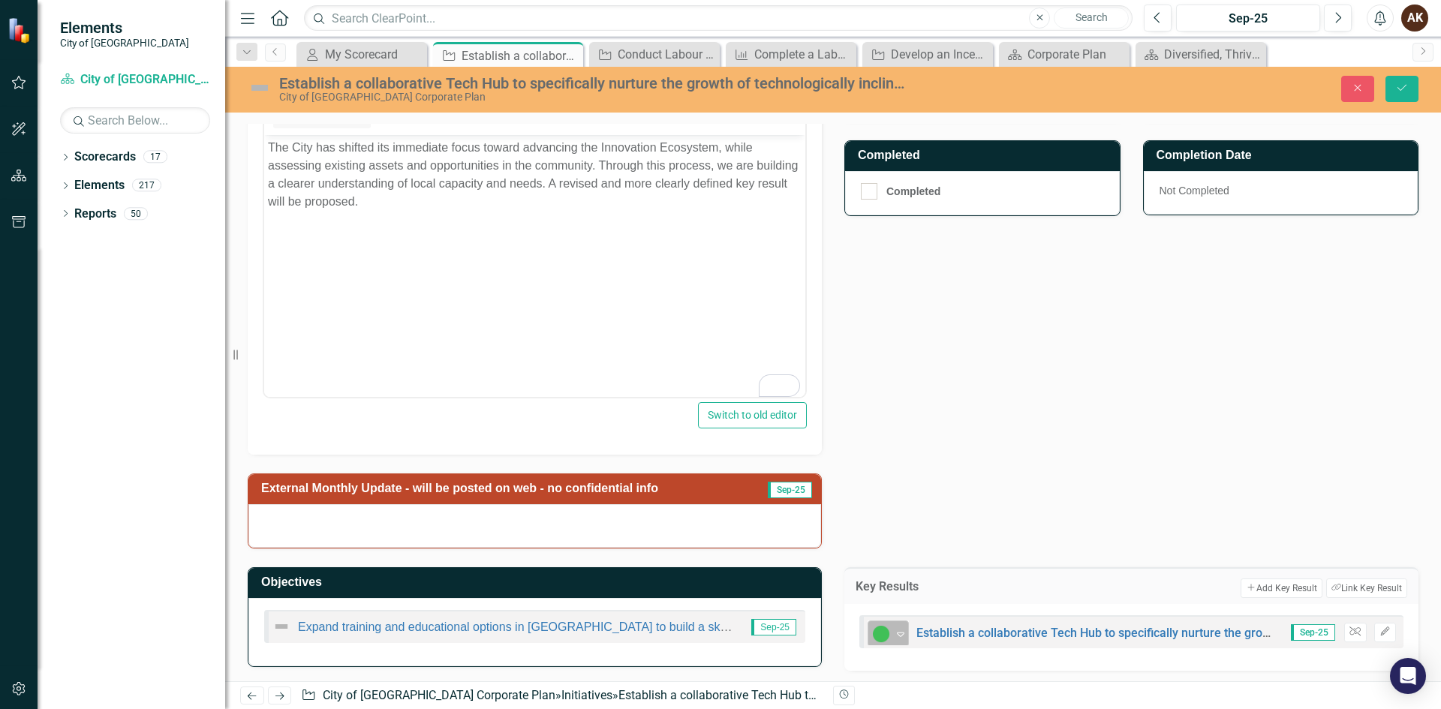
click at [887, 632] on div "In Progress" at bounding box center [882, 634] width 23 height 21
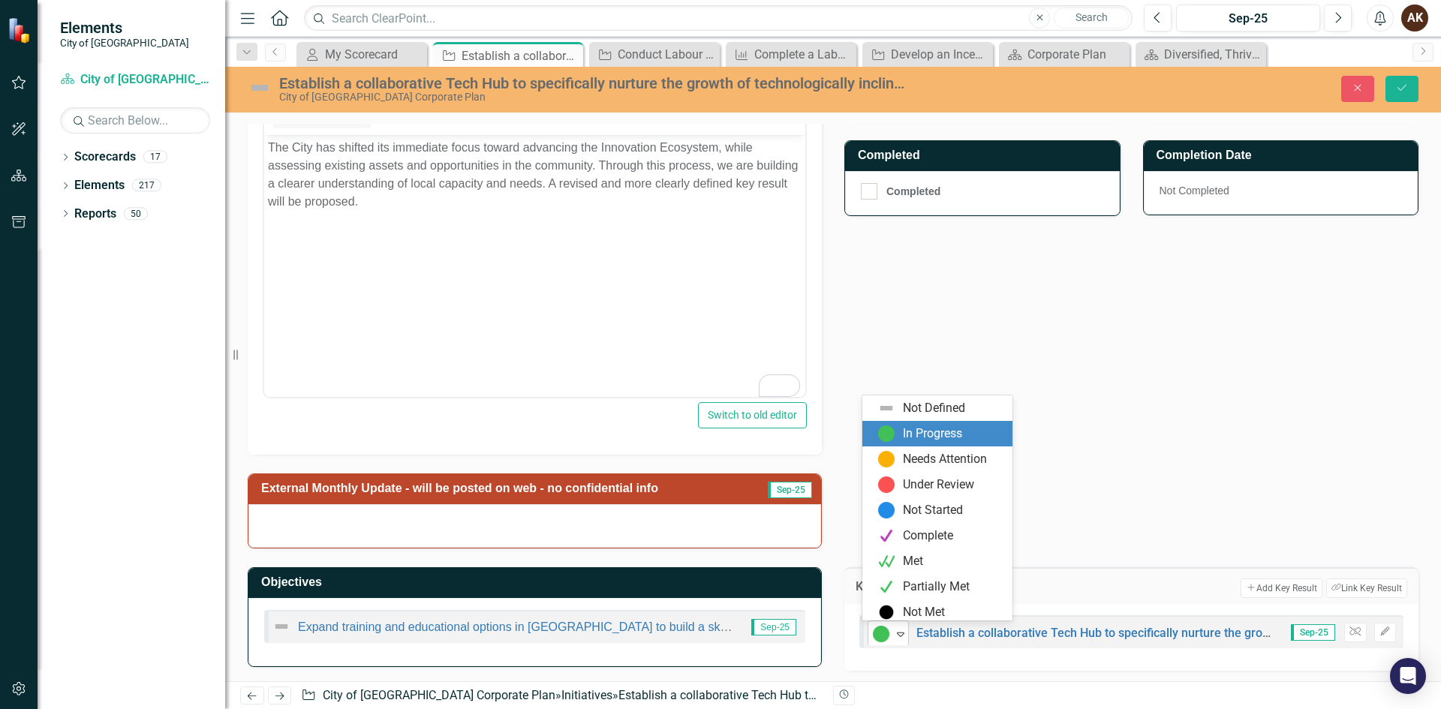
scroll to position [5, 0]
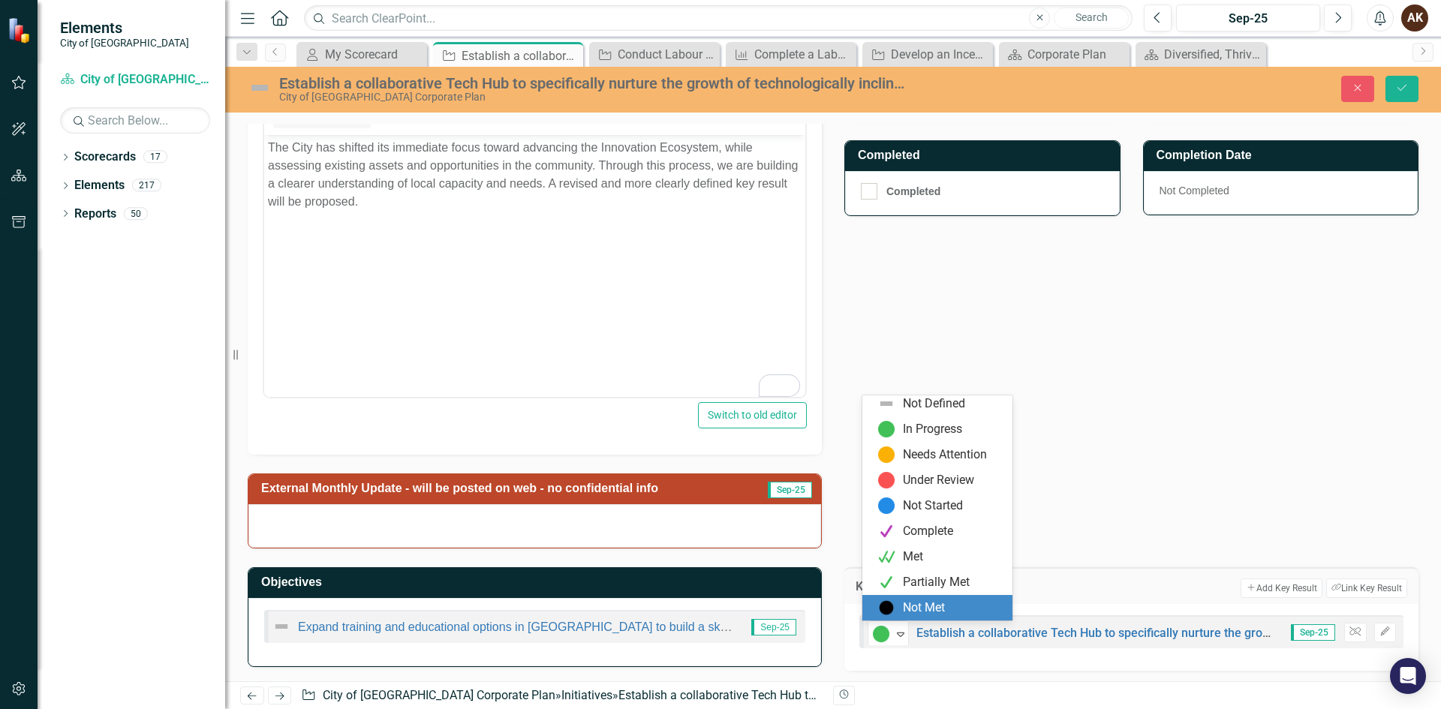
click at [891, 598] on div "Not Met" at bounding box center [937, 608] width 150 height 26
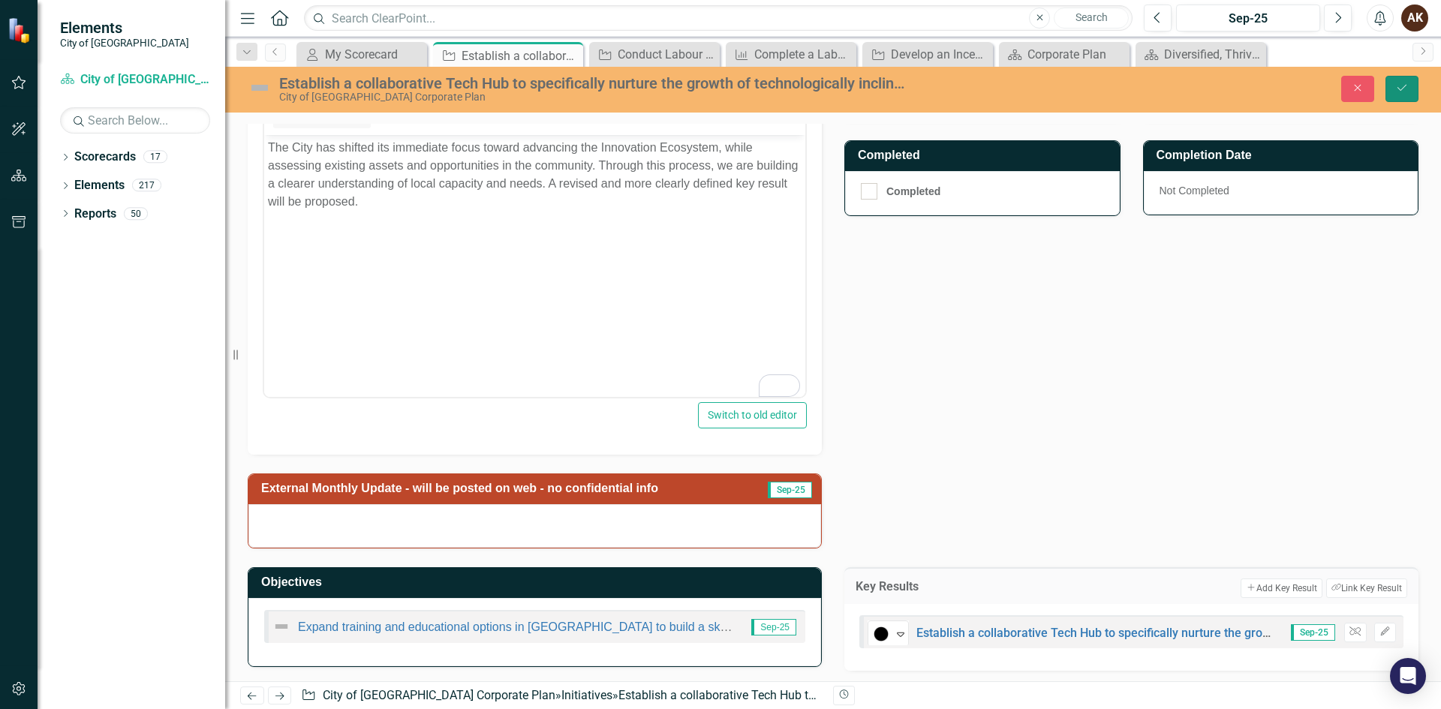
click at [1398, 89] on icon "Save" at bounding box center [1402, 88] width 14 height 11
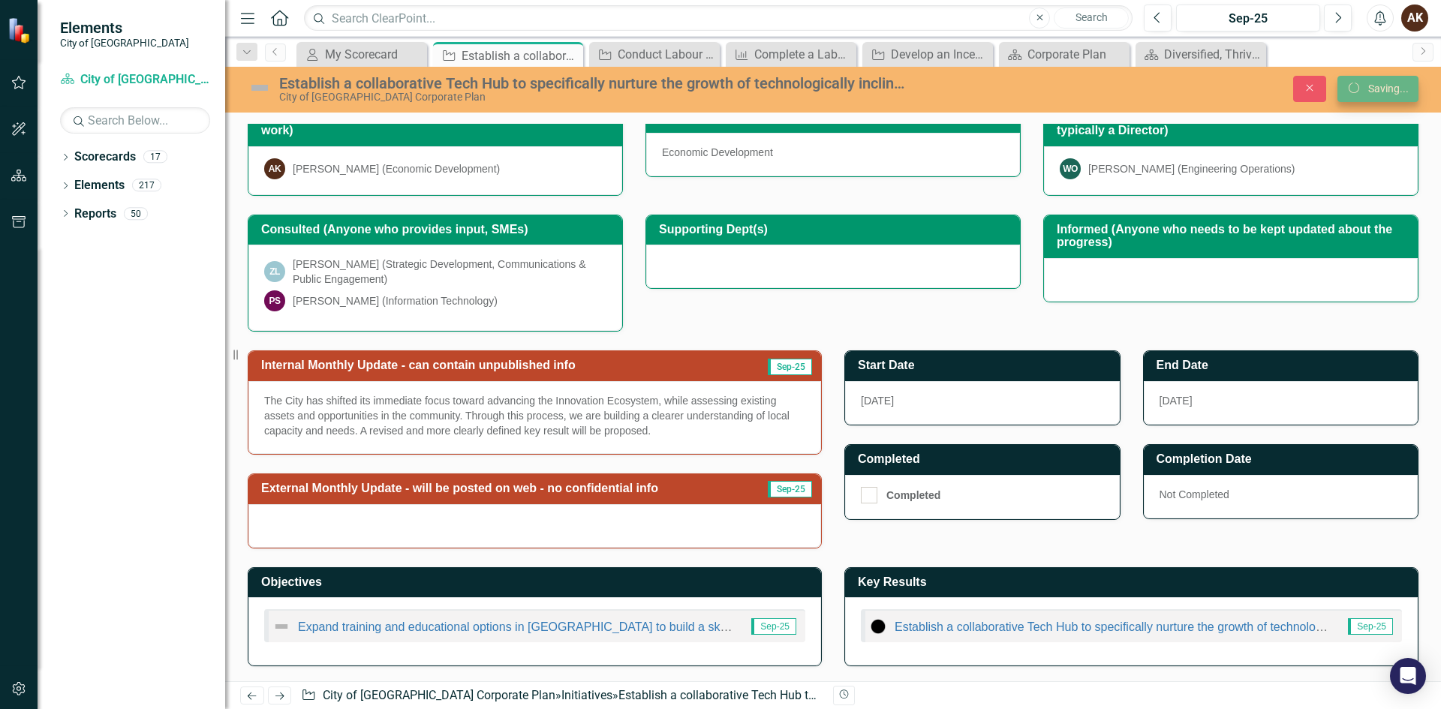
scroll to position [223, 0]
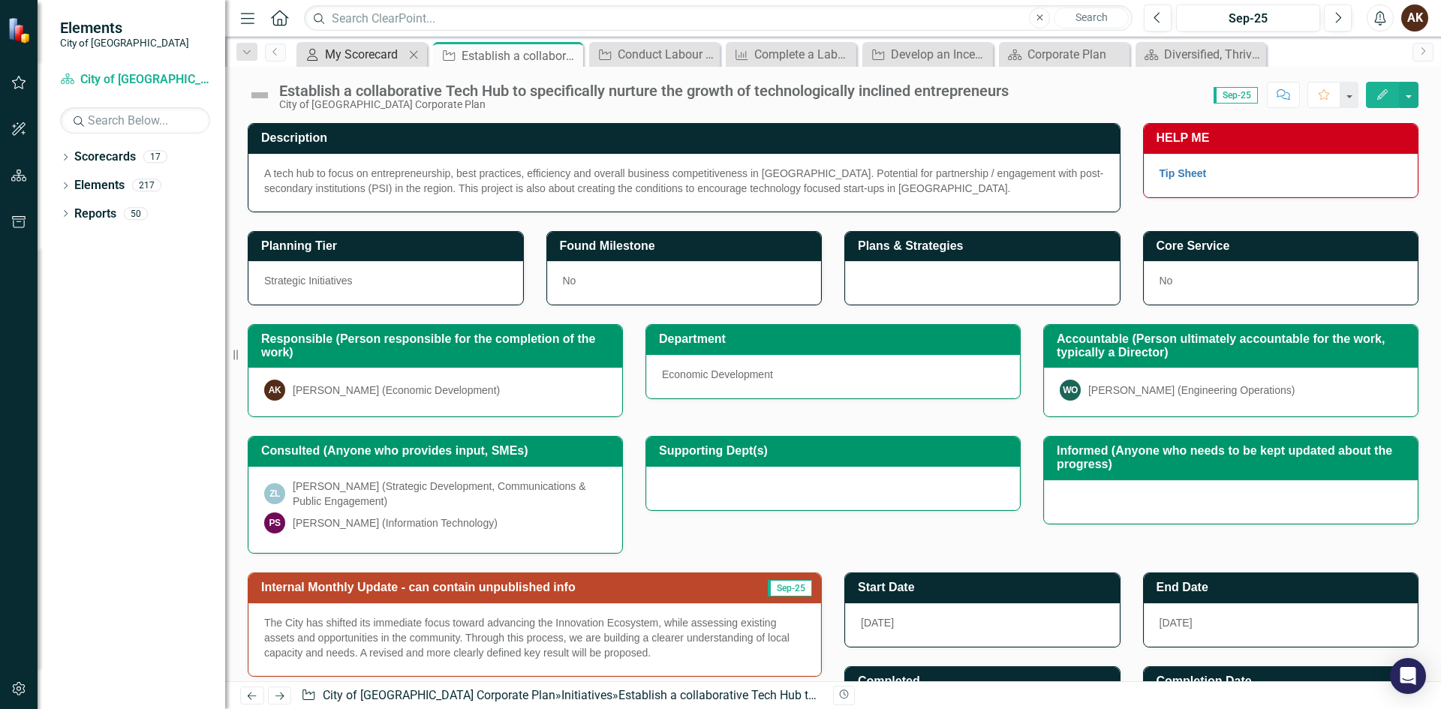
click at [344, 53] on div "My Scorecard" at bounding box center [365, 54] width 80 height 19
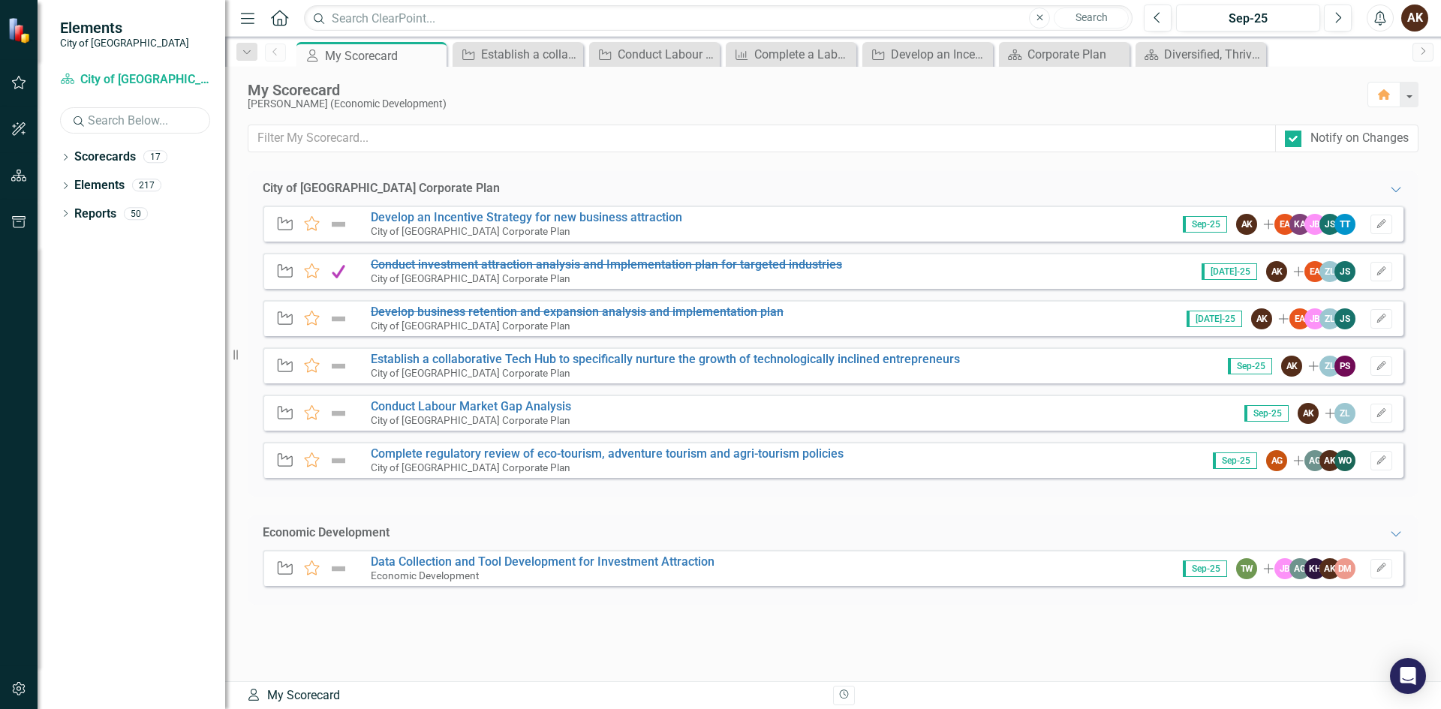
click at [105, 116] on input "text" at bounding box center [135, 120] width 150 height 26
click at [68, 153] on div "Dropdown" at bounding box center [65, 158] width 11 height 13
click at [83, 182] on link "City of [GEOGRAPHIC_DATA] Corporate Plan" at bounding box center [154, 185] width 143 height 17
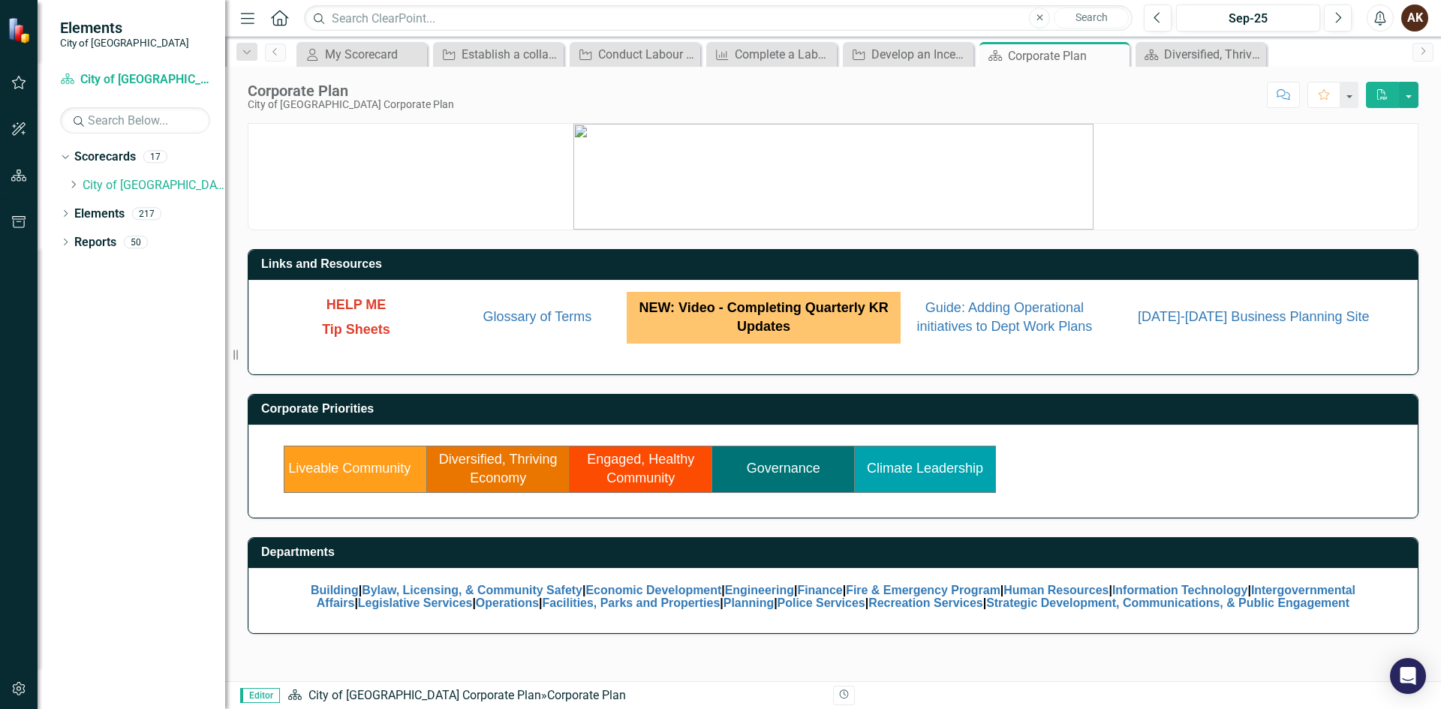
click at [498, 456] on link "Diversified, Thriving Economy" at bounding box center [498, 469] width 119 height 35
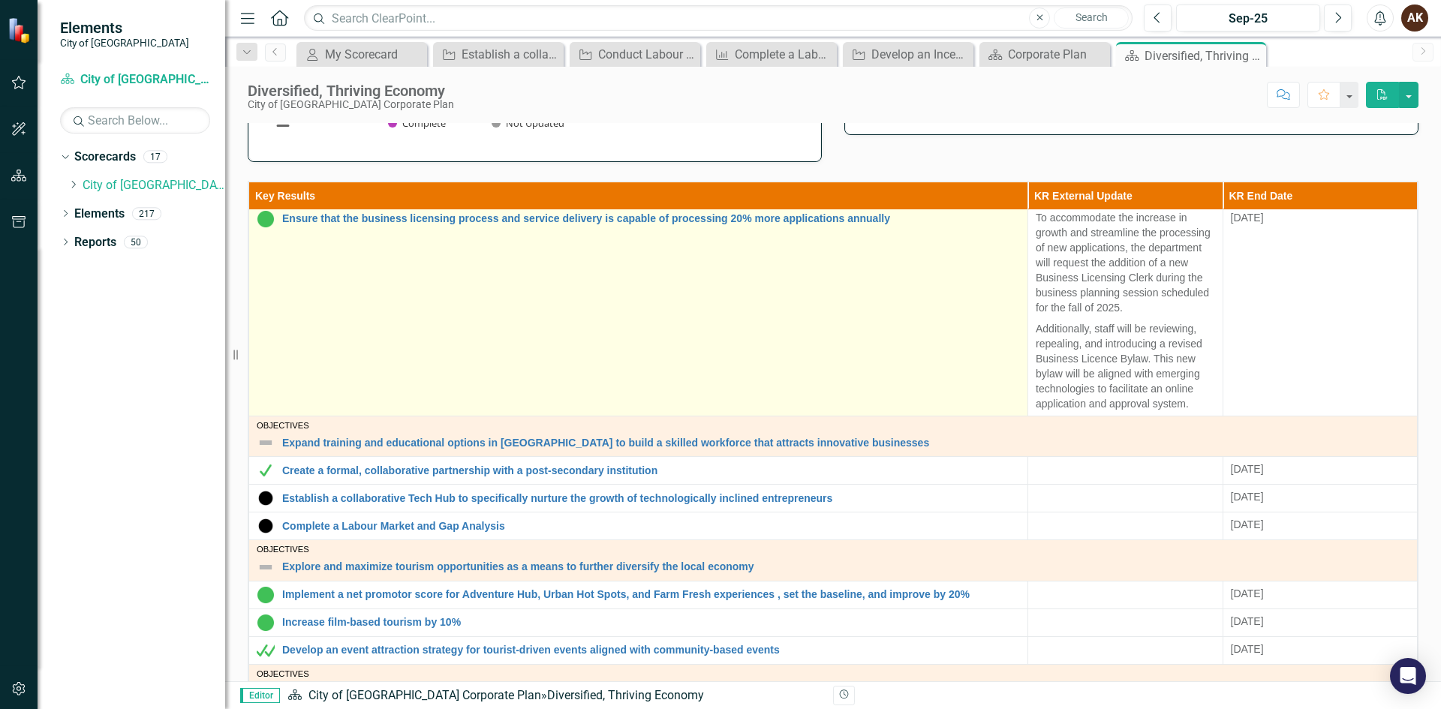
scroll to position [148, 0]
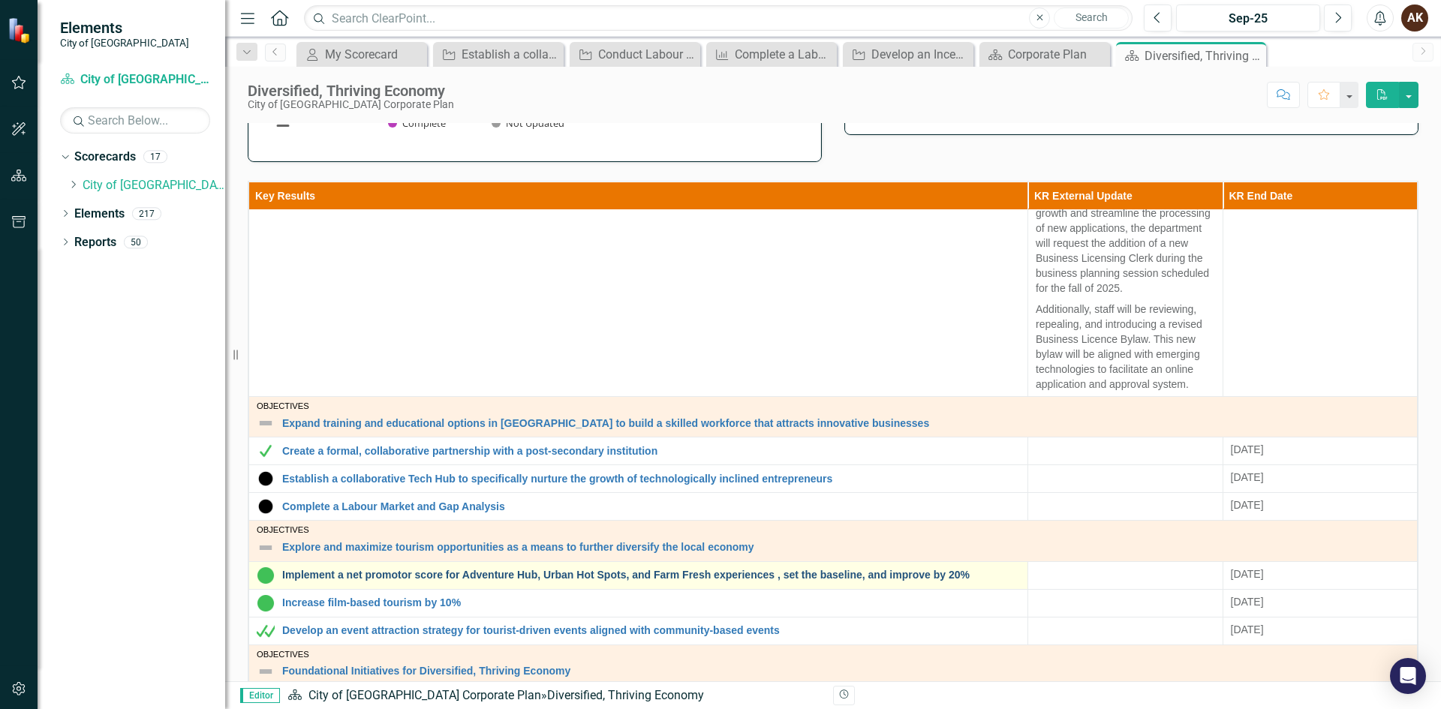
click at [381, 573] on link "Implement a net promotor score for Adventure Hub, Urban Hot Spots, and Farm Fre…" at bounding box center [651, 575] width 738 height 11
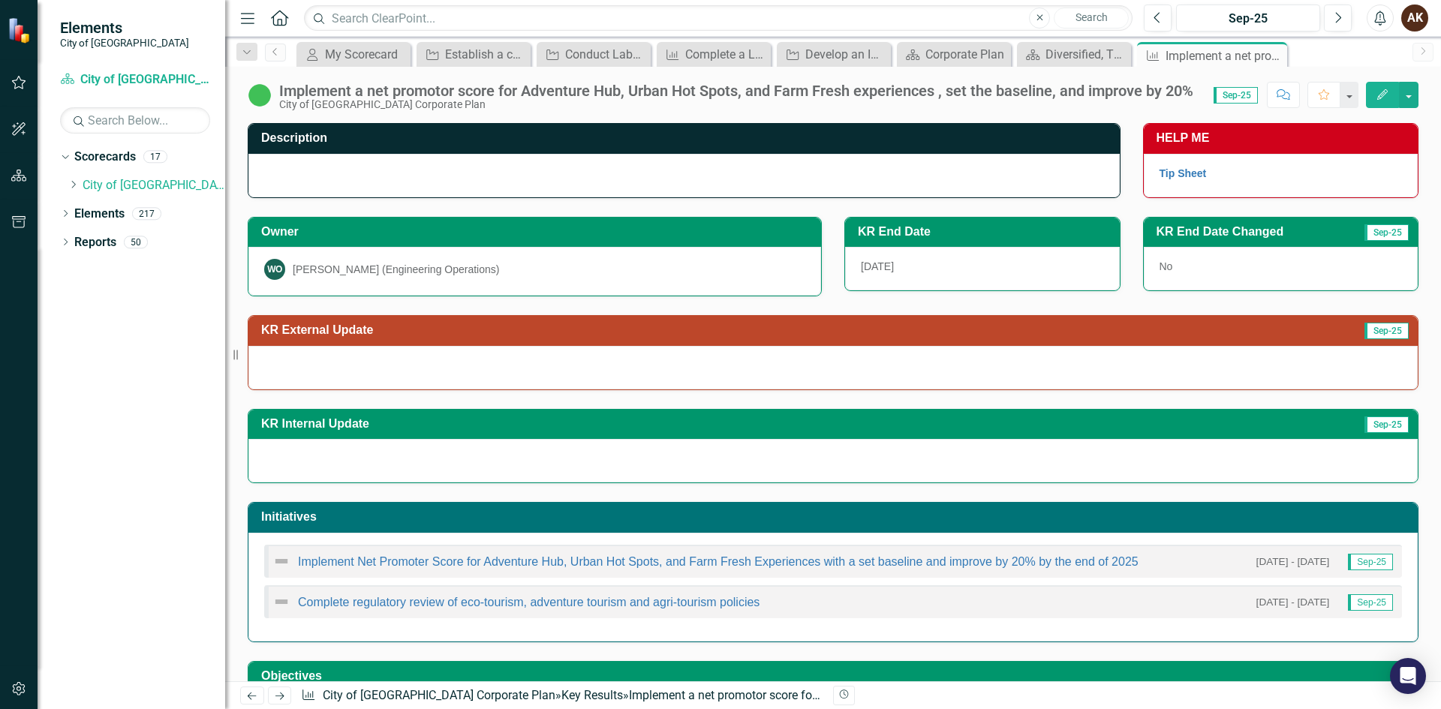
click at [419, 555] on div "Implement Net Promoter Score for Adventure Hub, Urban Hot Spots, and Farm Fresh…" at bounding box center [705, 561] width 866 height 18
click at [407, 557] on link "Implement Net Promoter Score for Adventure Hub, Urban Hot Spots, and Farm Fresh…" at bounding box center [718, 561] width 841 height 13
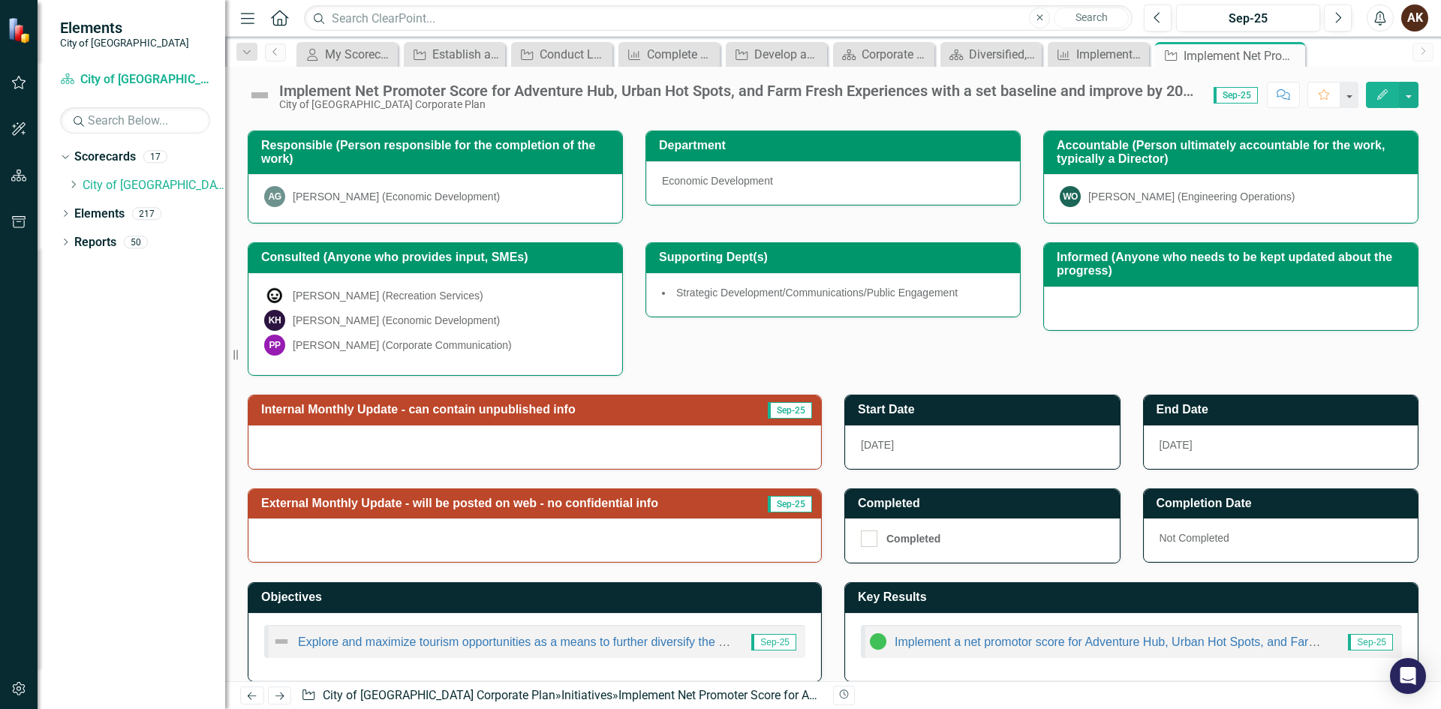
scroll to position [239, 0]
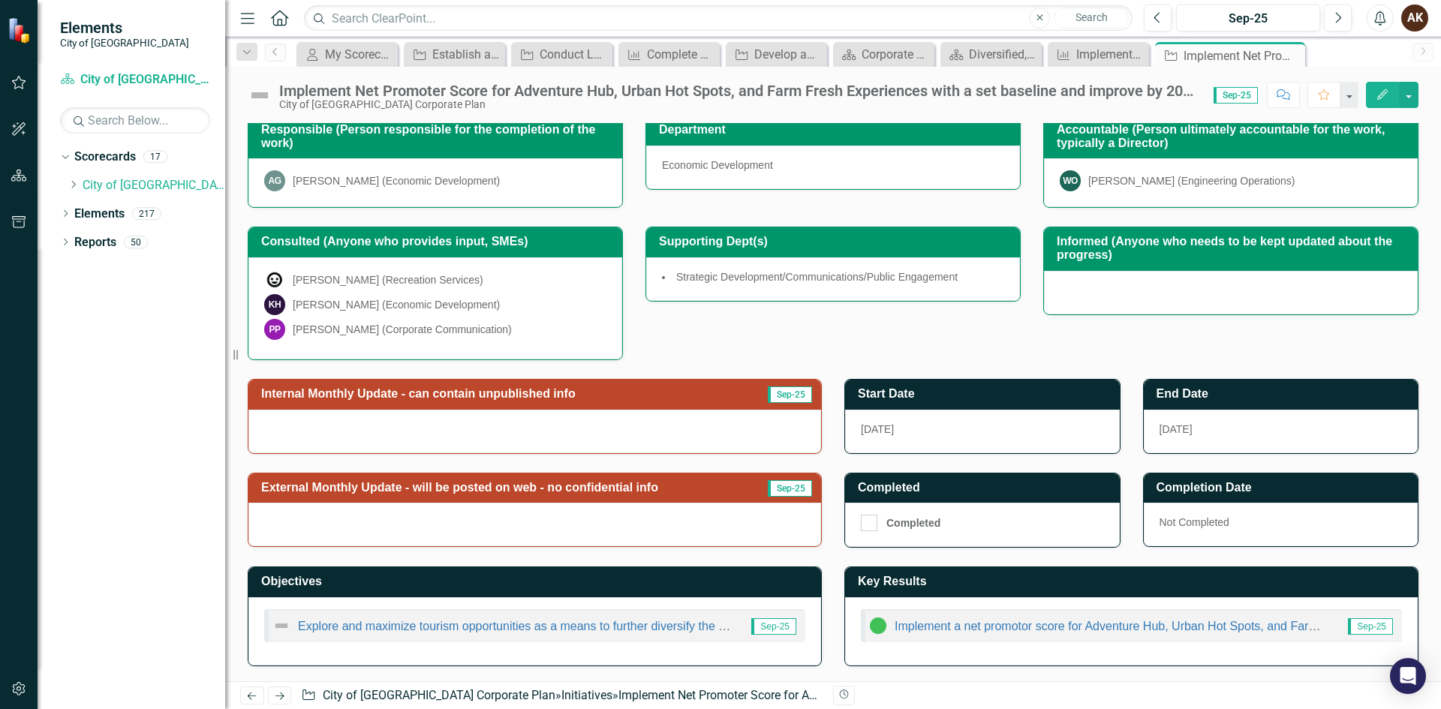
click at [343, 431] on div at bounding box center [534, 432] width 573 height 44
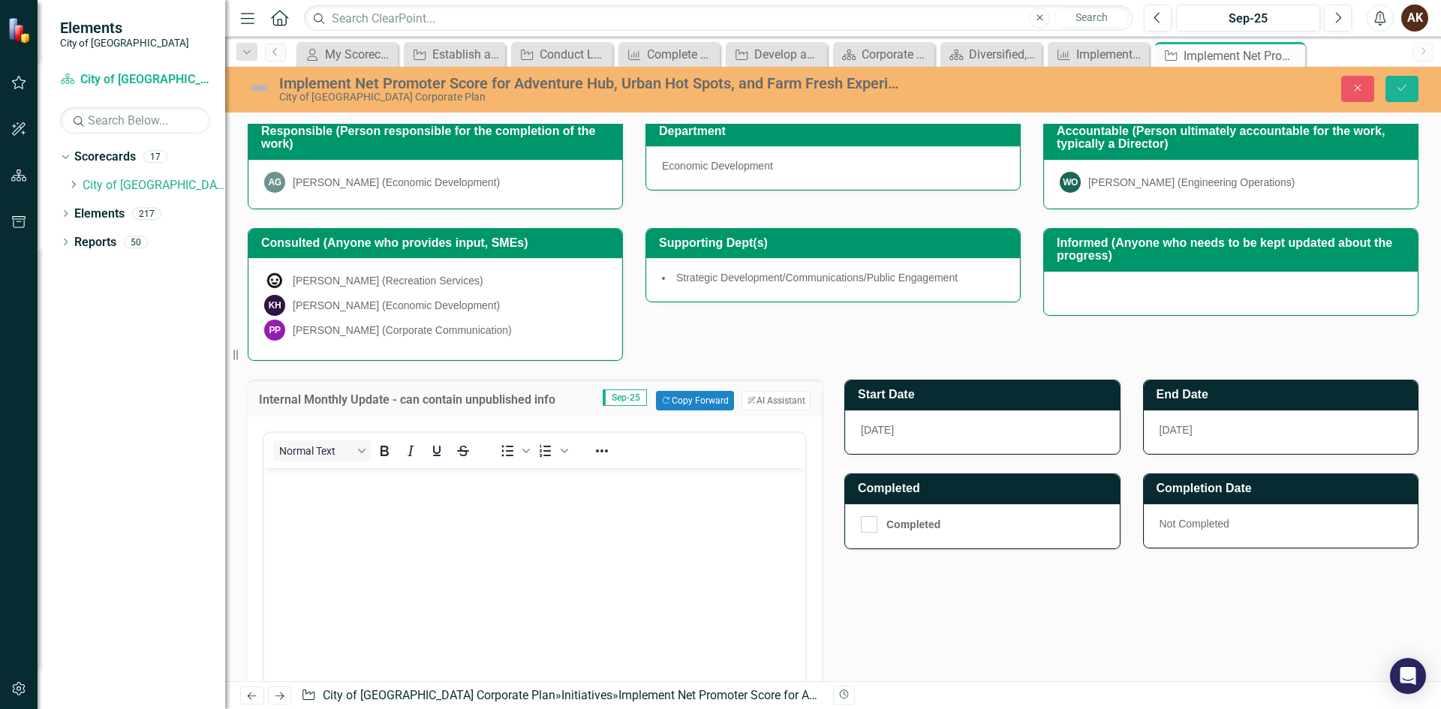
scroll to position [0, 0]
click at [283, 498] on body "Rich Text Area. Press ALT-0 for help." at bounding box center [534, 580] width 541 height 225
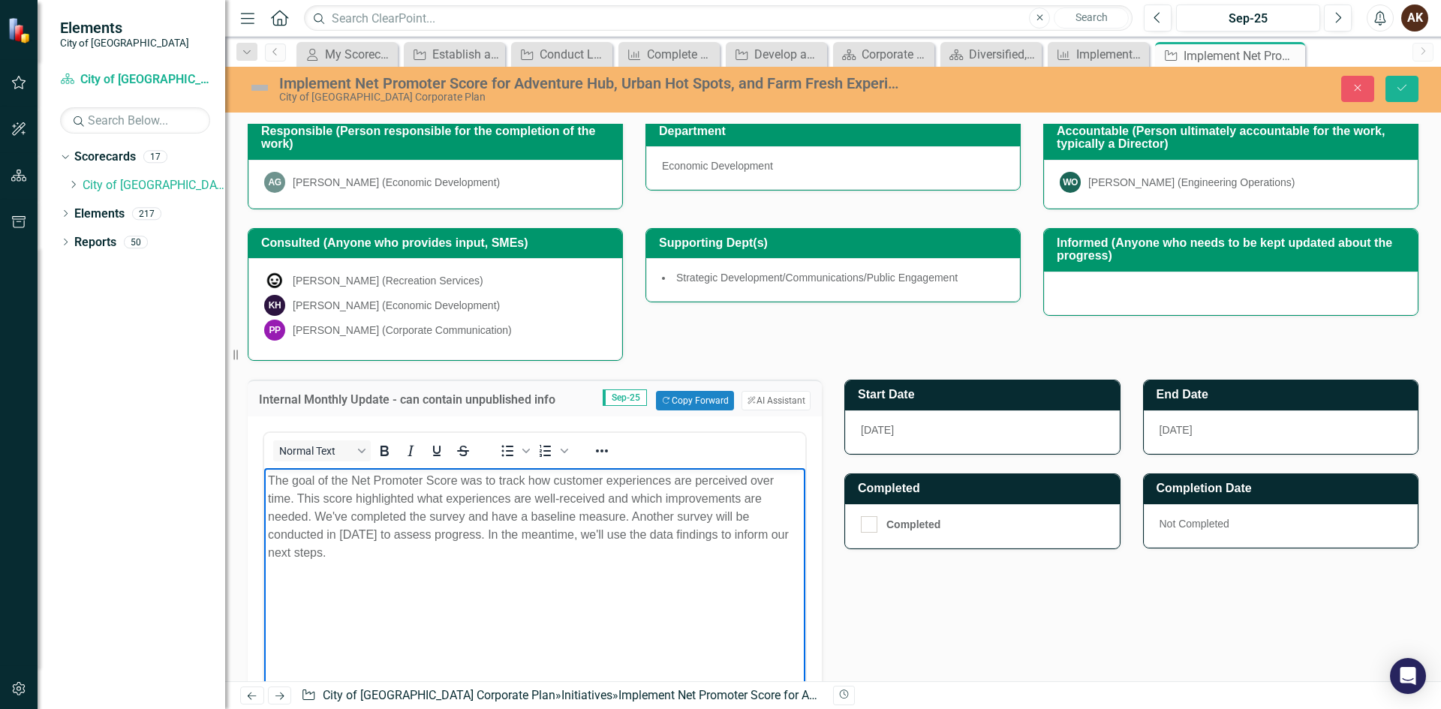
scroll to position [573, 0]
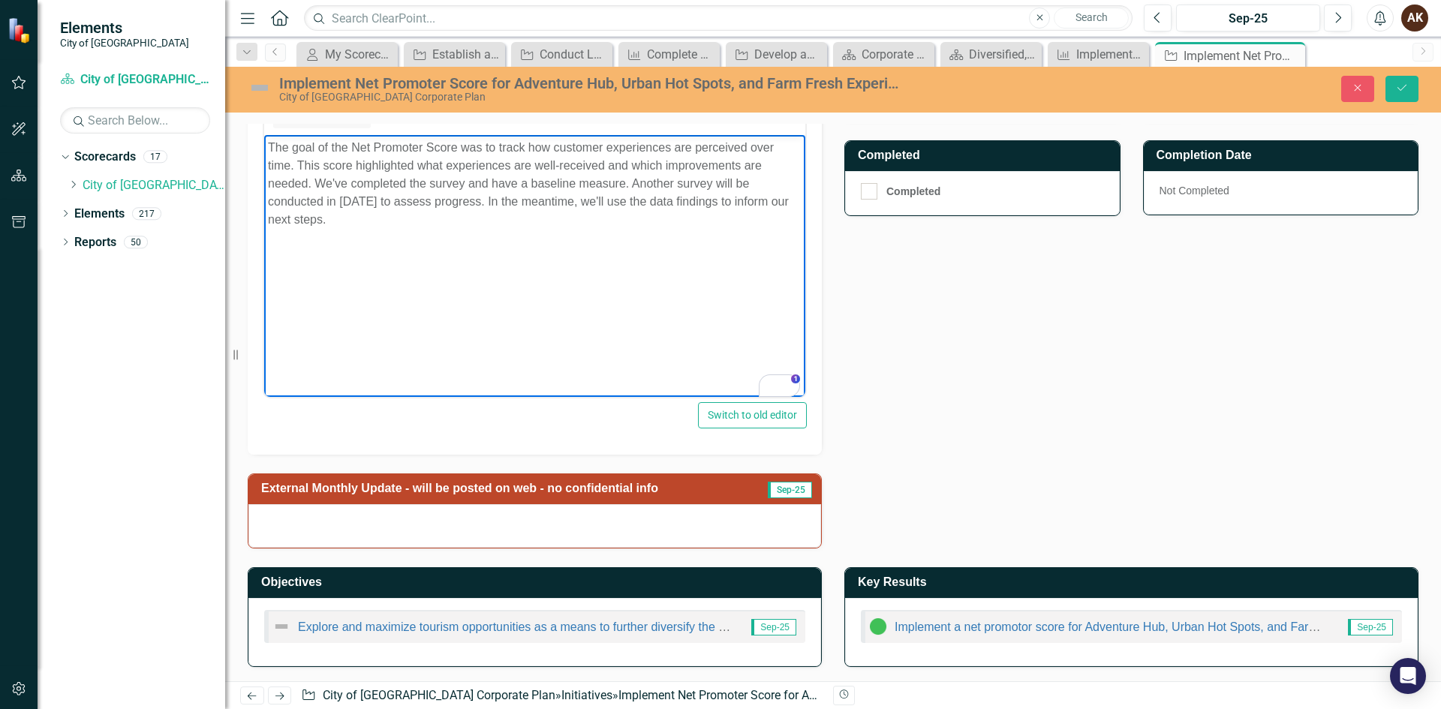
click at [874, 627] on img at bounding box center [878, 627] width 18 height 18
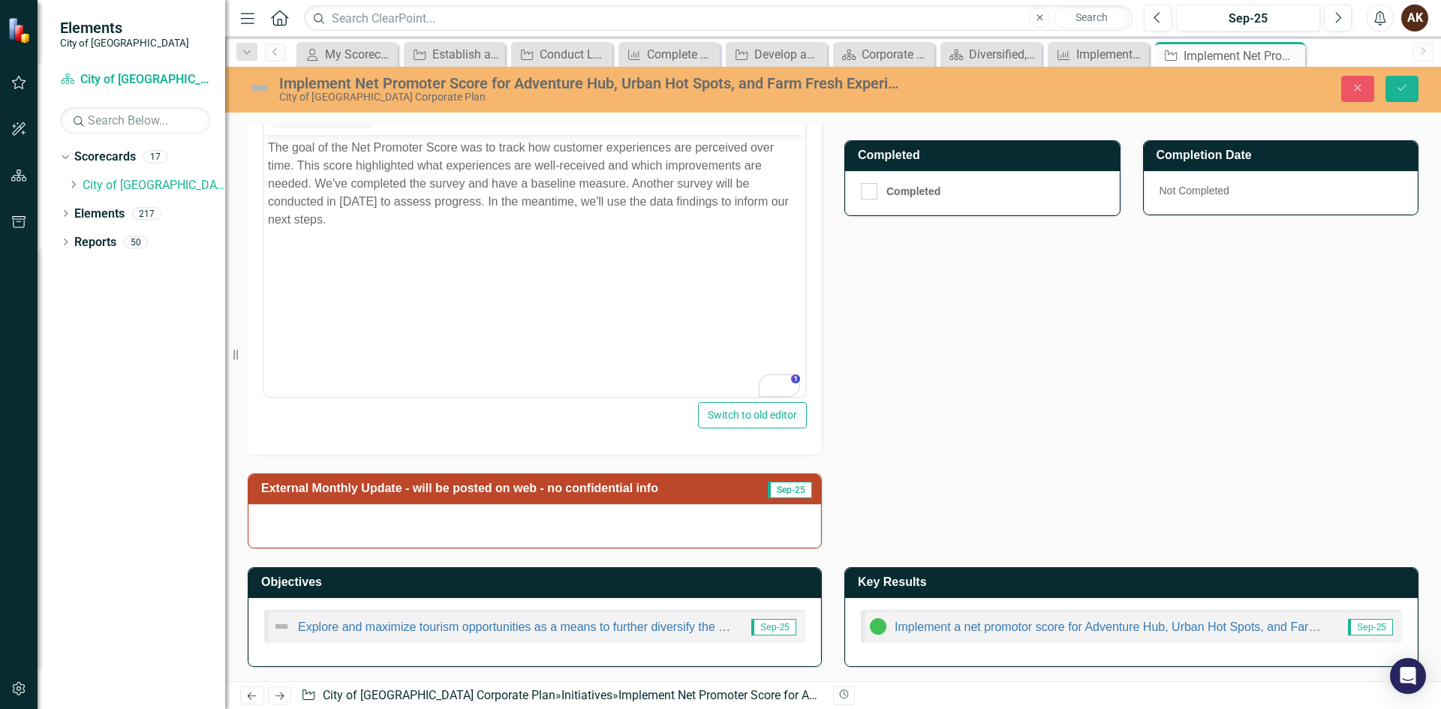
click at [874, 627] on img at bounding box center [878, 627] width 18 height 18
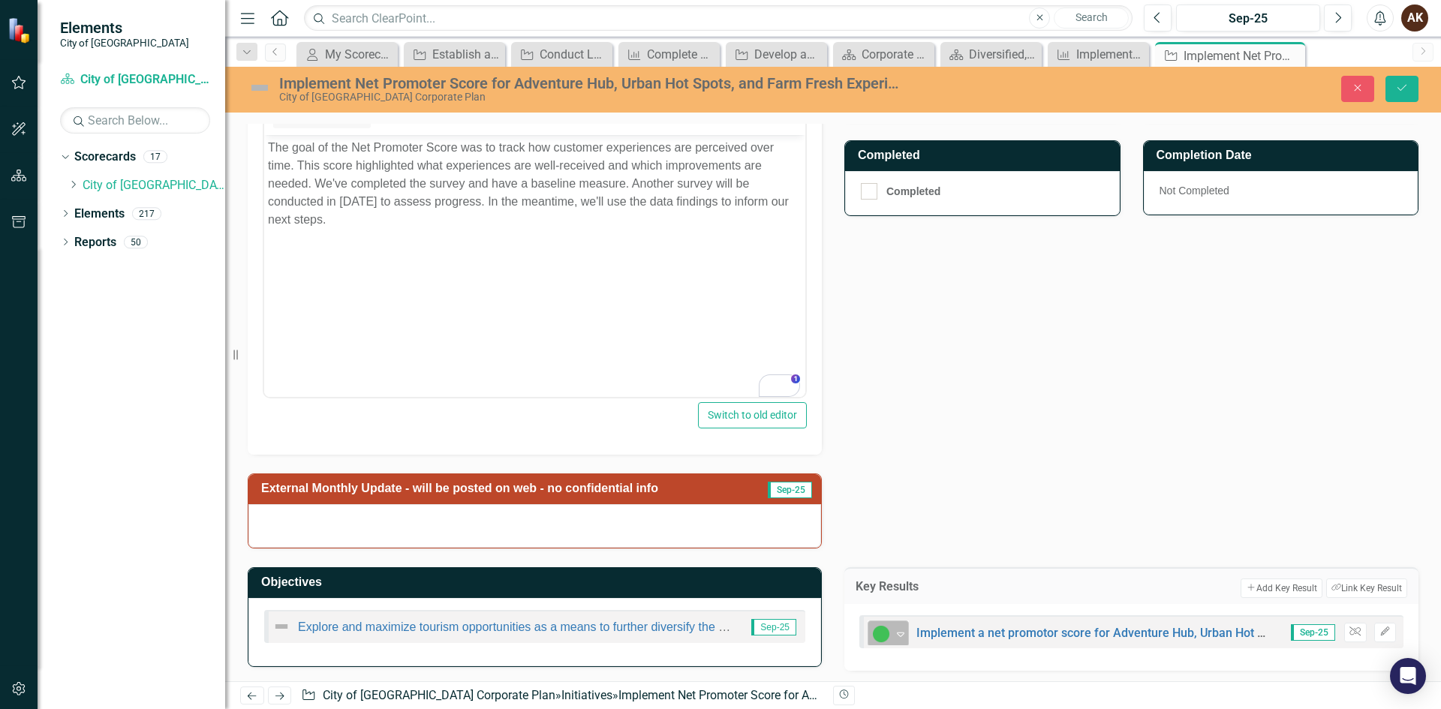
click at [882, 635] on img at bounding box center [881, 634] width 18 height 18
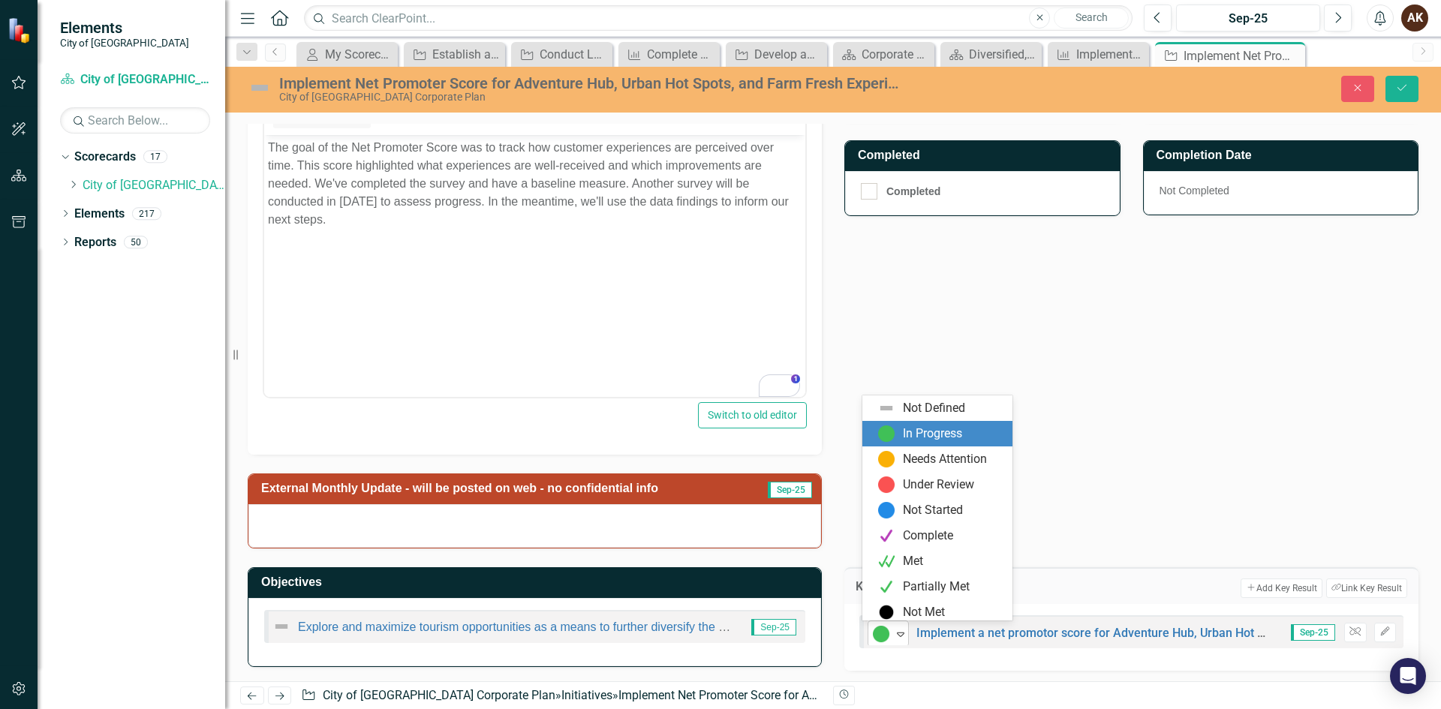
scroll to position [5, 0]
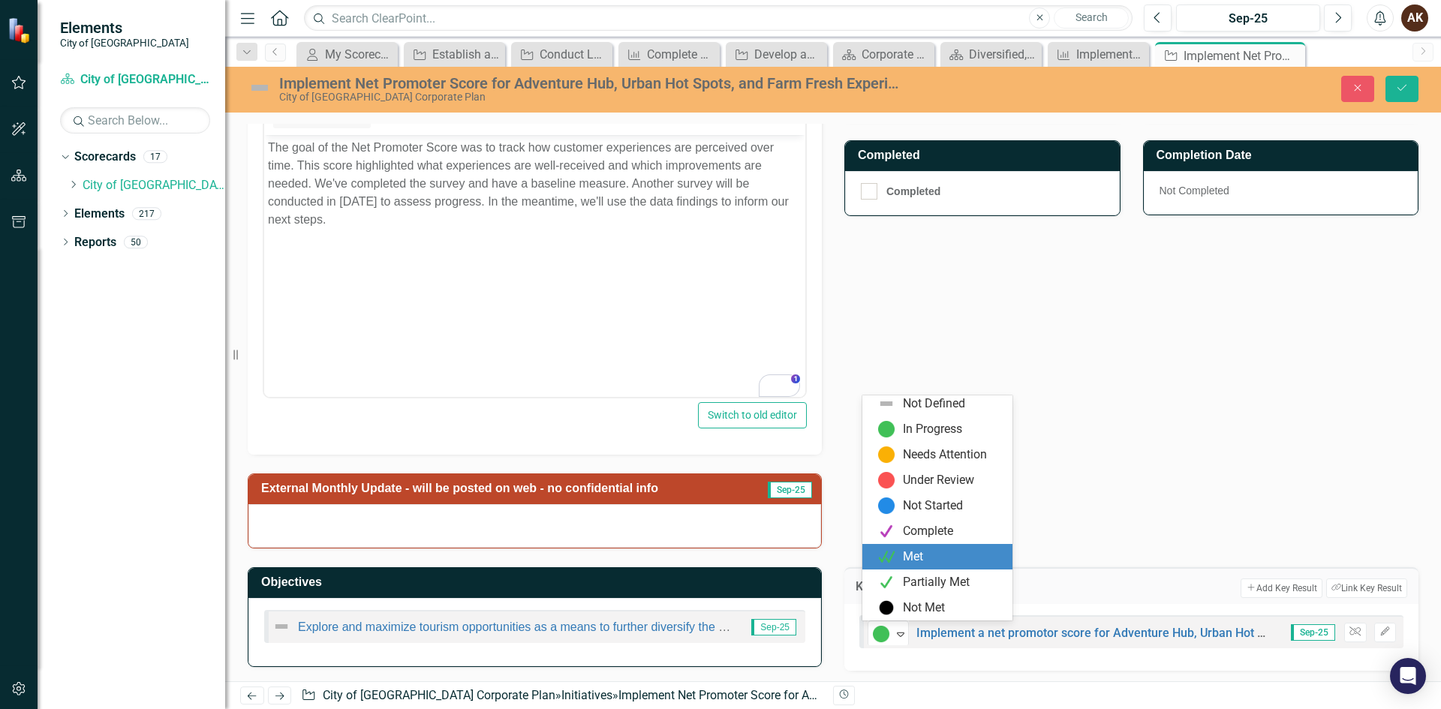
click at [912, 556] on div "Met" at bounding box center [913, 557] width 20 height 17
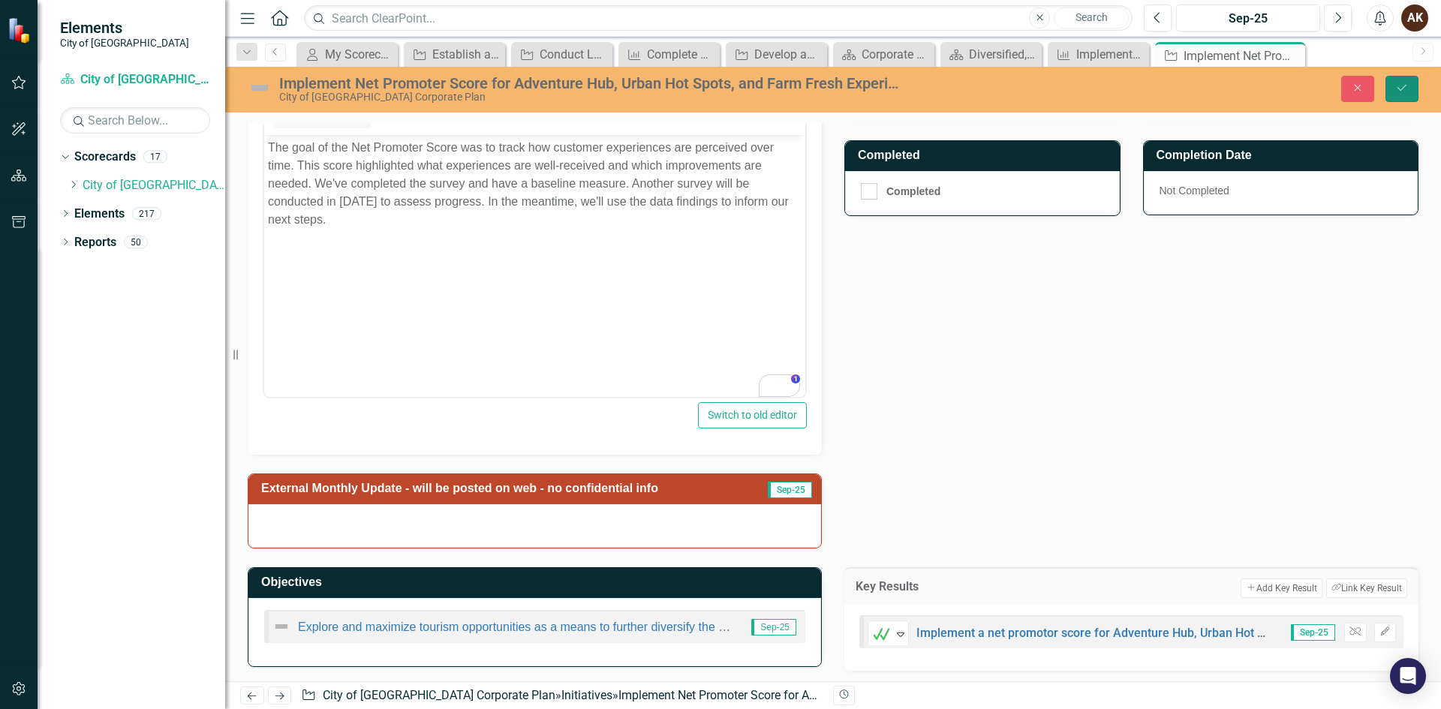
click at [1404, 91] on icon "Save" at bounding box center [1402, 88] width 14 height 11
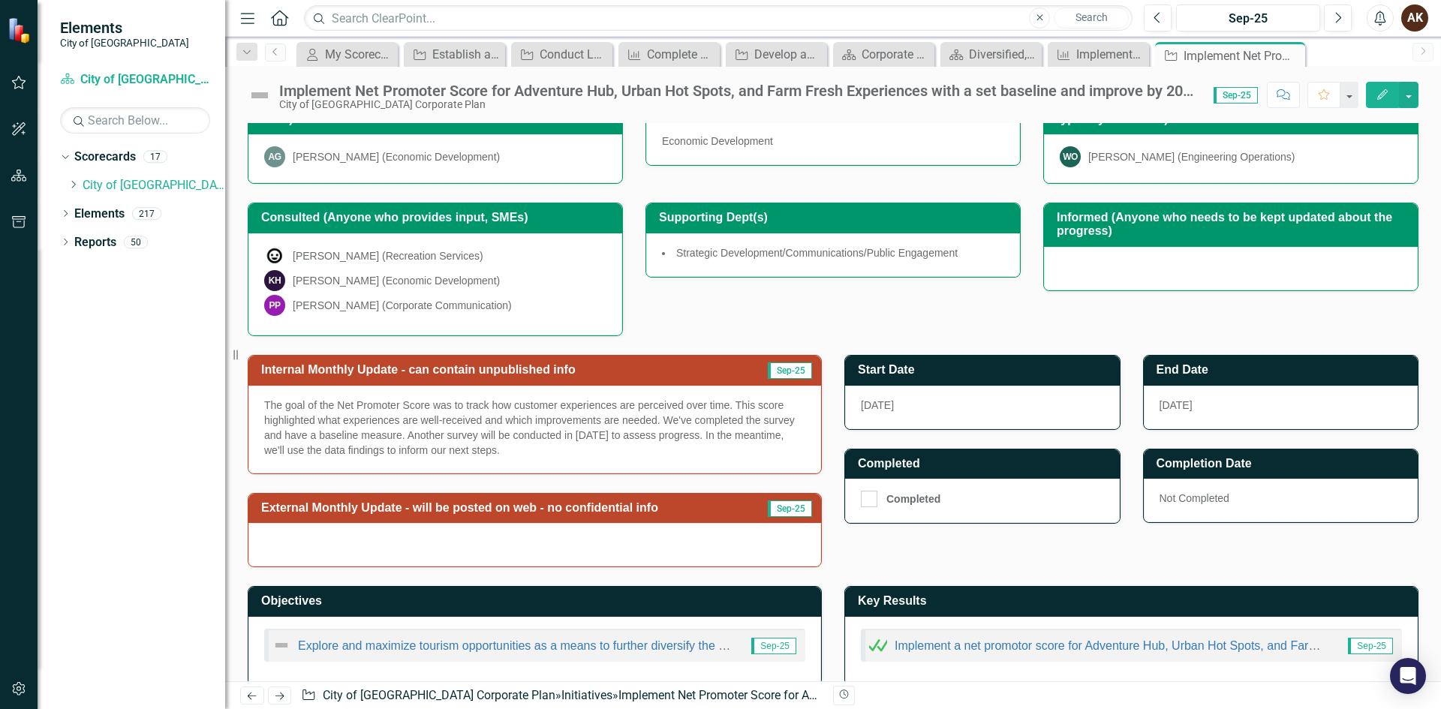
scroll to position [283, 0]
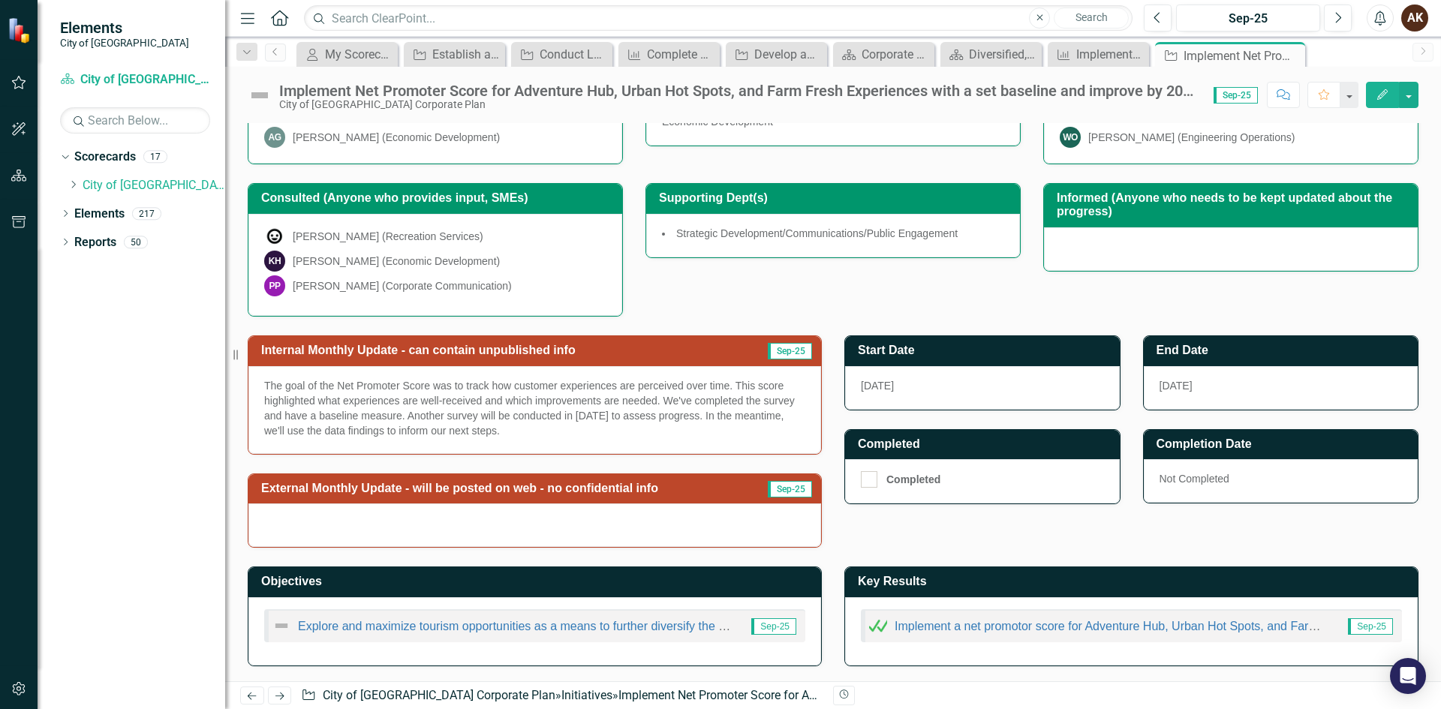
click at [872, 627] on img at bounding box center [878, 626] width 18 height 18
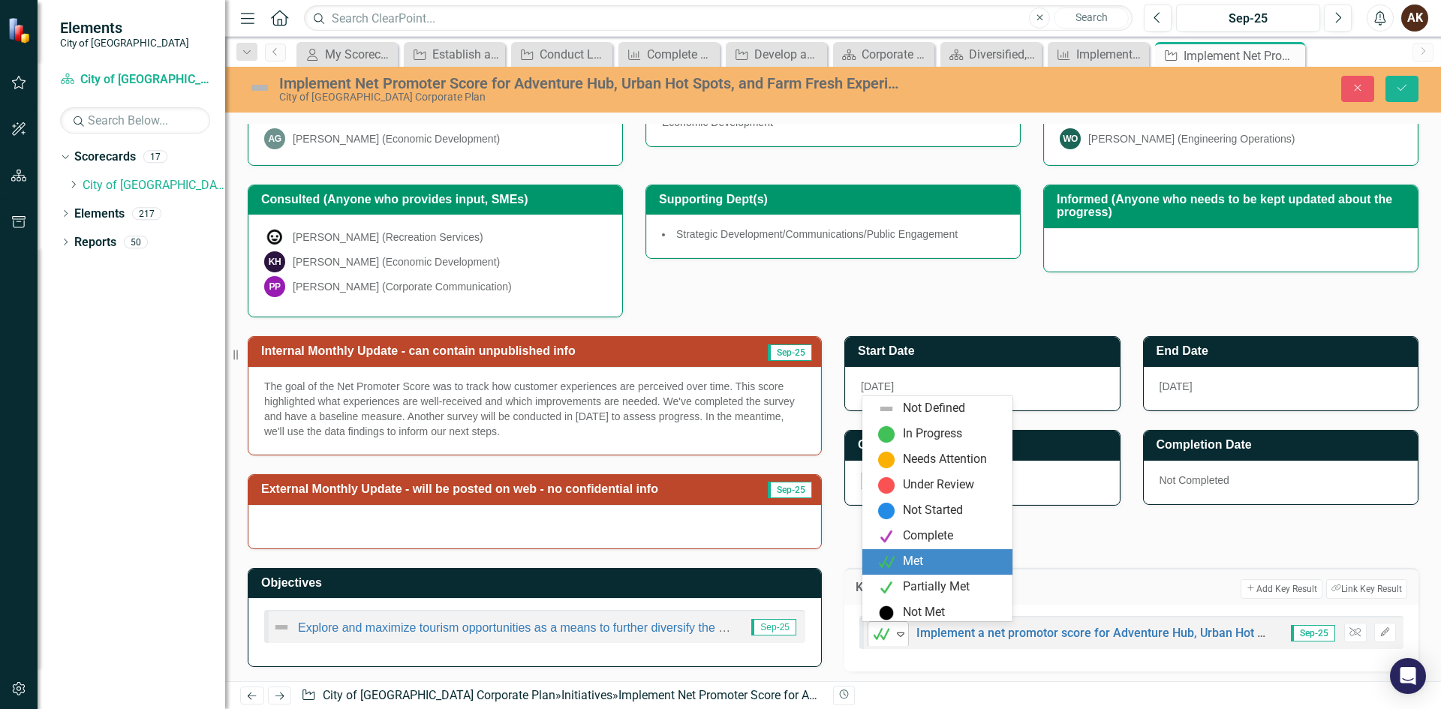
click at [883, 630] on img at bounding box center [881, 634] width 18 height 18
click at [908, 582] on div "Partially Met" at bounding box center [936, 582] width 67 height 17
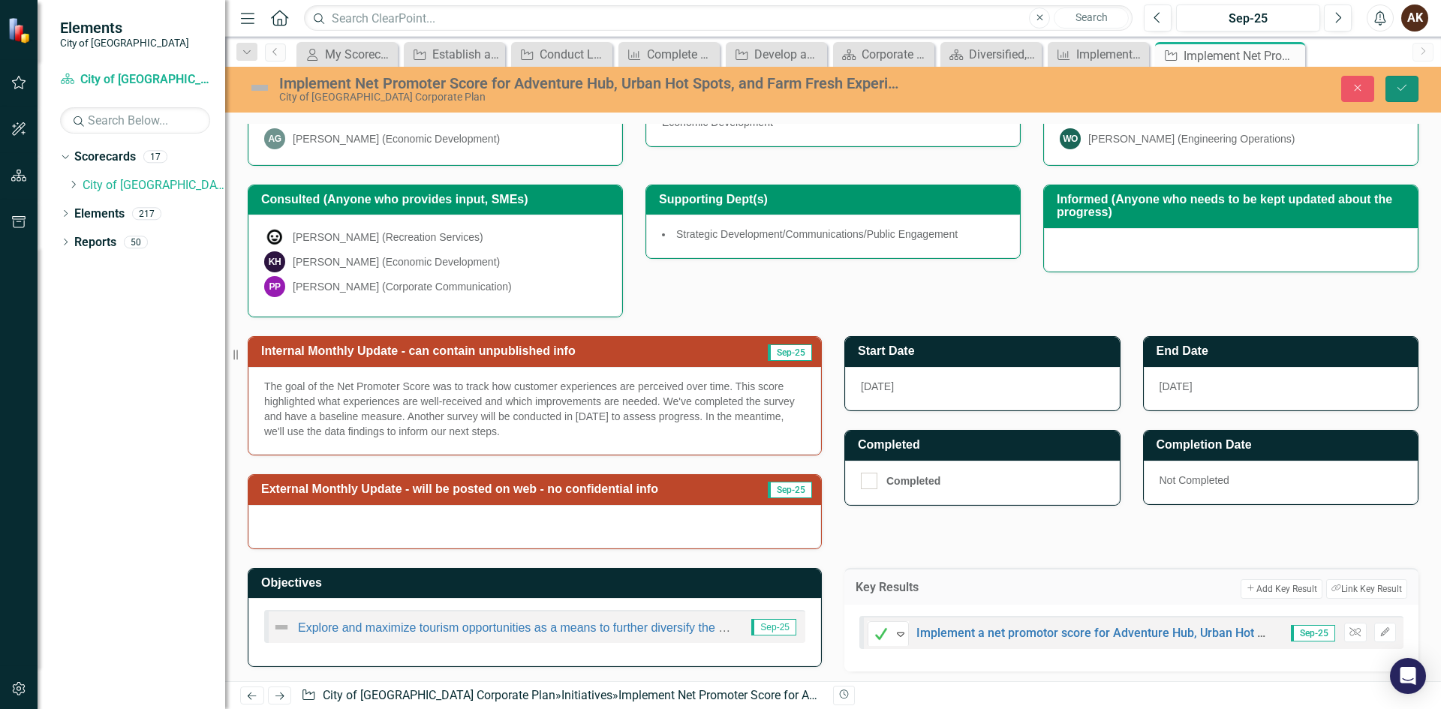
click at [1394, 82] on button "Save" at bounding box center [1402, 89] width 33 height 26
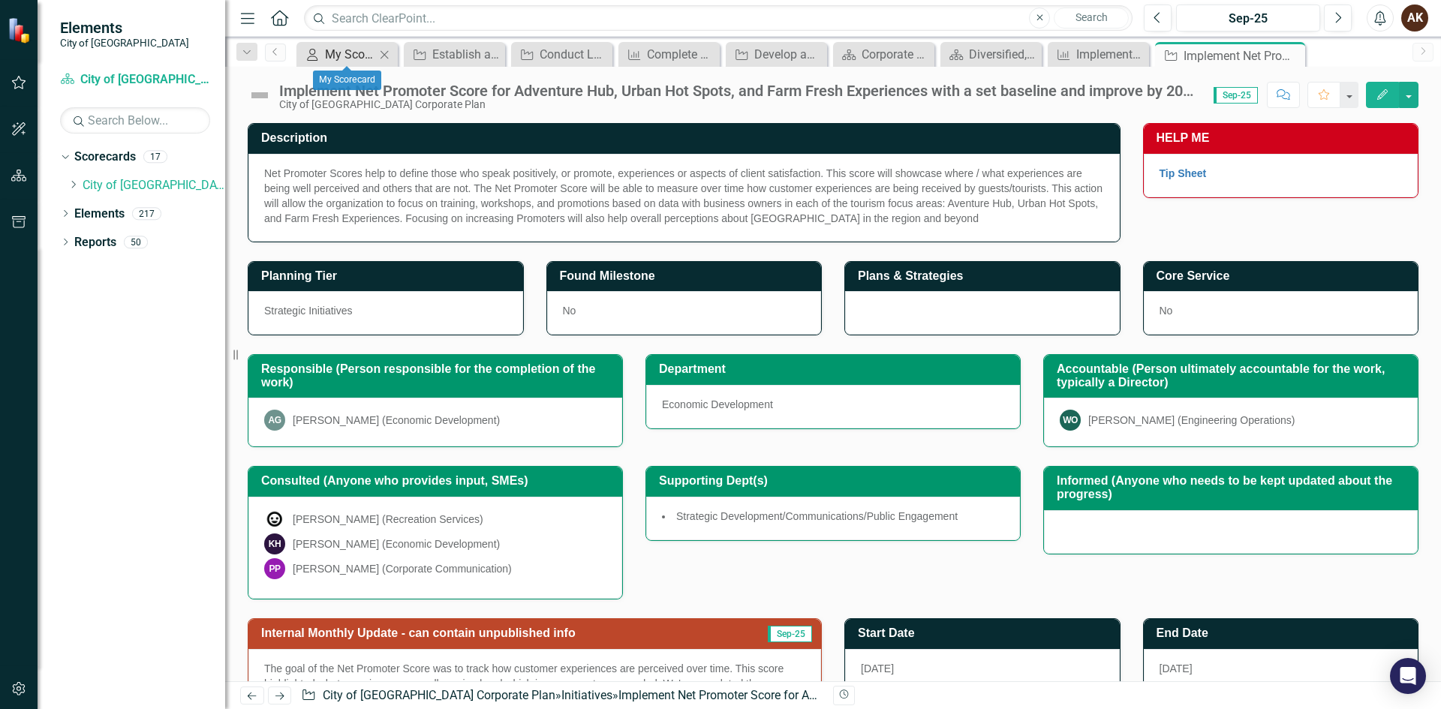
click at [369, 47] on div "My Scorecard" at bounding box center [350, 54] width 50 height 19
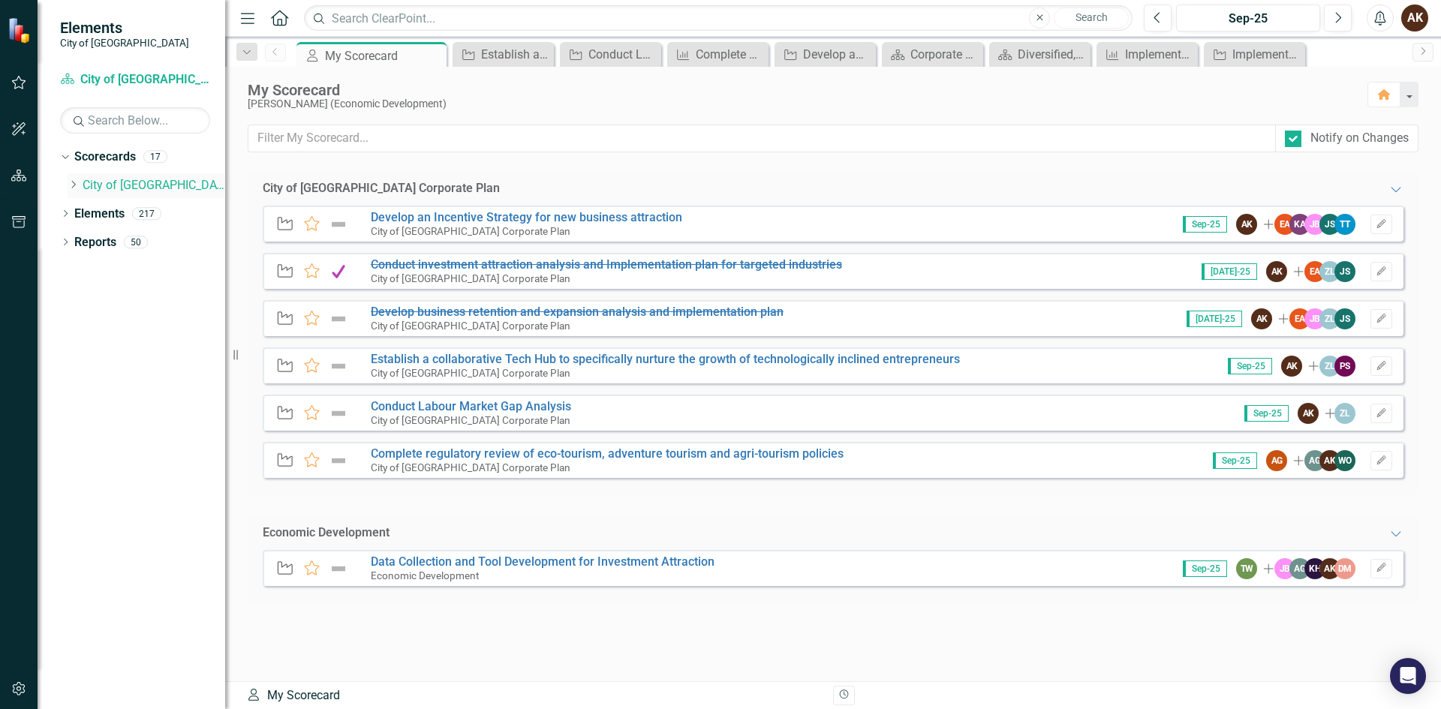
click at [85, 187] on link "City of [GEOGRAPHIC_DATA] Corporate Plan" at bounding box center [154, 185] width 143 height 17
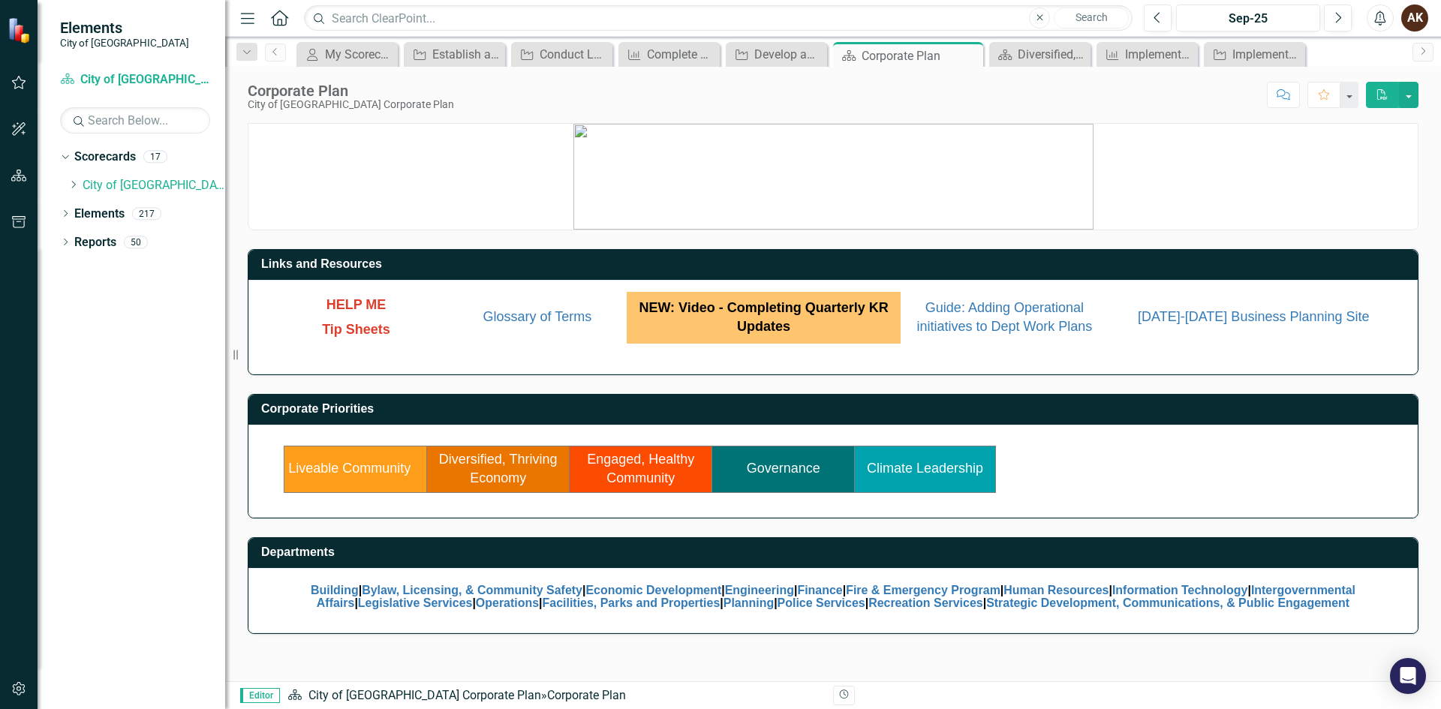
click at [497, 482] on link "Diversified, Thriving Economy" at bounding box center [498, 469] width 119 height 35
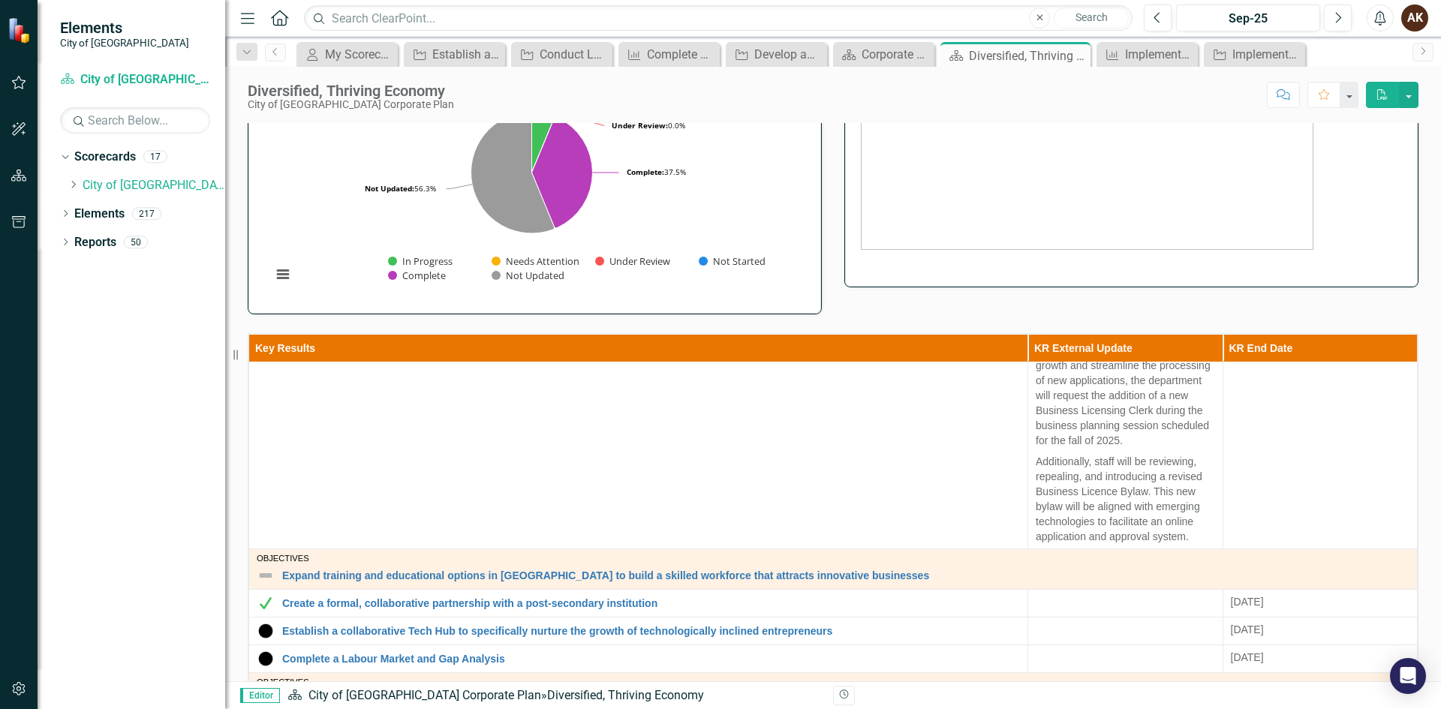
scroll to position [375, 0]
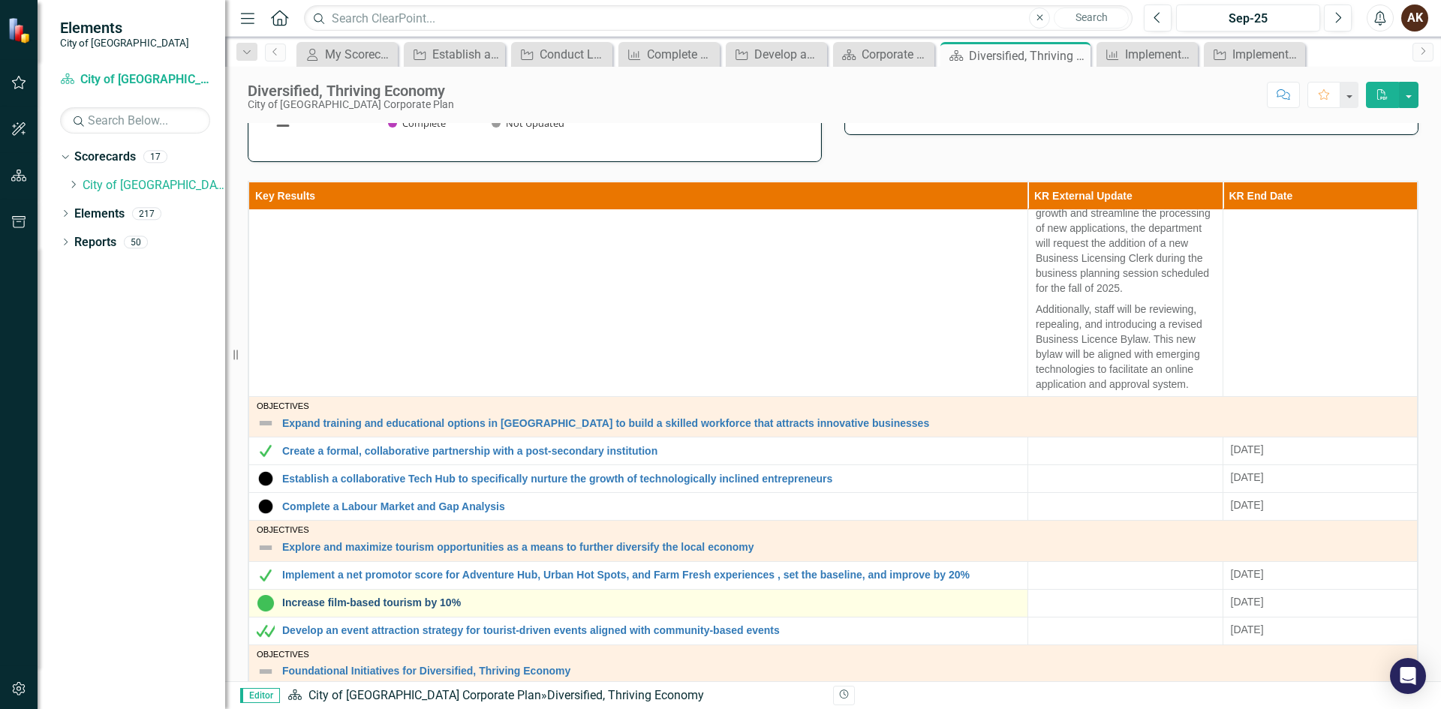
click at [390, 597] on link "Increase film-based tourism by 10%" at bounding box center [651, 602] width 738 height 11
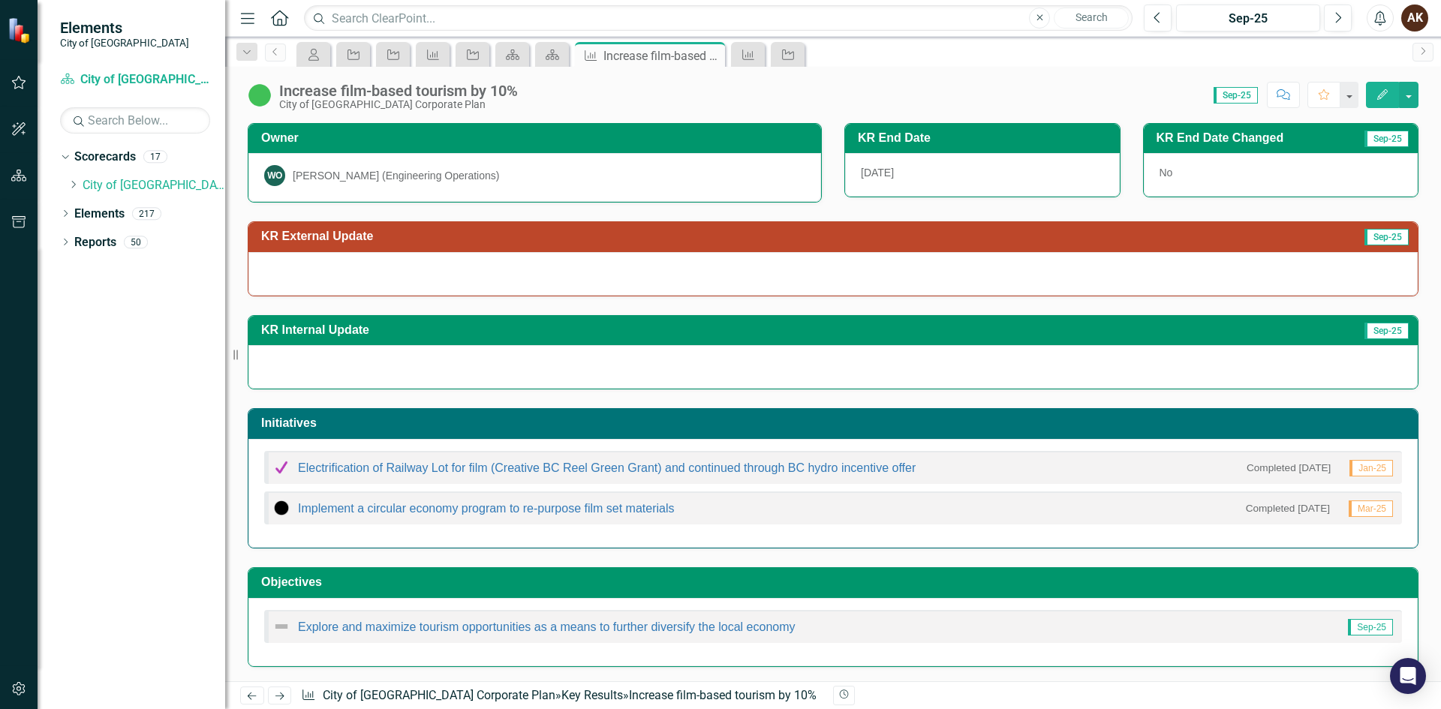
scroll to position [95, 0]
